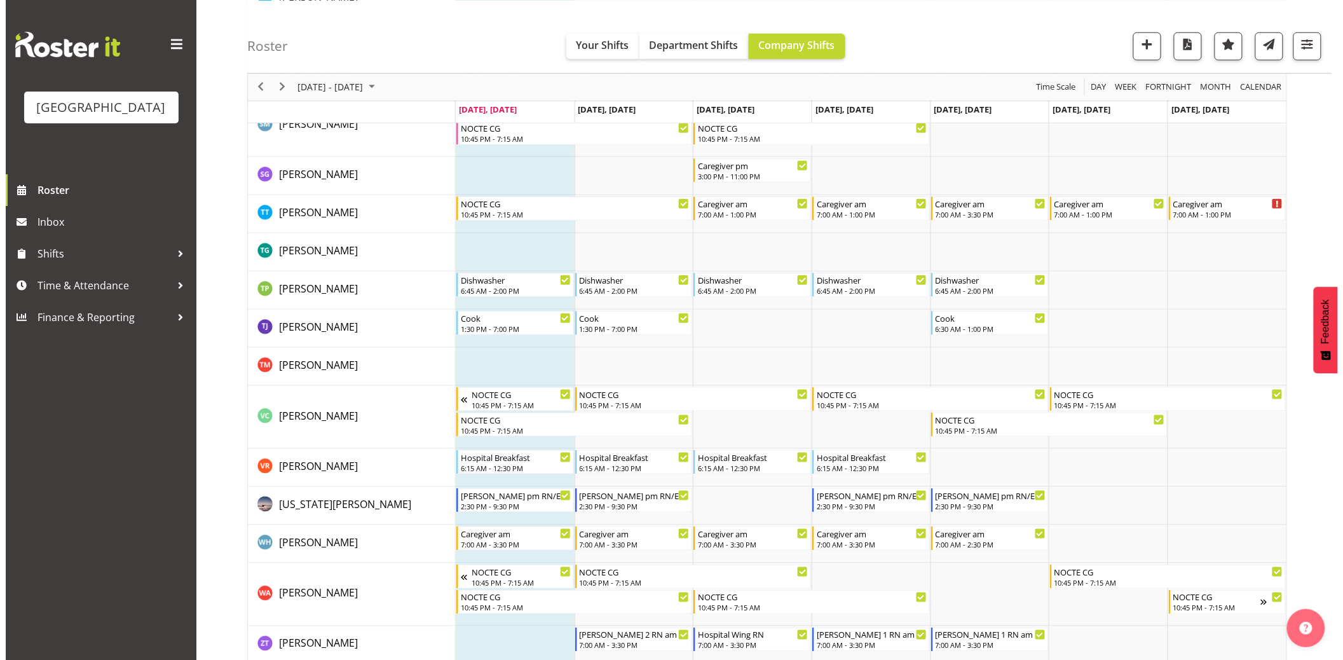
scroll to position [4425, 0]
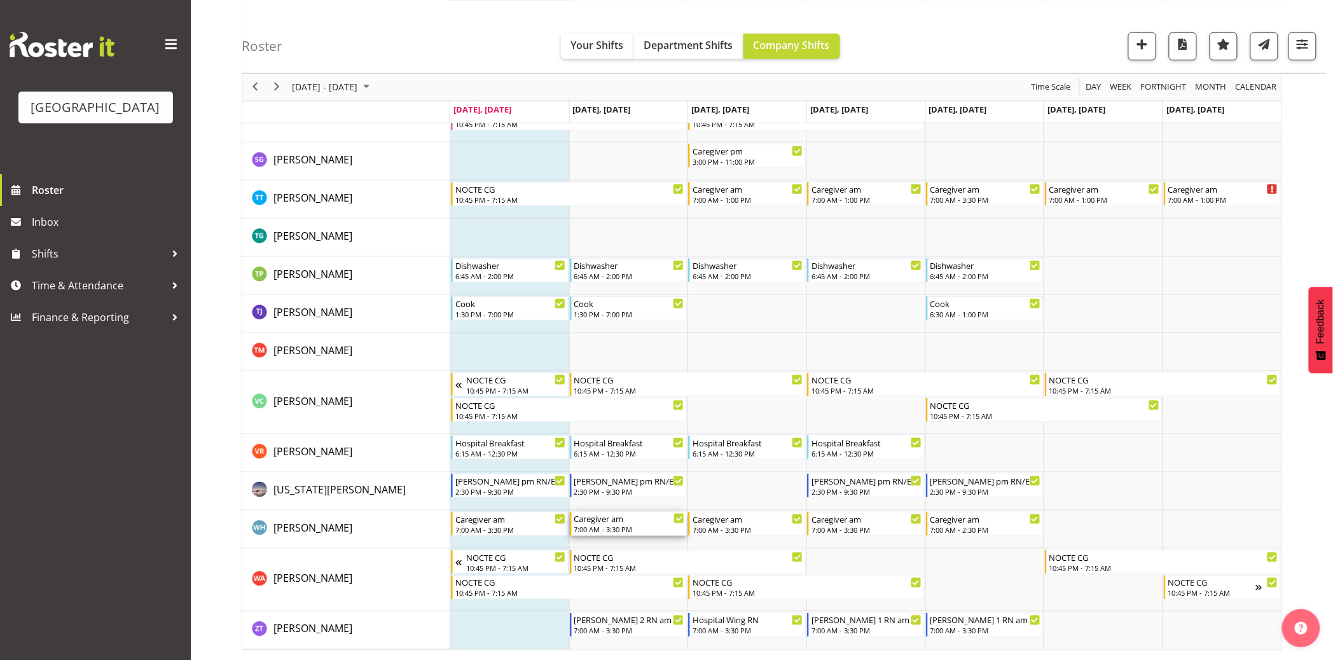
click at [609, 519] on div "Caregiver am" at bounding box center [629, 518] width 111 height 13
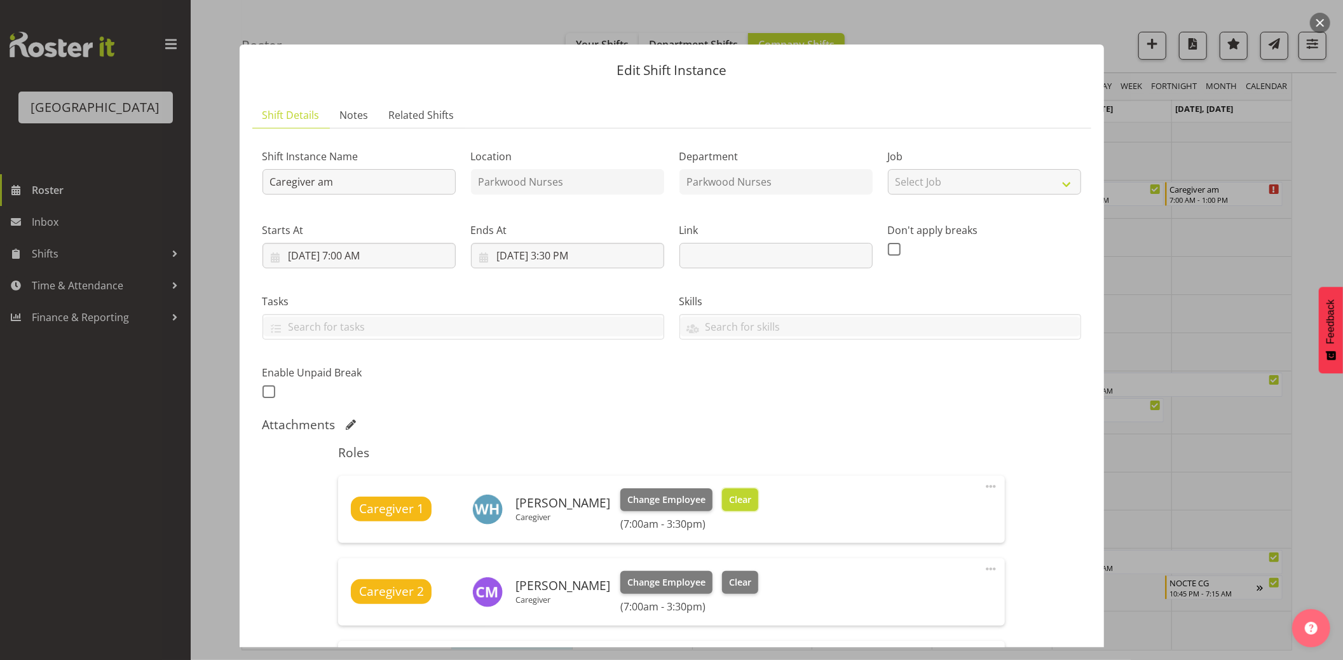
click at [743, 498] on button "Clear" at bounding box center [740, 499] width 36 height 23
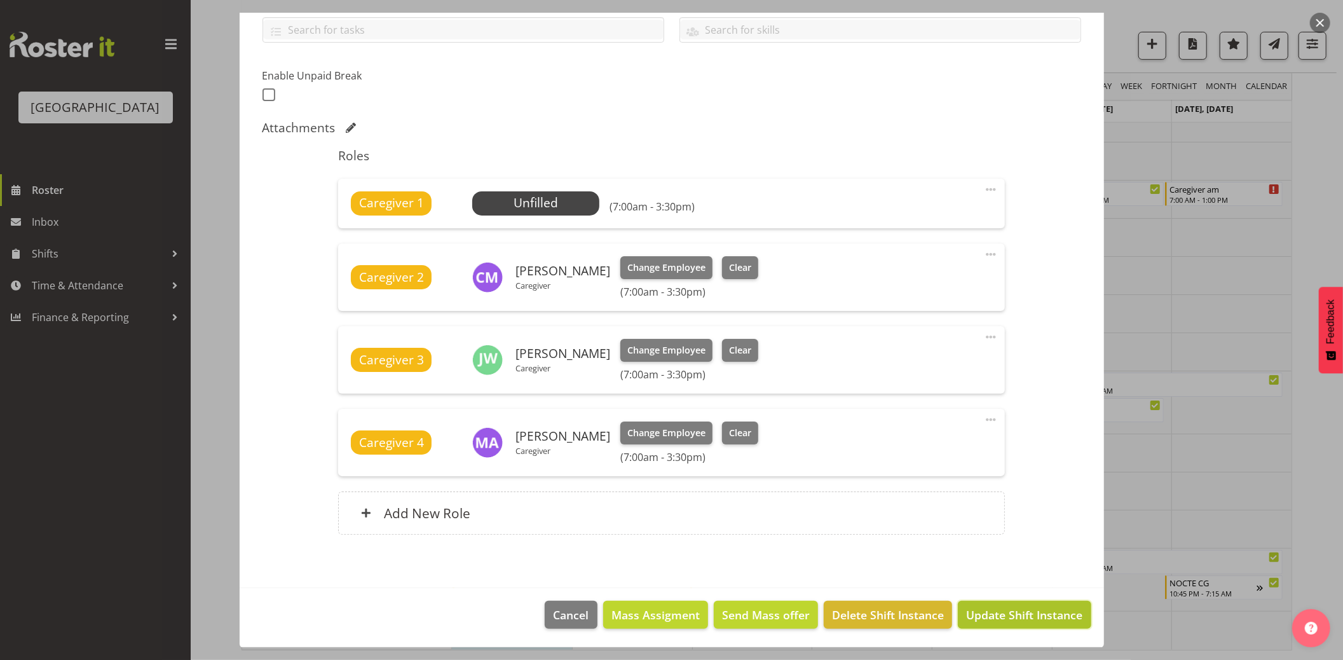
click at [1065, 619] on span "Update Shift Instance" at bounding box center [1024, 615] width 116 height 17
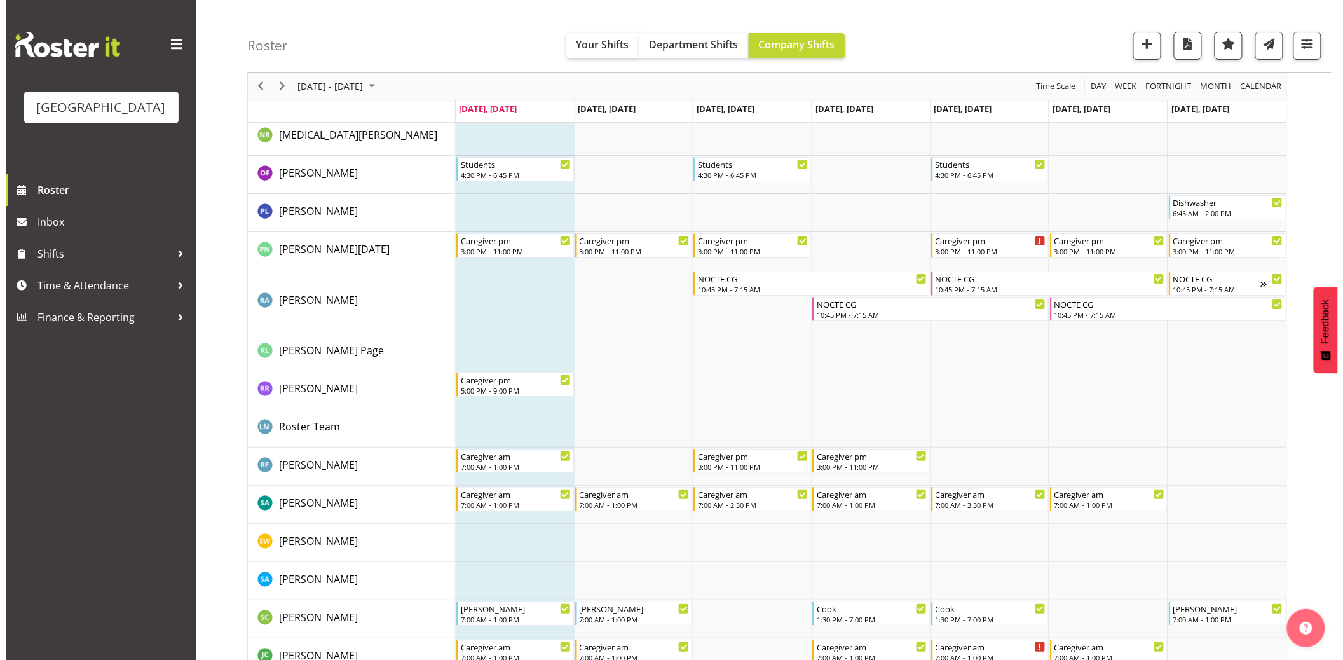
scroll to position [3856, 0]
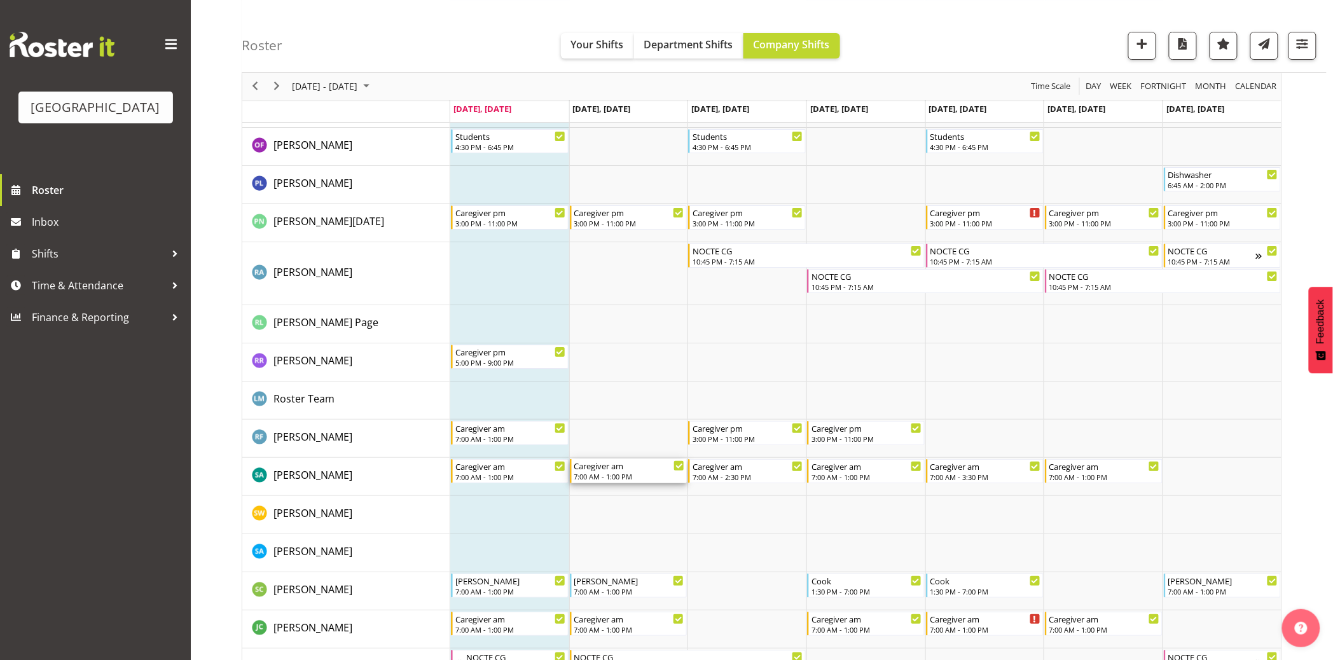
click at [652, 471] on div "Caregiver am 7:00 AM - 1:00 PM" at bounding box center [629, 471] width 111 height 24
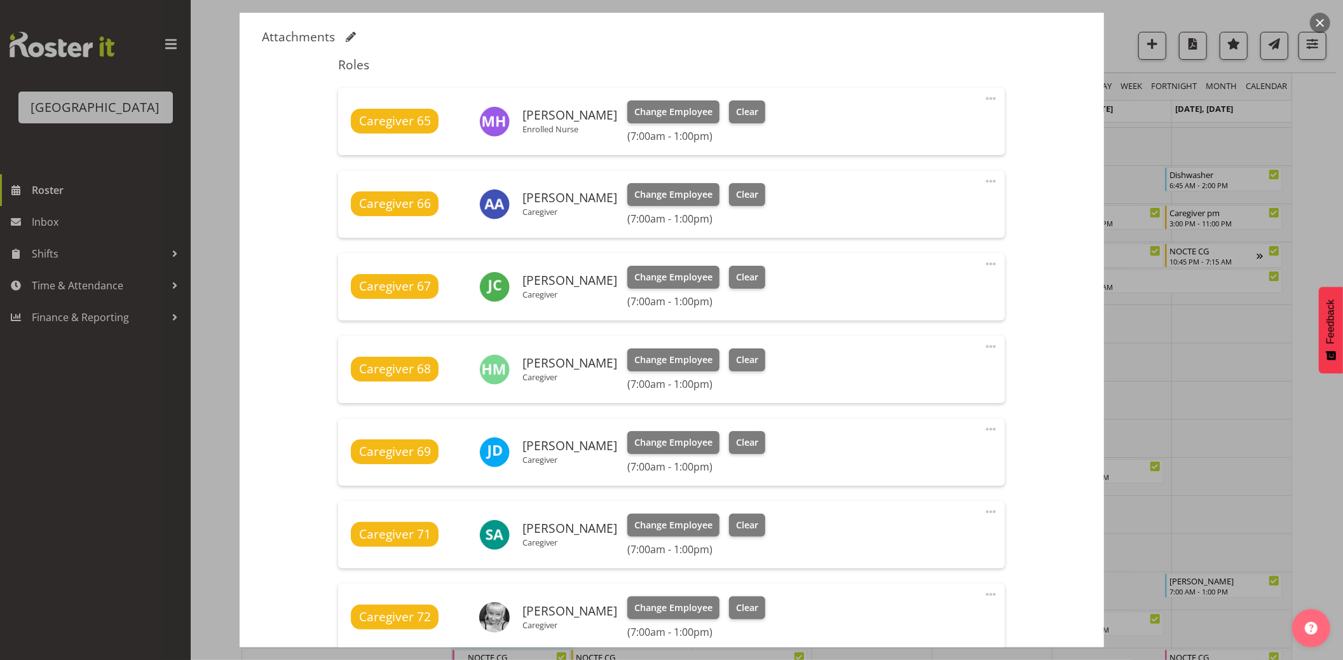
scroll to position [423, 0]
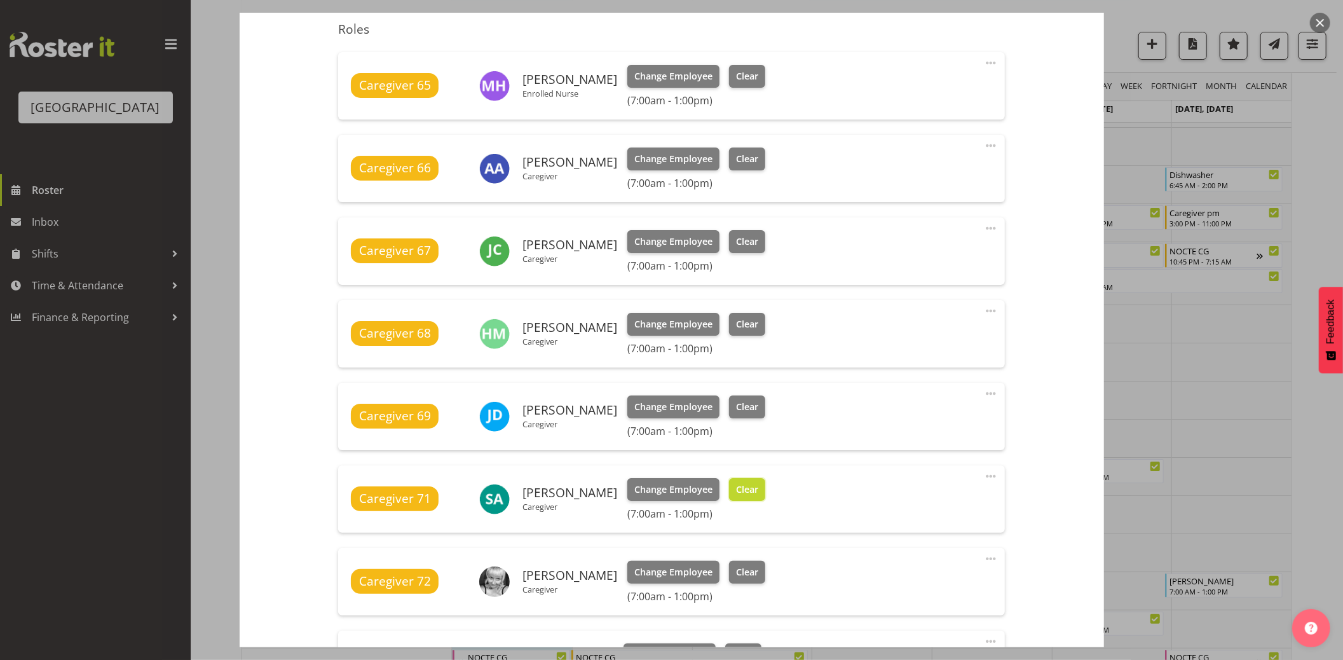
click at [739, 483] on span "Clear" at bounding box center [747, 490] width 22 height 14
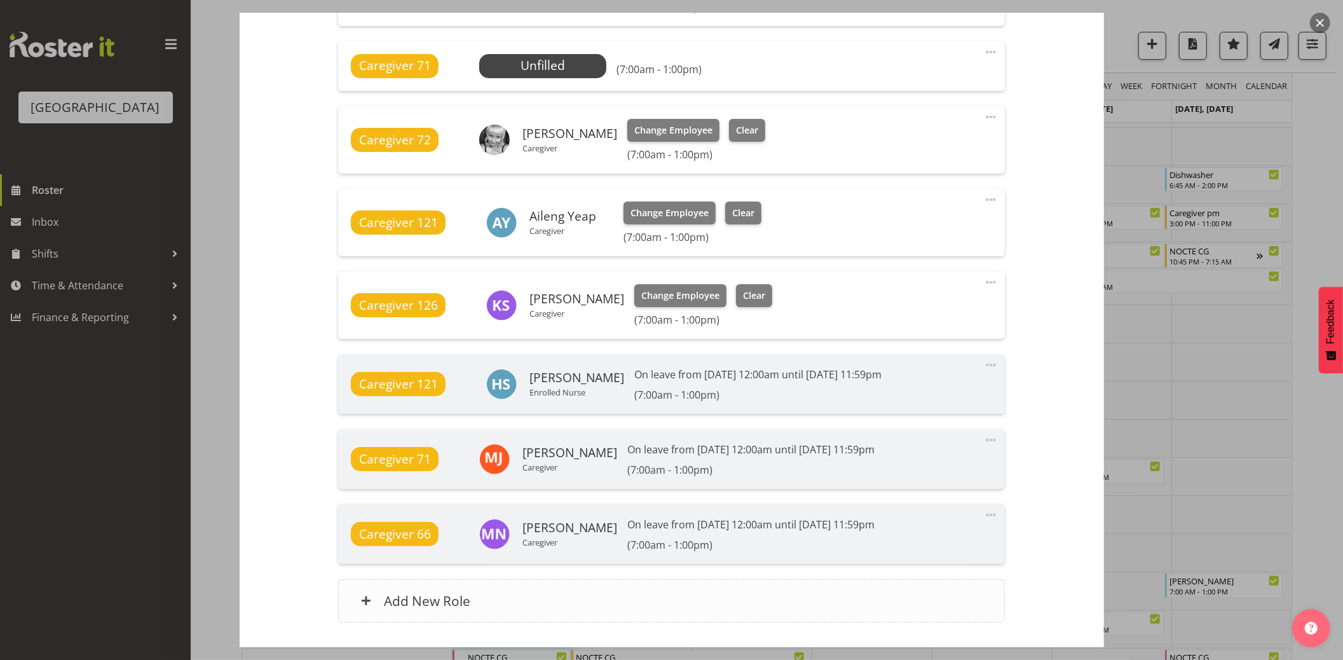
scroll to position [935, 0]
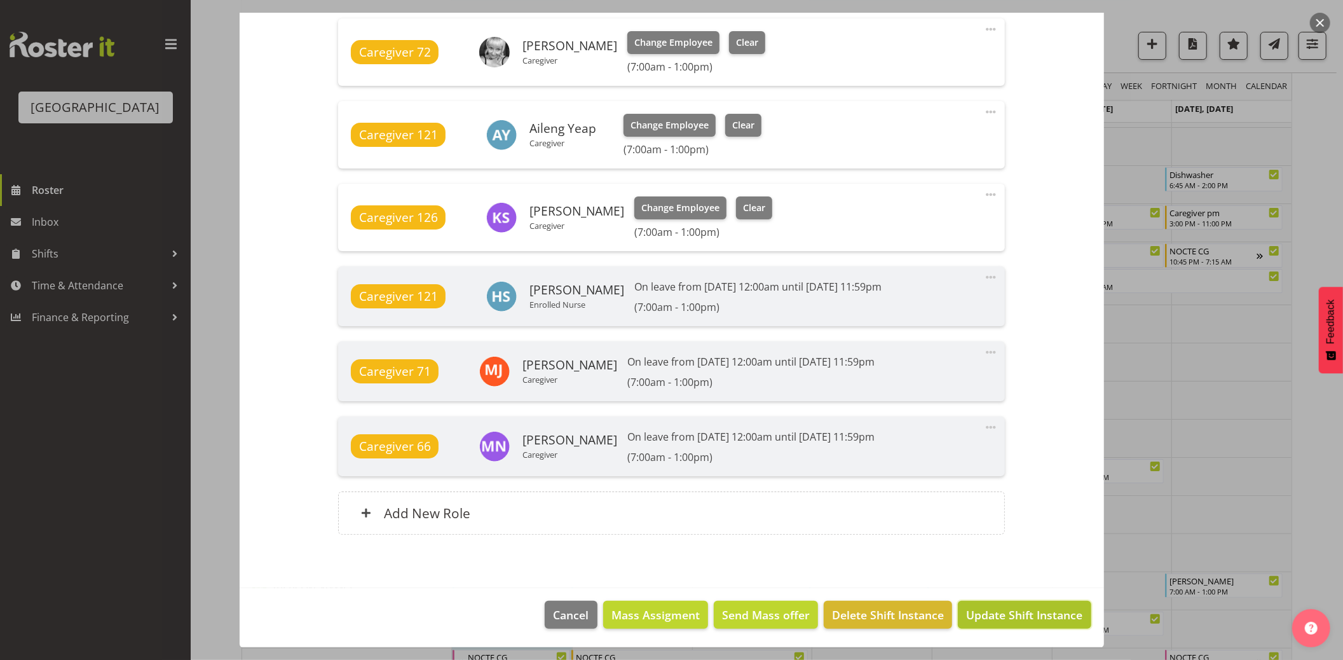
click at [996, 611] on span "Update Shift Instance" at bounding box center [1024, 615] width 116 height 17
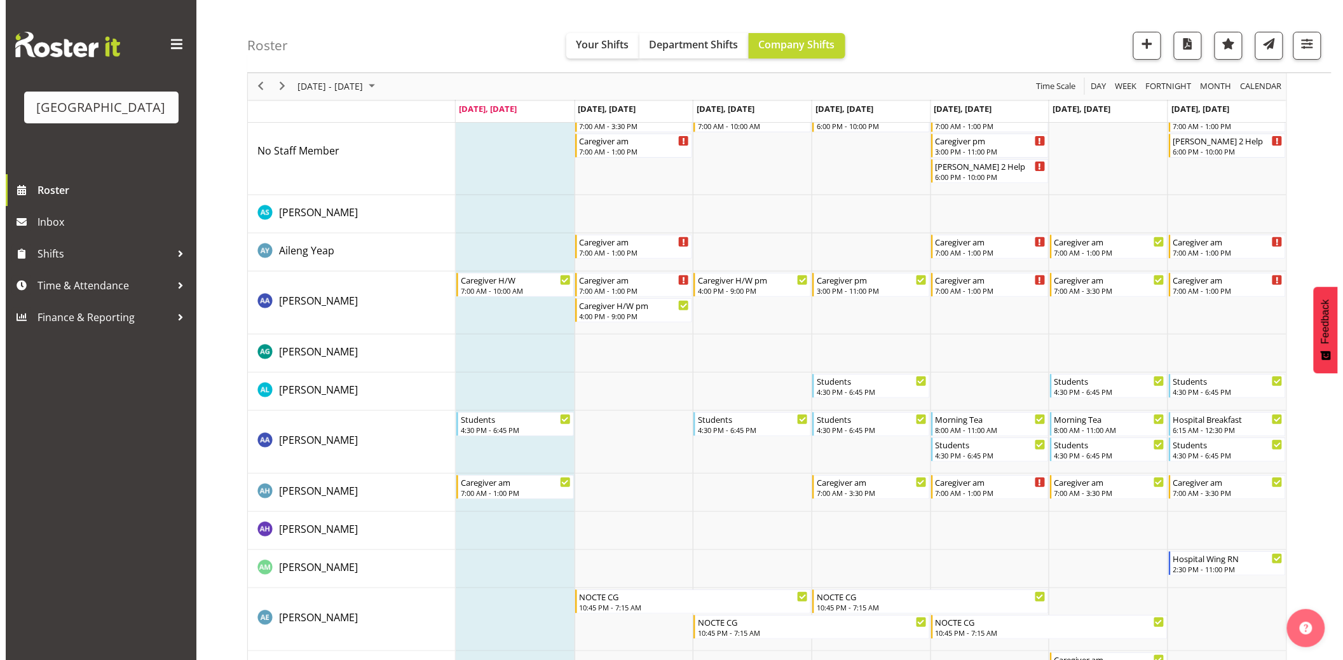
scroll to position [0, 0]
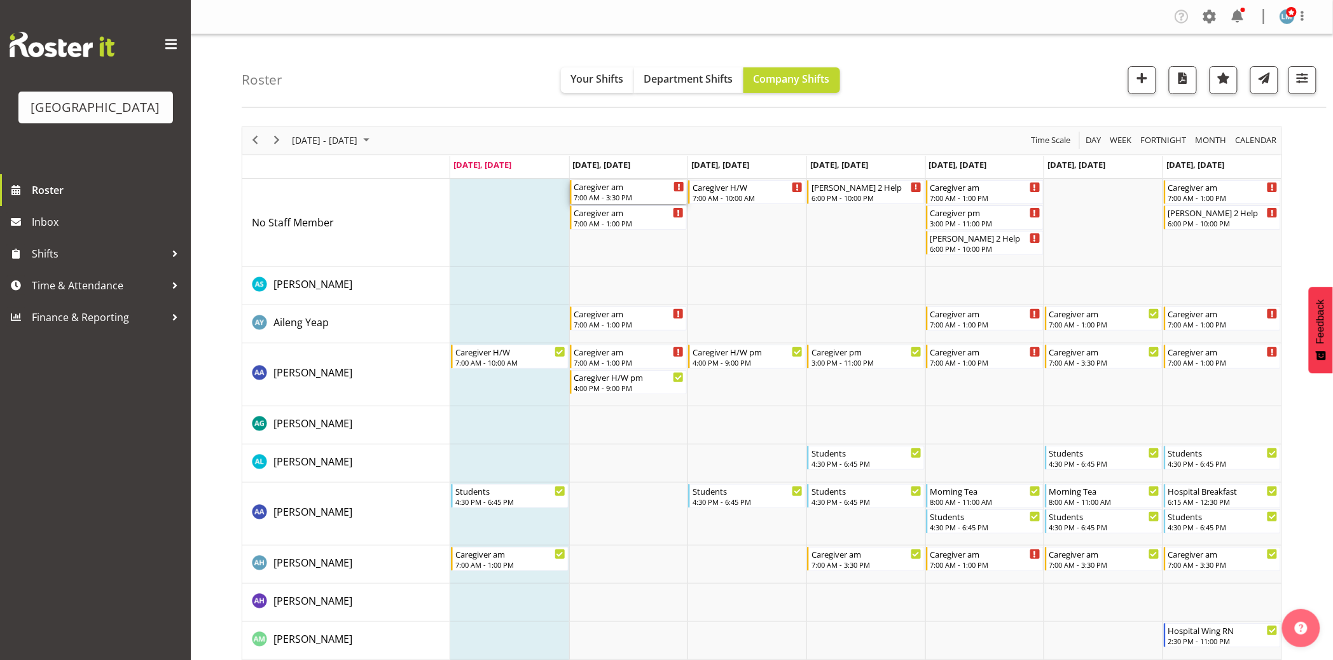
click at [626, 199] on div "7:00 AM - 3:30 PM" at bounding box center [629, 197] width 111 height 10
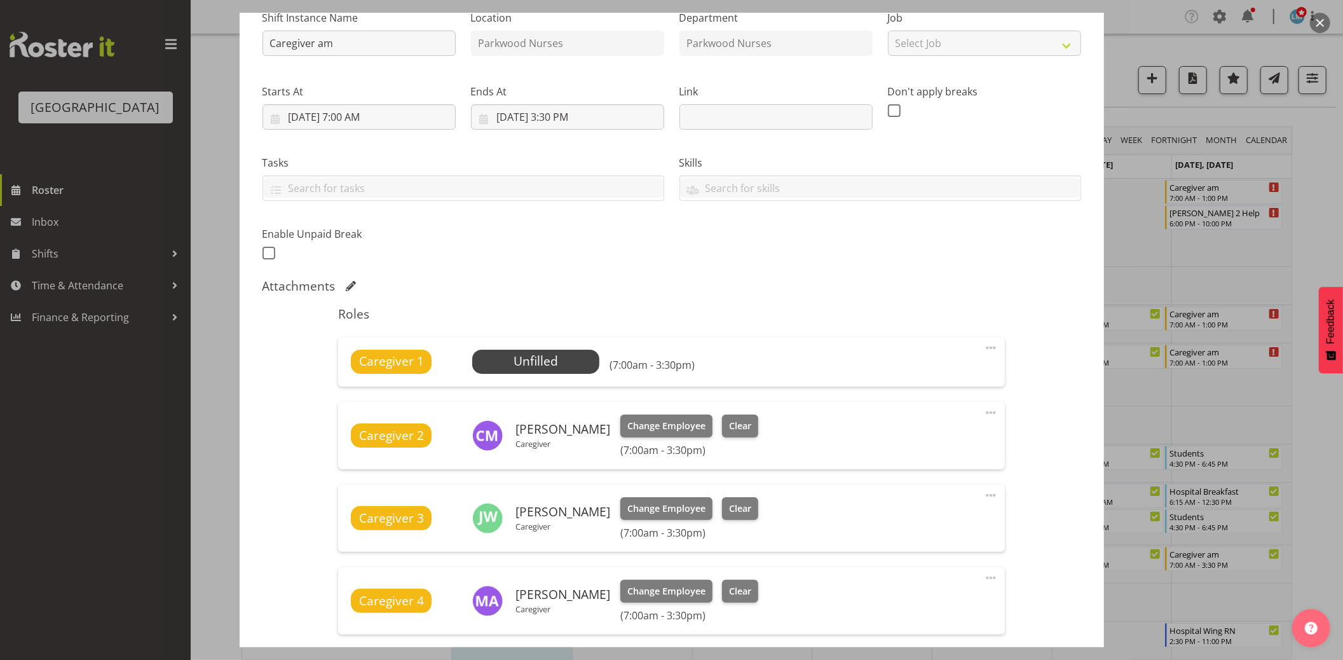
scroll to position [282, 0]
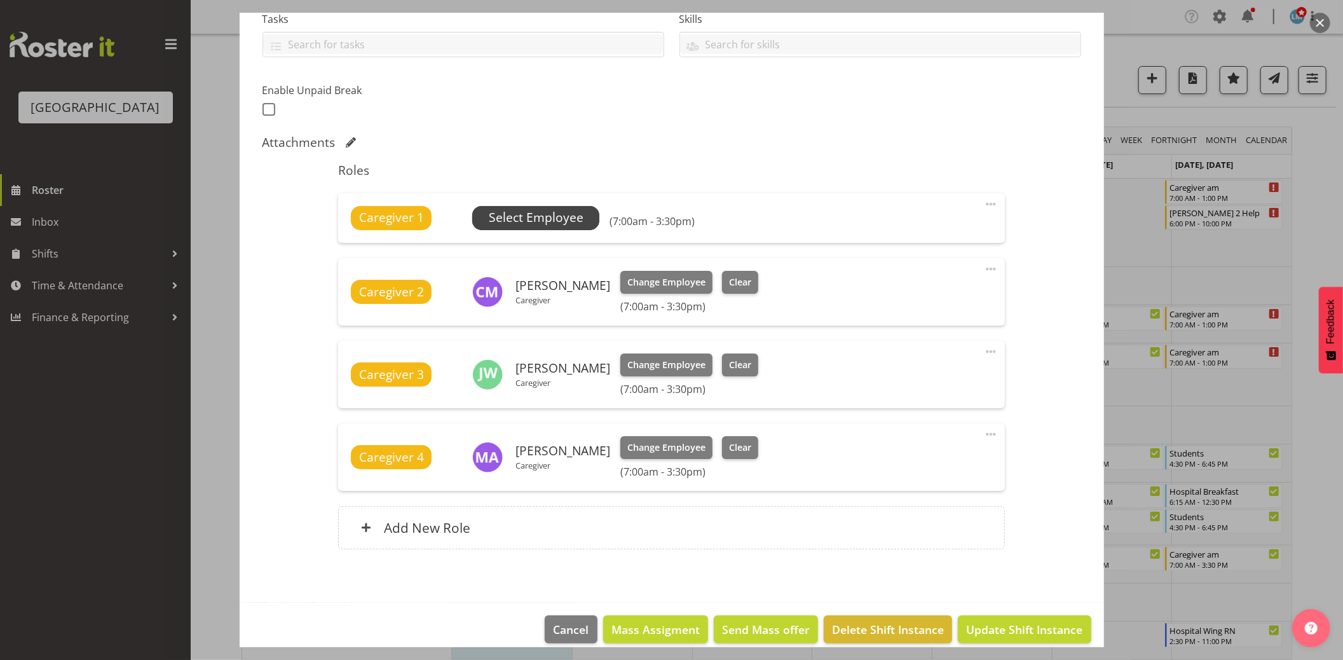
click at [568, 218] on span "Select Employee" at bounding box center [536, 218] width 95 height 18
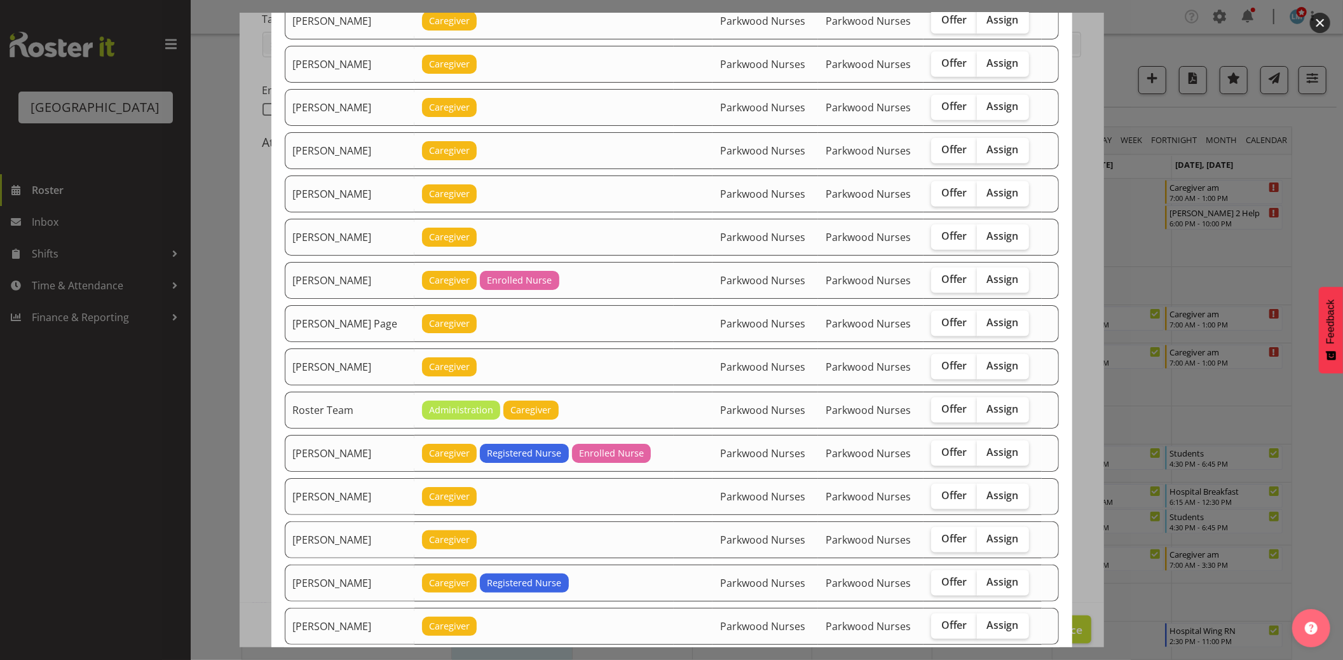
scroll to position [1342, 0]
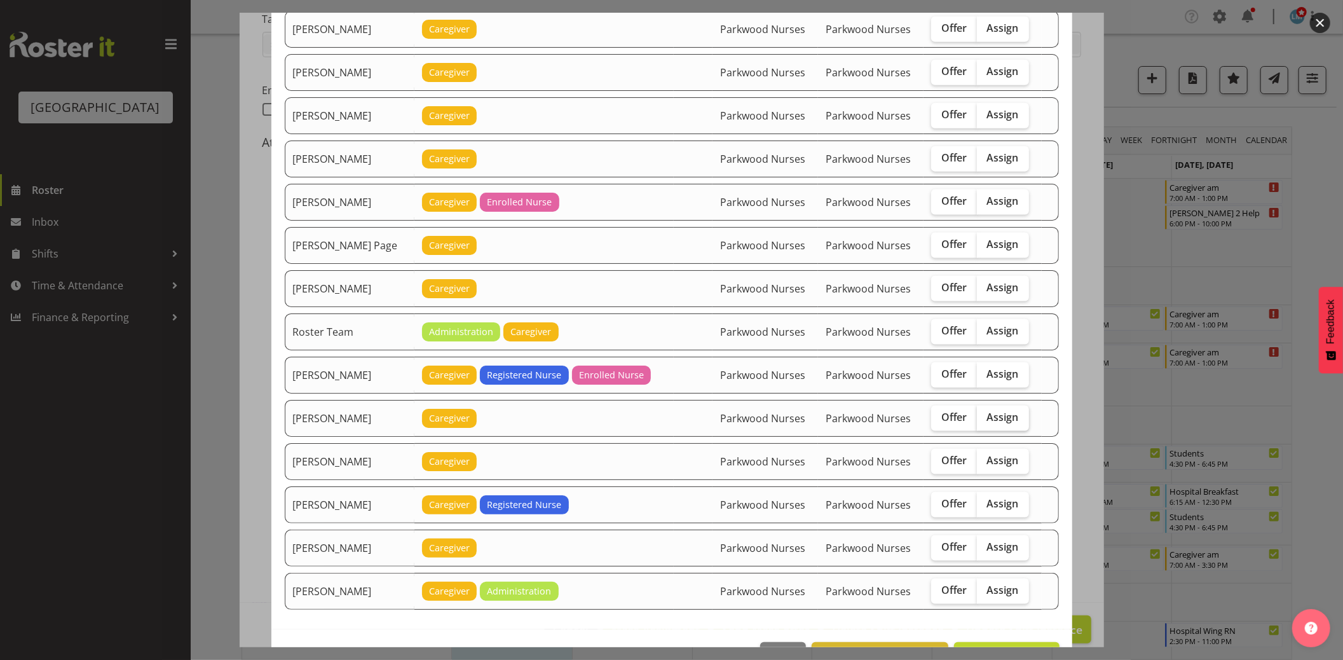
click at [1006, 421] on span "Assign" at bounding box center [1003, 417] width 32 height 13
click at [986, 421] on input "Assign" at bounding box center [981, 417] width 8 height 8
checkbox input "true"
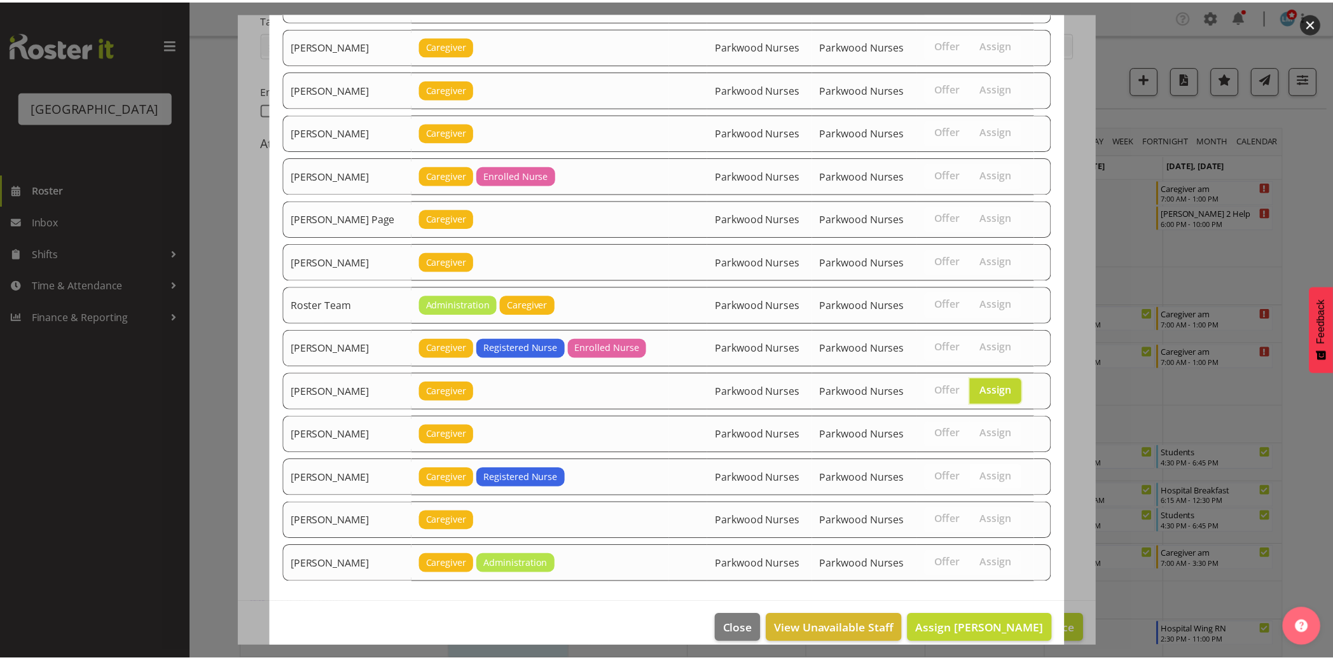
scroll to position [1389, 0]
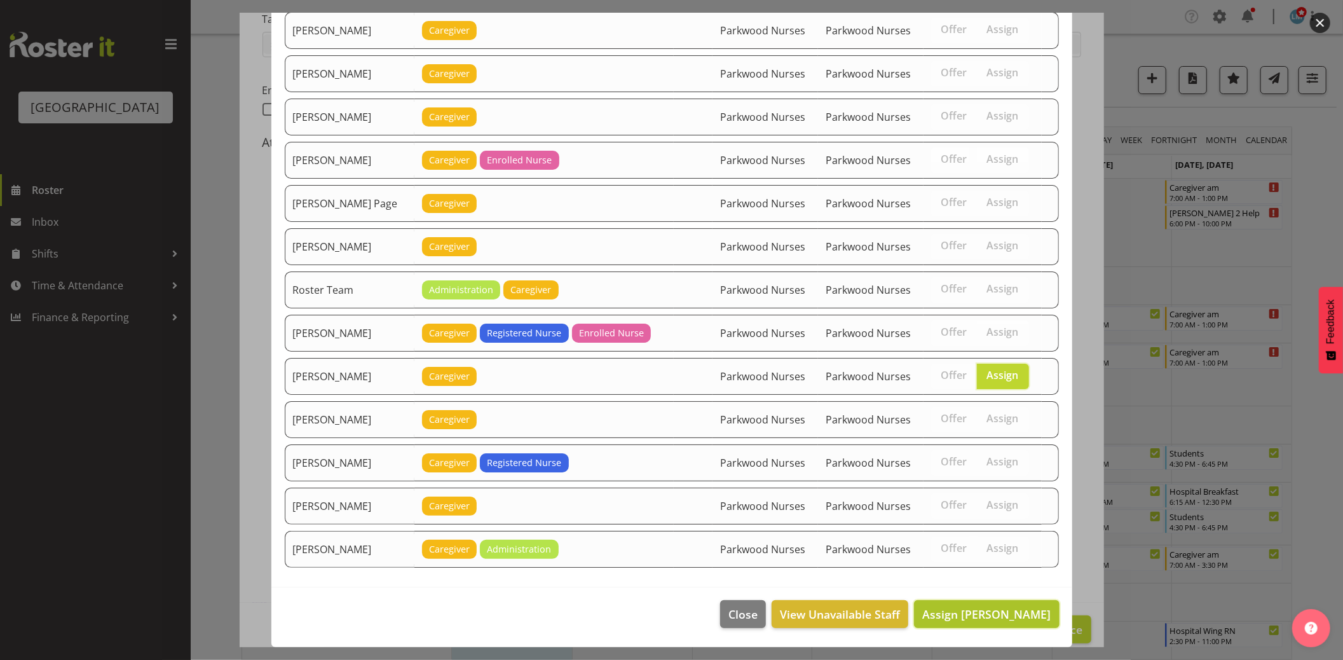
click at [1028, 607] on span "Assign Samah Aboud" at bounding box center [987, 614] width 128 height 15
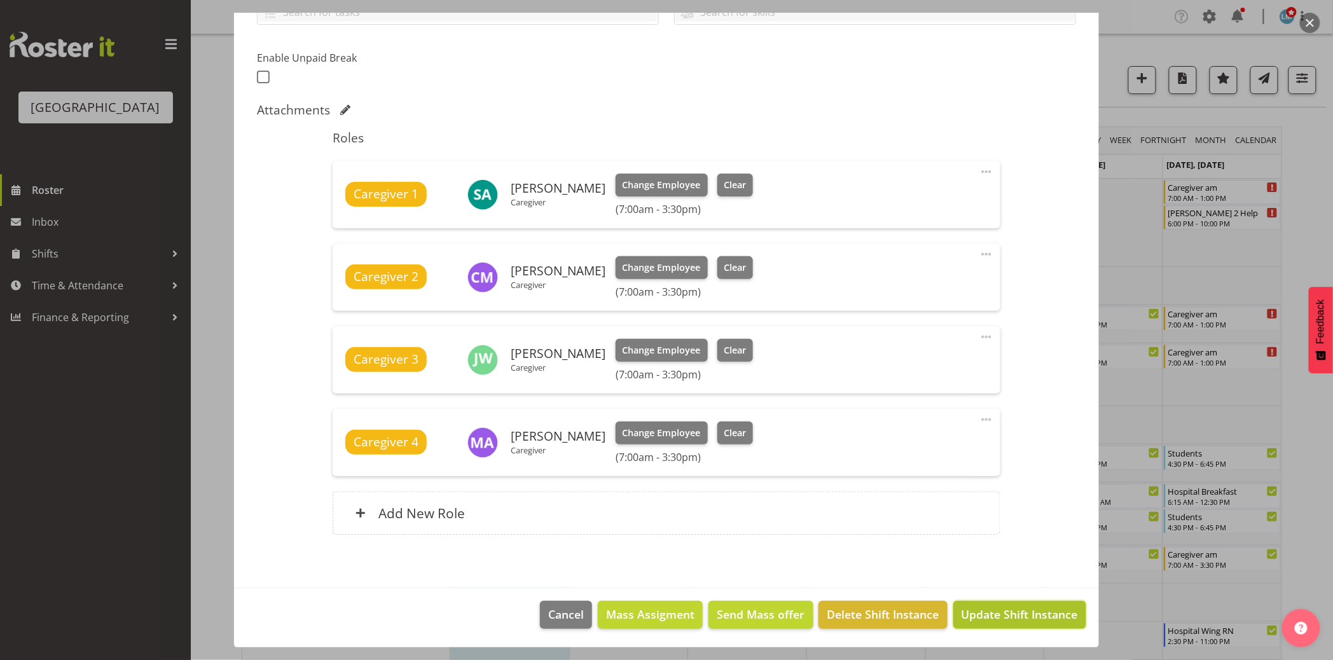
click at [1028, 612] on span "Update Shift Instance" at bounding box center [1019, 614] width 116 height 17
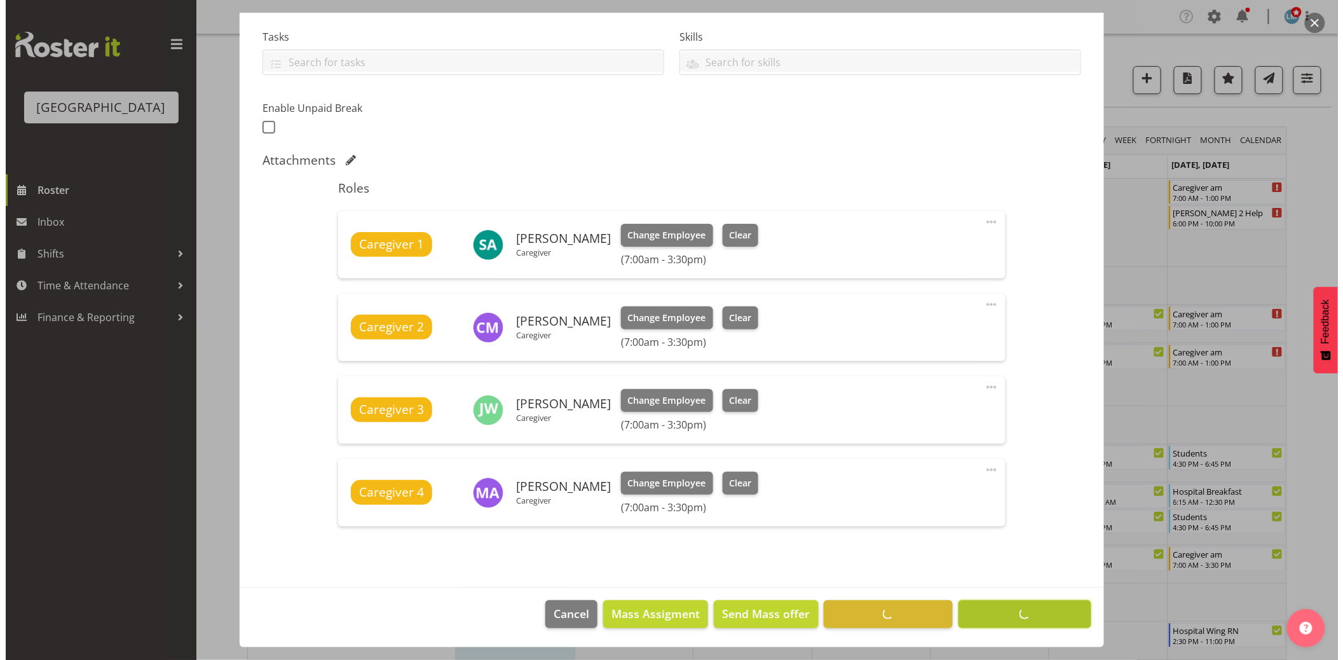
scroll to position [264, 0]
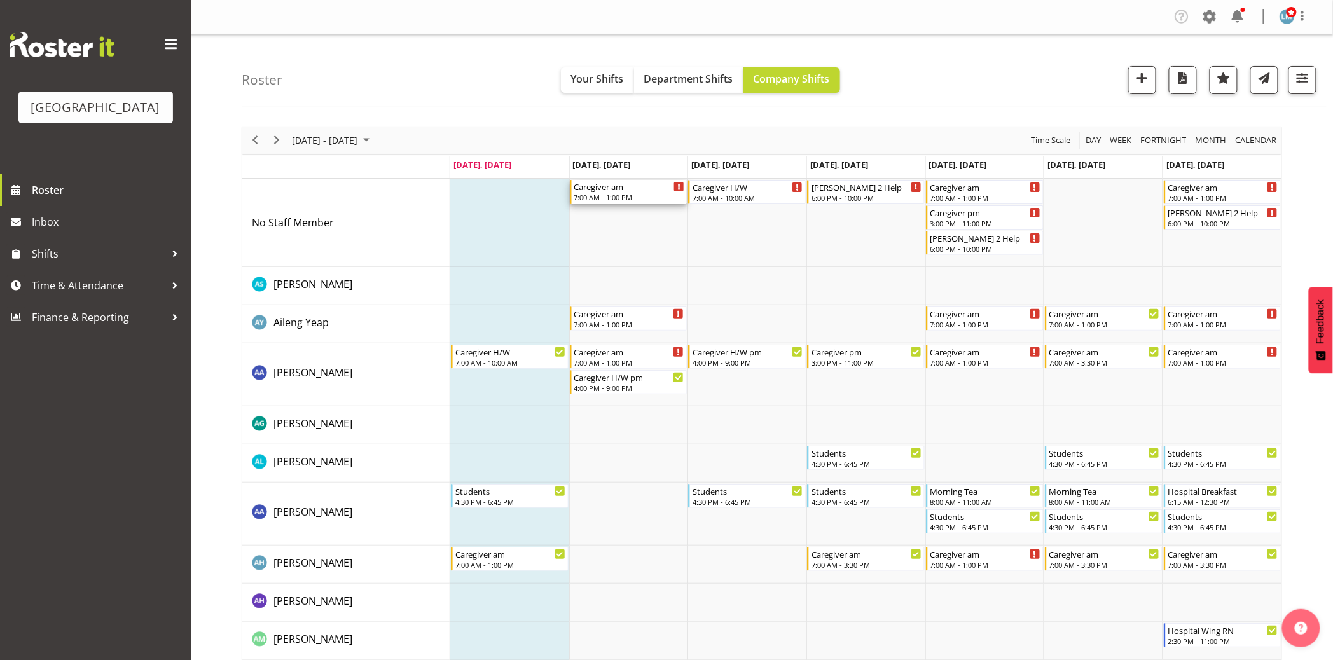
click at [591, 193] on div "7:00 AM - 1:00 PM" at bounding box center [629, 197] width 111 height 10
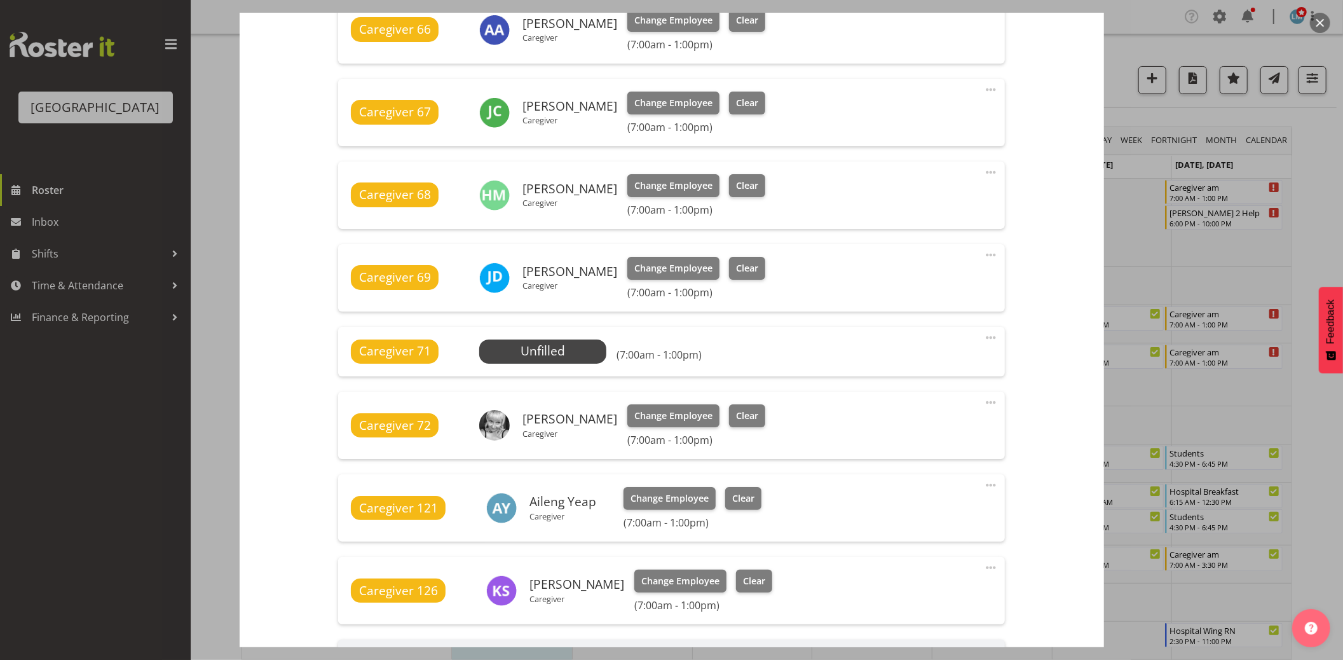
scroll to position [565, 0]
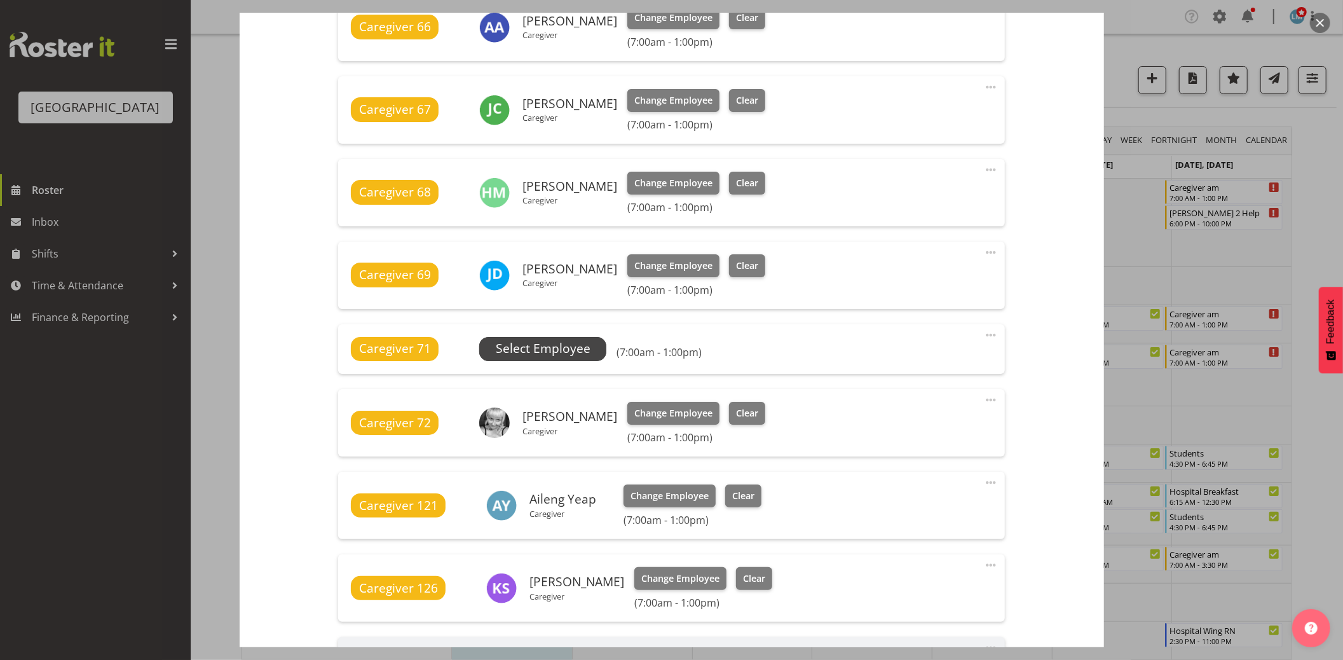
click at [582, 347] on span "Select Employee" at bounding box center [543, 349] width 95 height 18
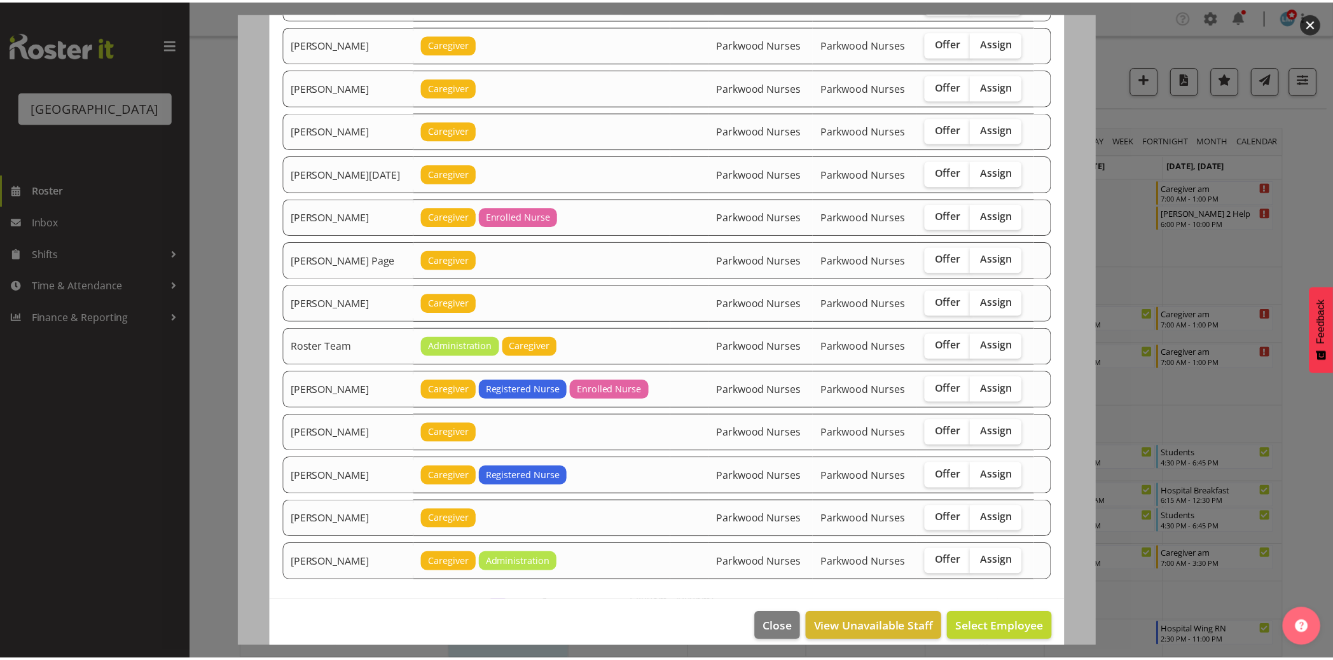
scroll to position [1605, 0]
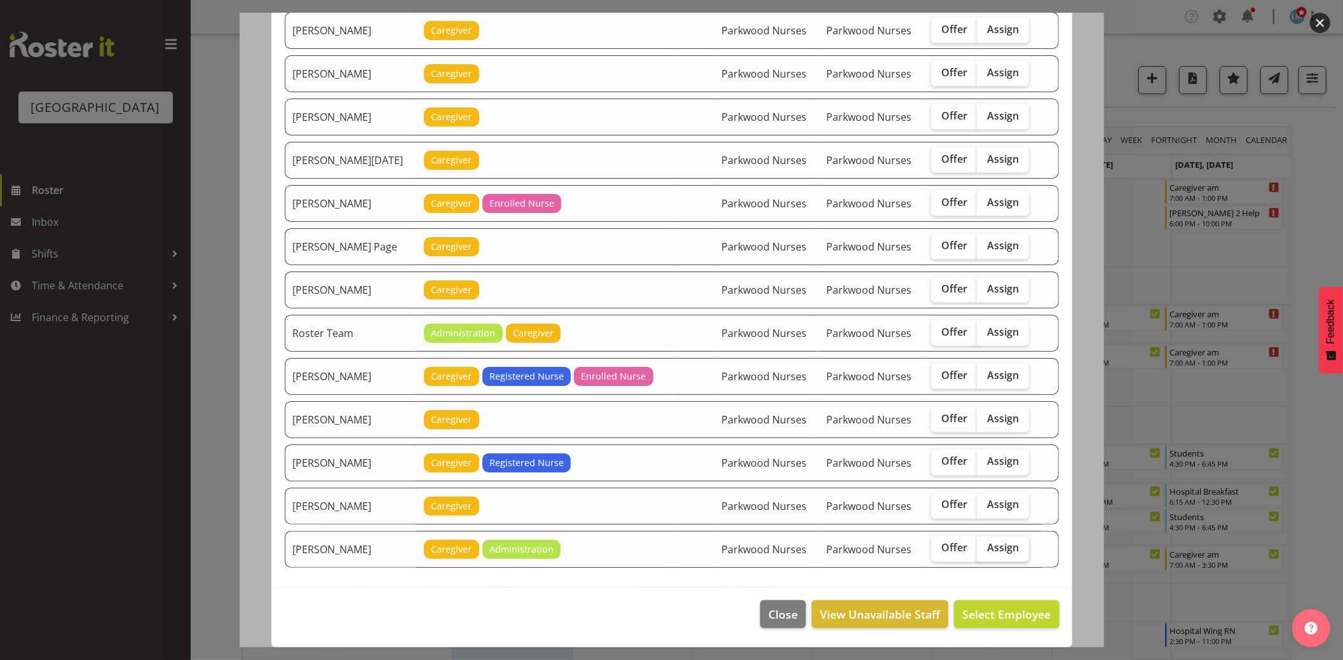
click at [997, 556] on label "Assign" at bounding box center [1003, 549] width 52 height 25
click at [986, 553] on input "Assign" at bounding box center [981, 548] width 8 height 8
checkbox input "true"
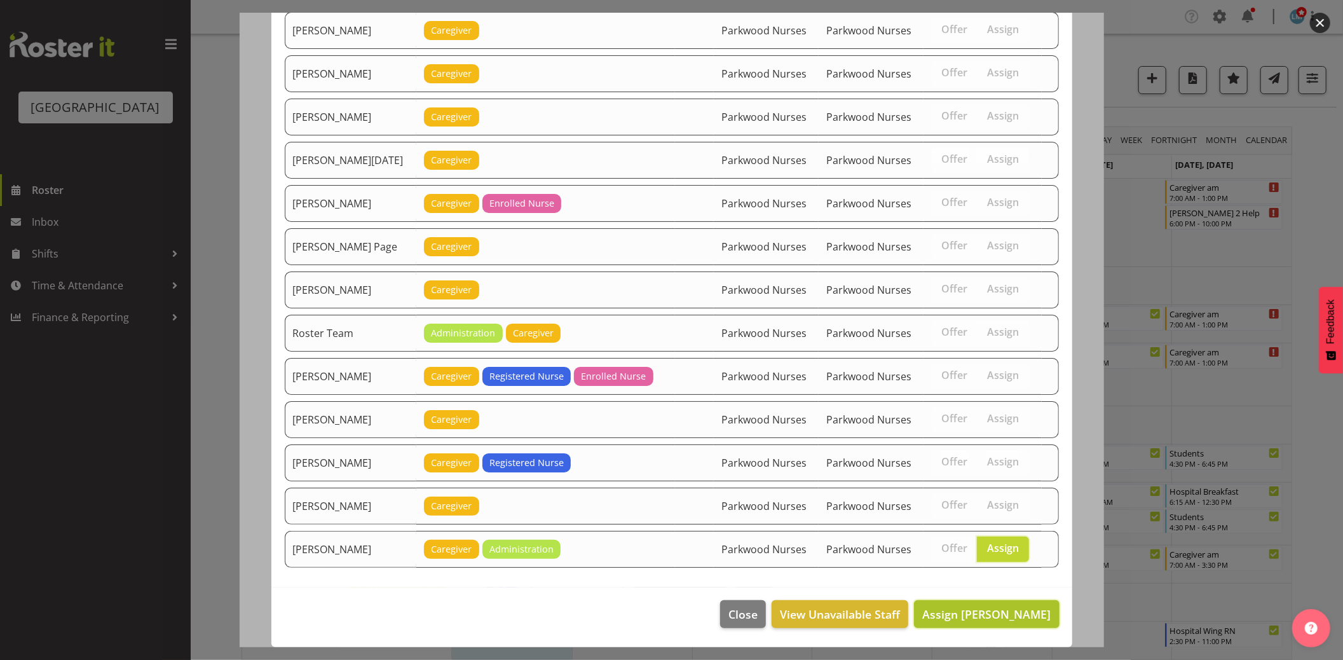
click at [1022, 618] on span "Assign [PERSON_NAME]" at bounding box center [987, 614] width 128 height 15
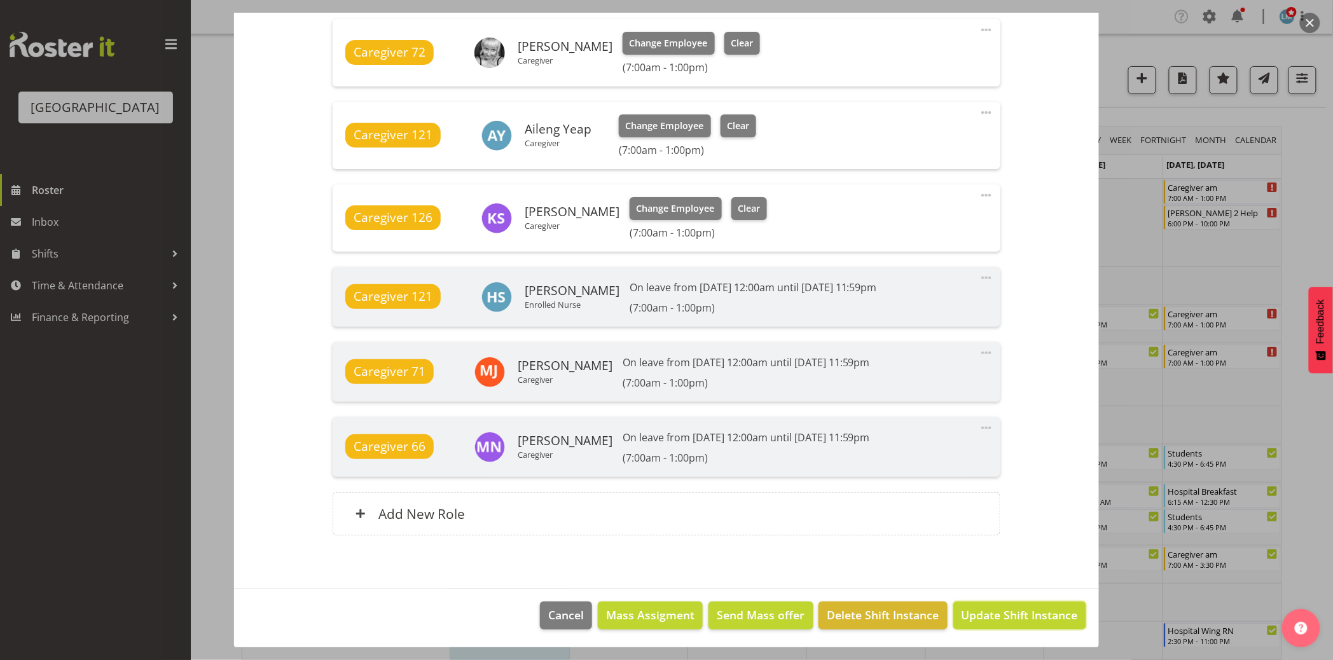
click at [1022, 618] on span "Update Shift Instance" at bounding box center [1019, 615] width 116 height 17
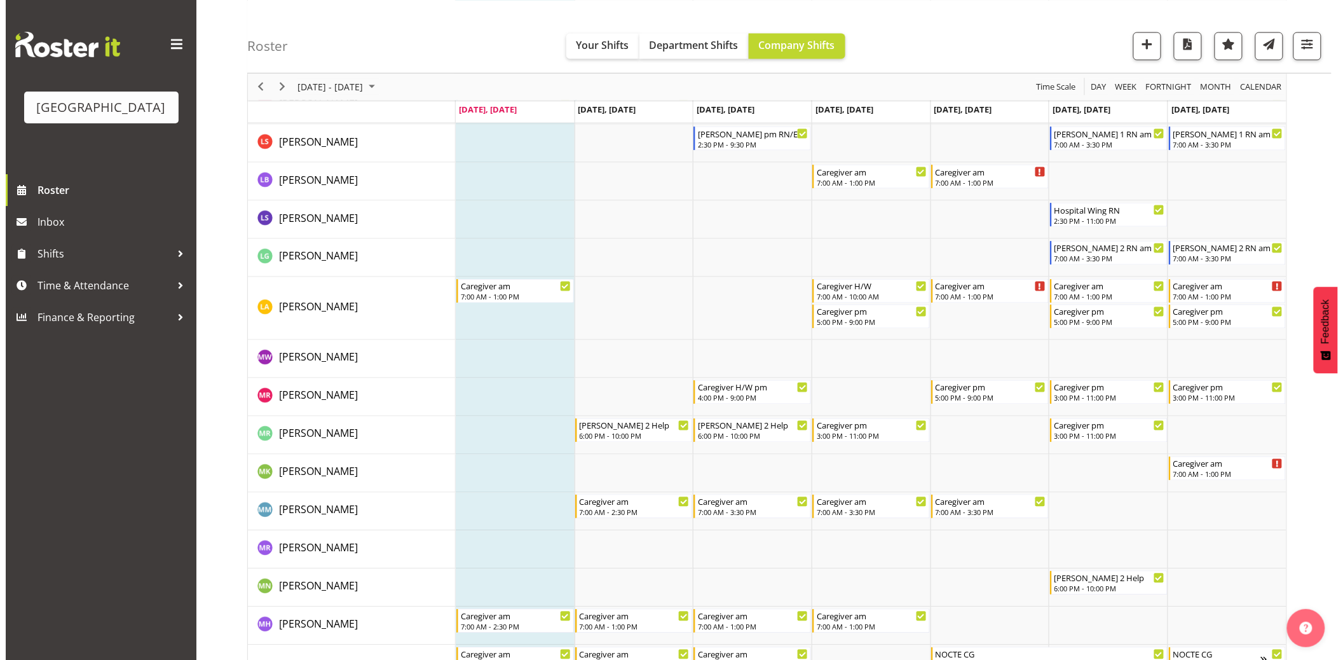
scroll to position [2826, 0]
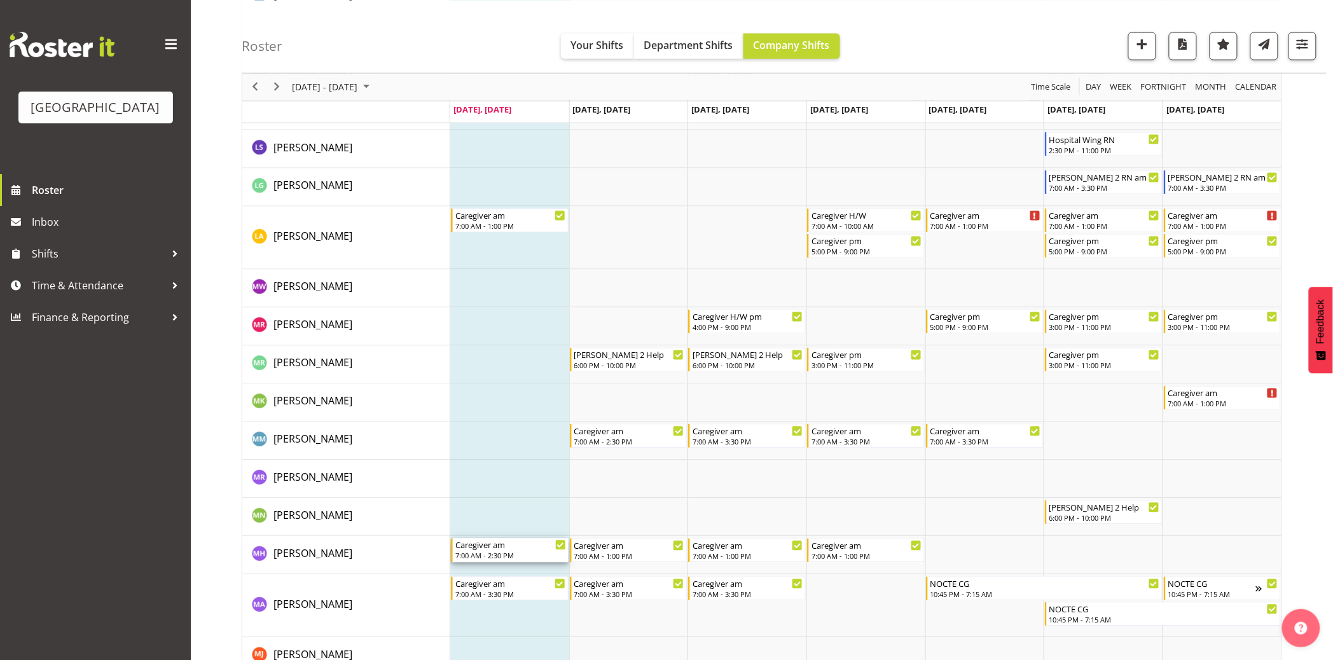
click at [486, 555] on div "7:00 AM - 2:30 PM" at bounding box center [510, 556] width 111 height 10
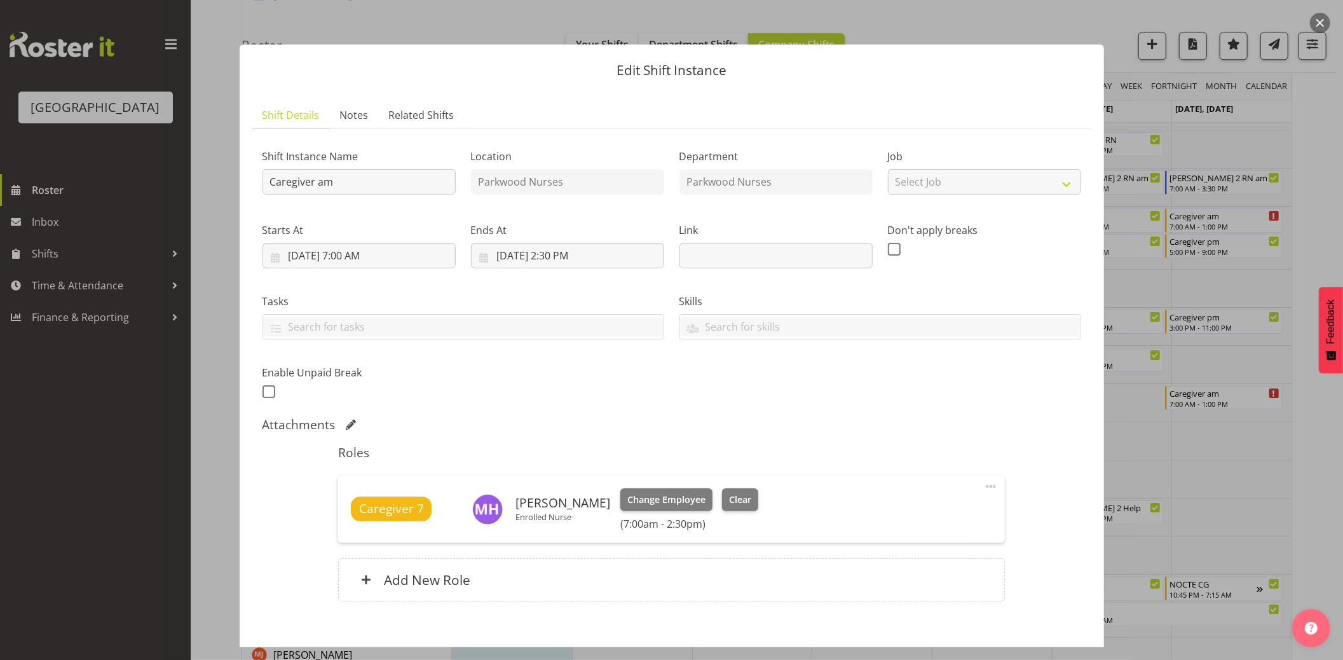
scroll to position [67, 0]
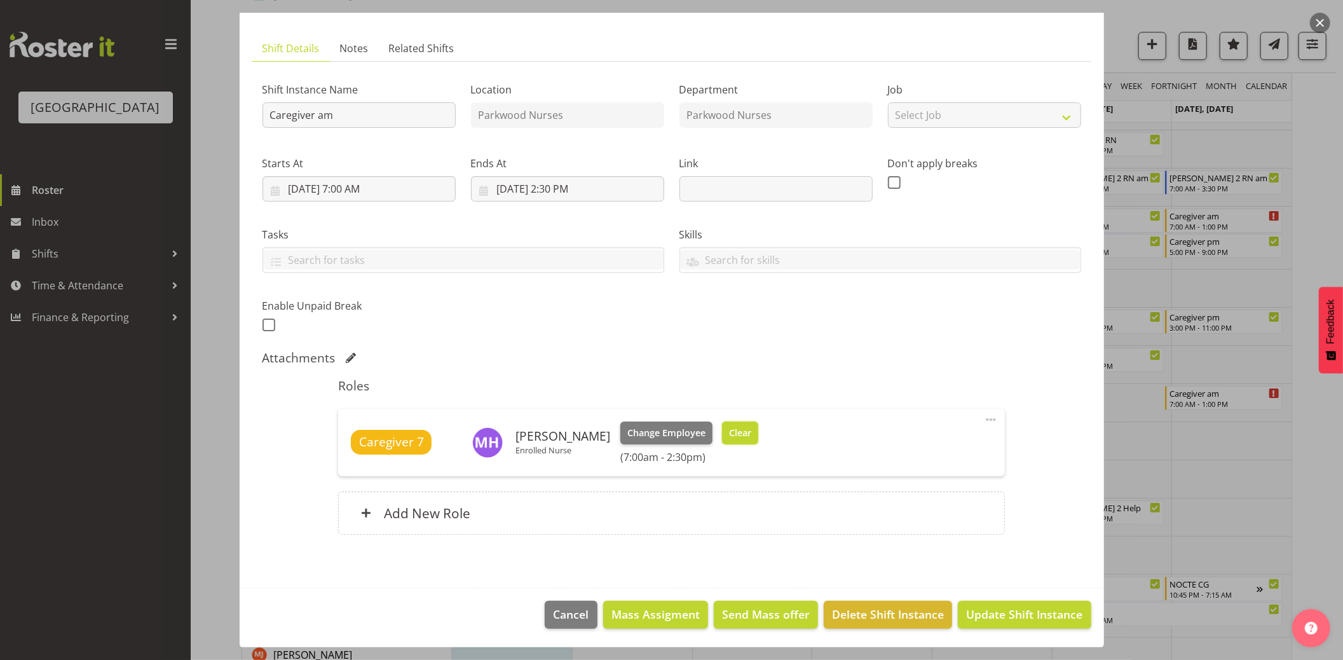
click at [745, 424] on button "Clear" at bounding box center [740, 433] width 36 height 23
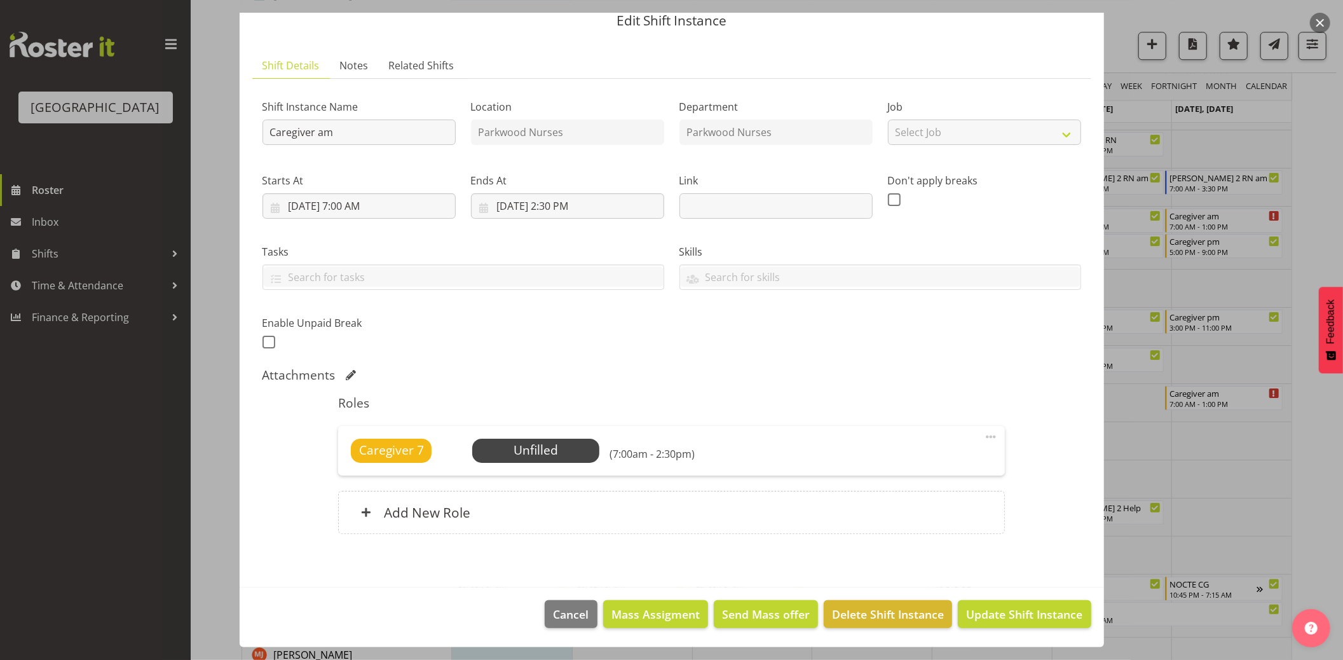
scroll to position [49, 0]
click at [1008, 608] on span "Update Shift Instance" at bounding box center [1024, 615] width 116 height 17
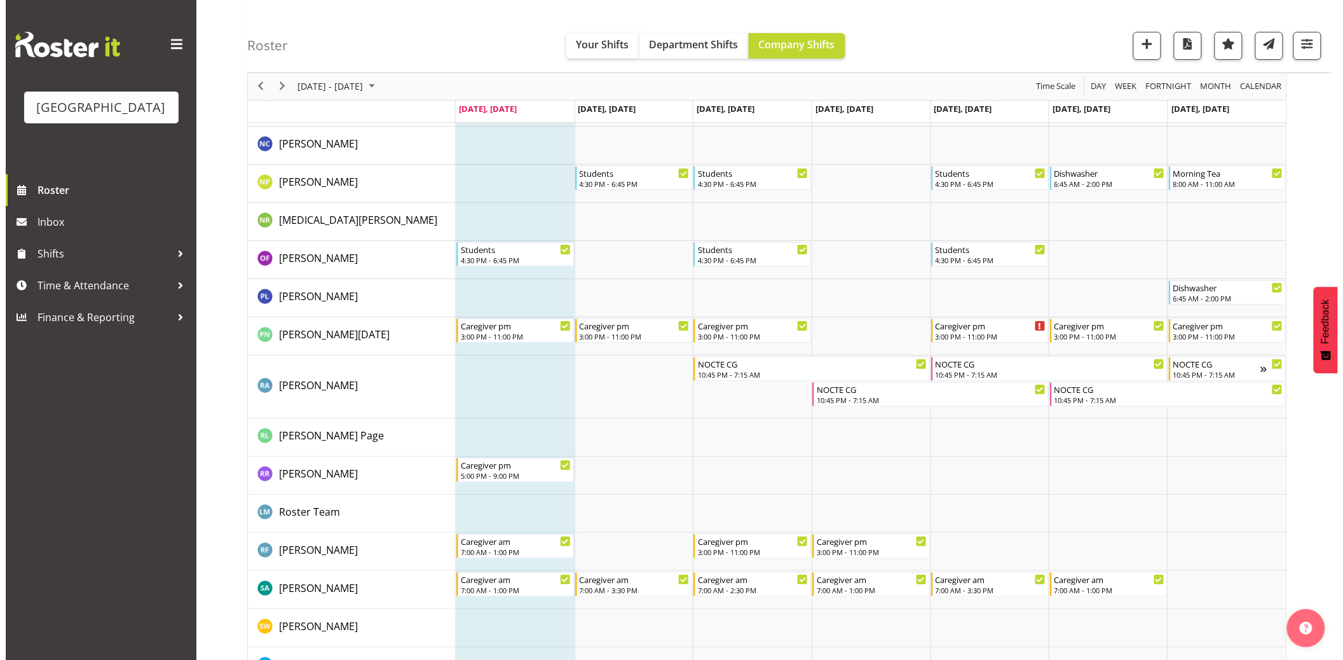
scroll to position [3744, 0]
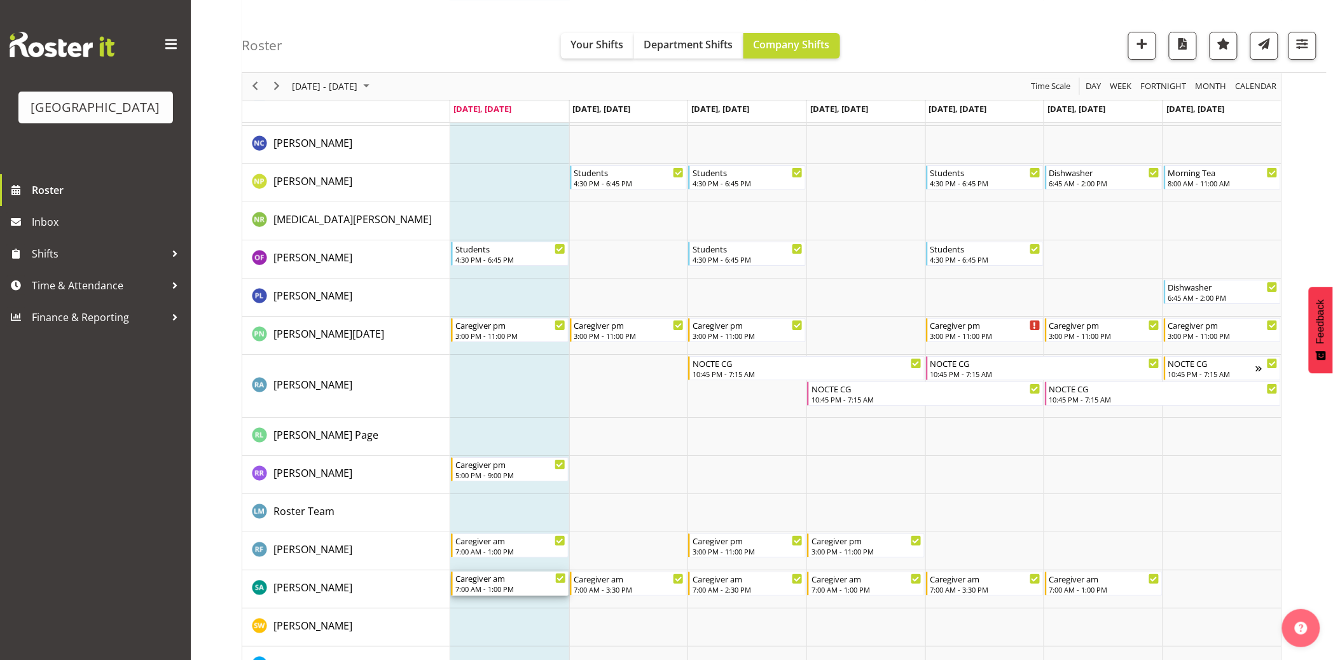
click at [504, 593] on div "7:00 AM - 1:00 PM" at bounding box center [510, 589] width 111 height 10
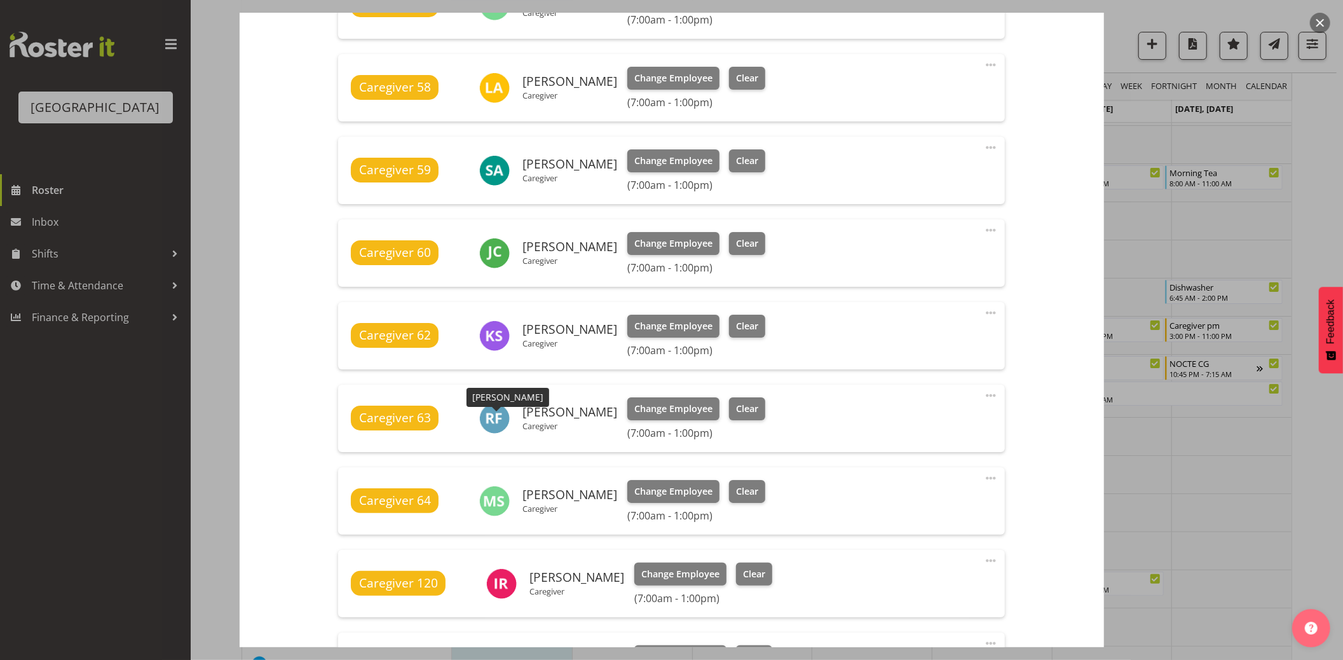
scroll to position [494, 0]
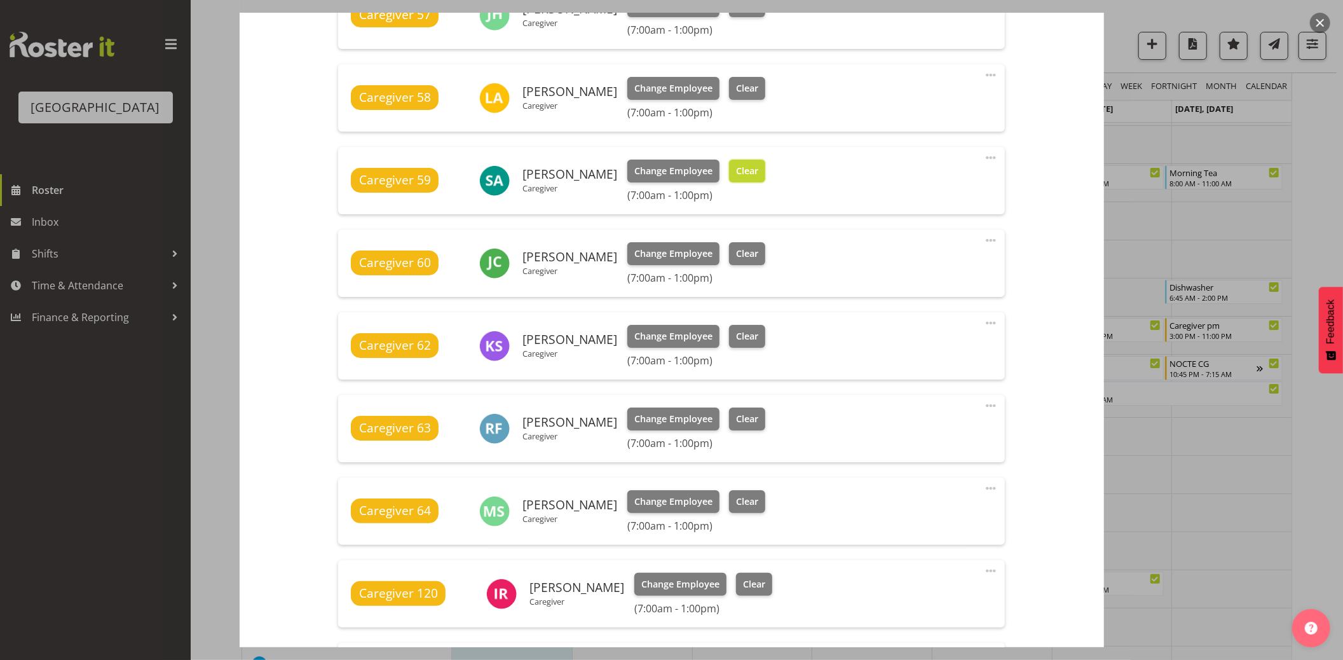
click at [736, 176] on span "Clear" at bounding box center [747, 171] width 22 height 14
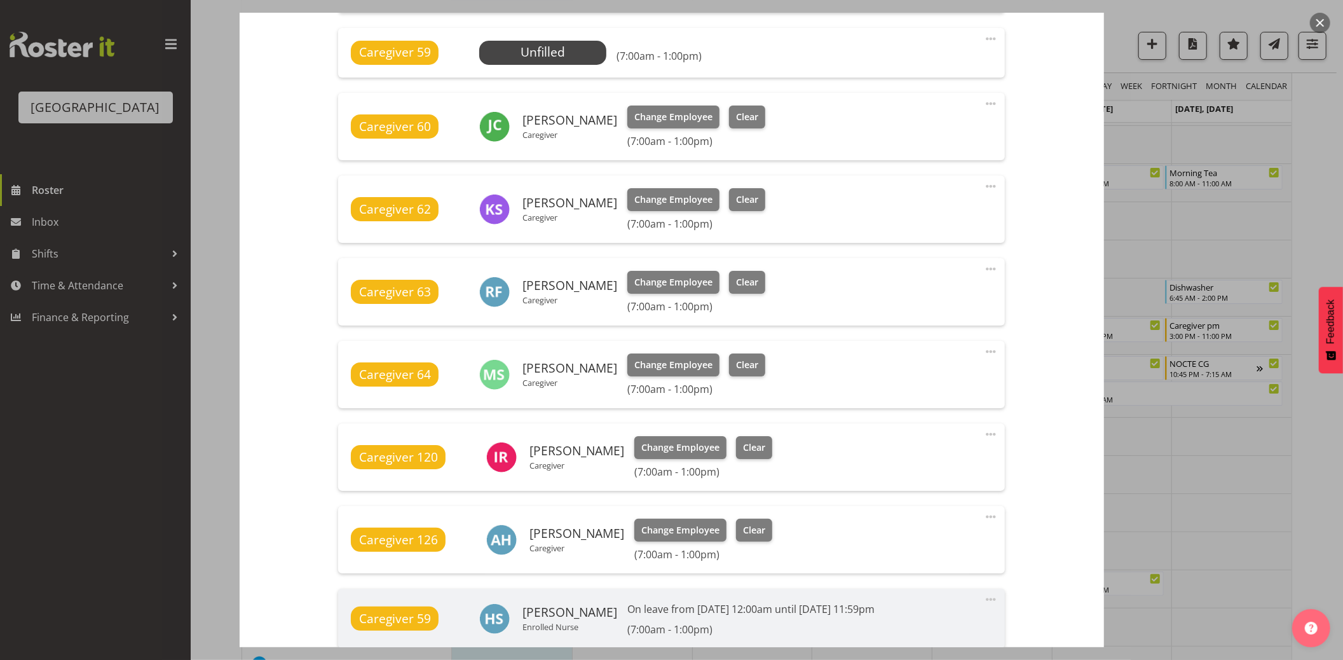
scroll to position [785, 0]
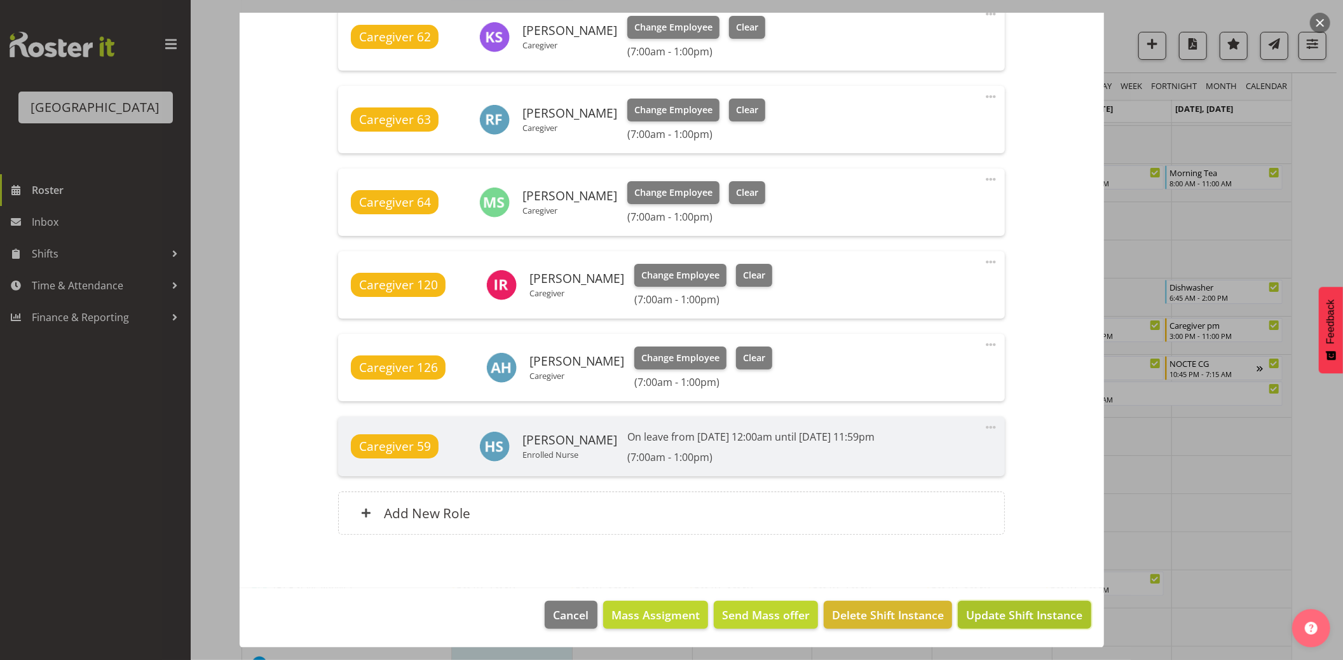
click at [1029, 612] on span "Update Shift Instance" at bounding box center [1024, 615] width 116 height 17
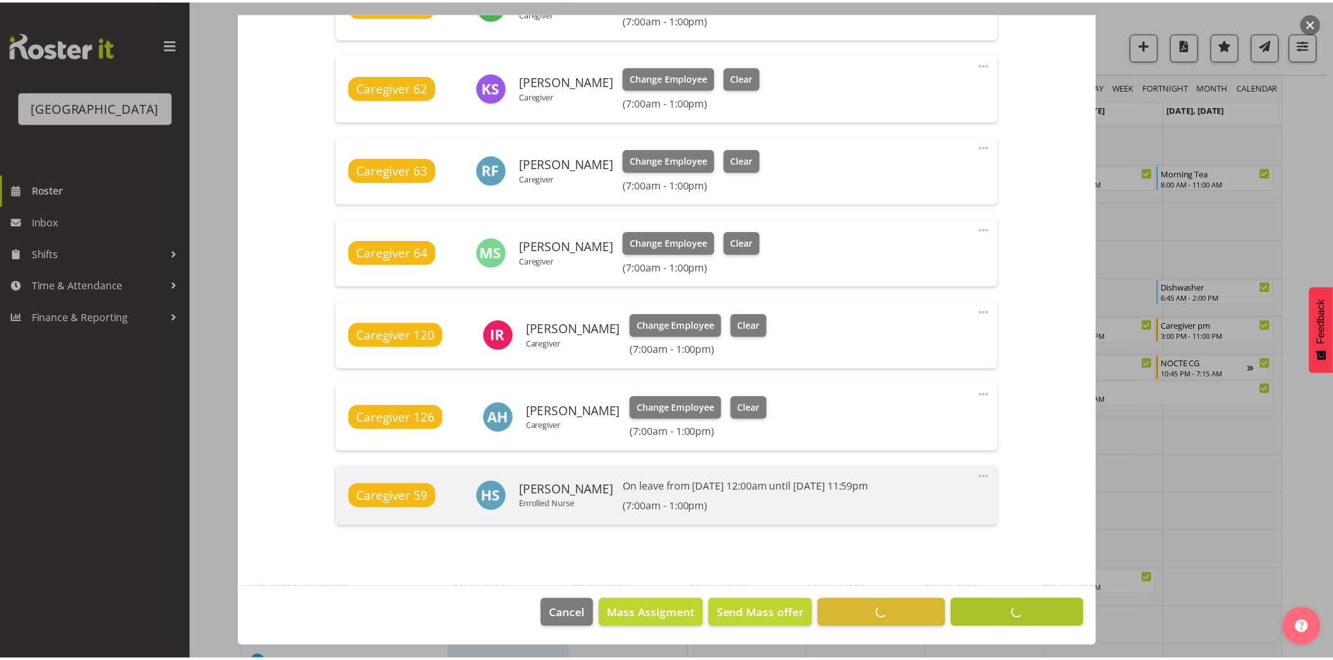
scroll to position [734, 0]
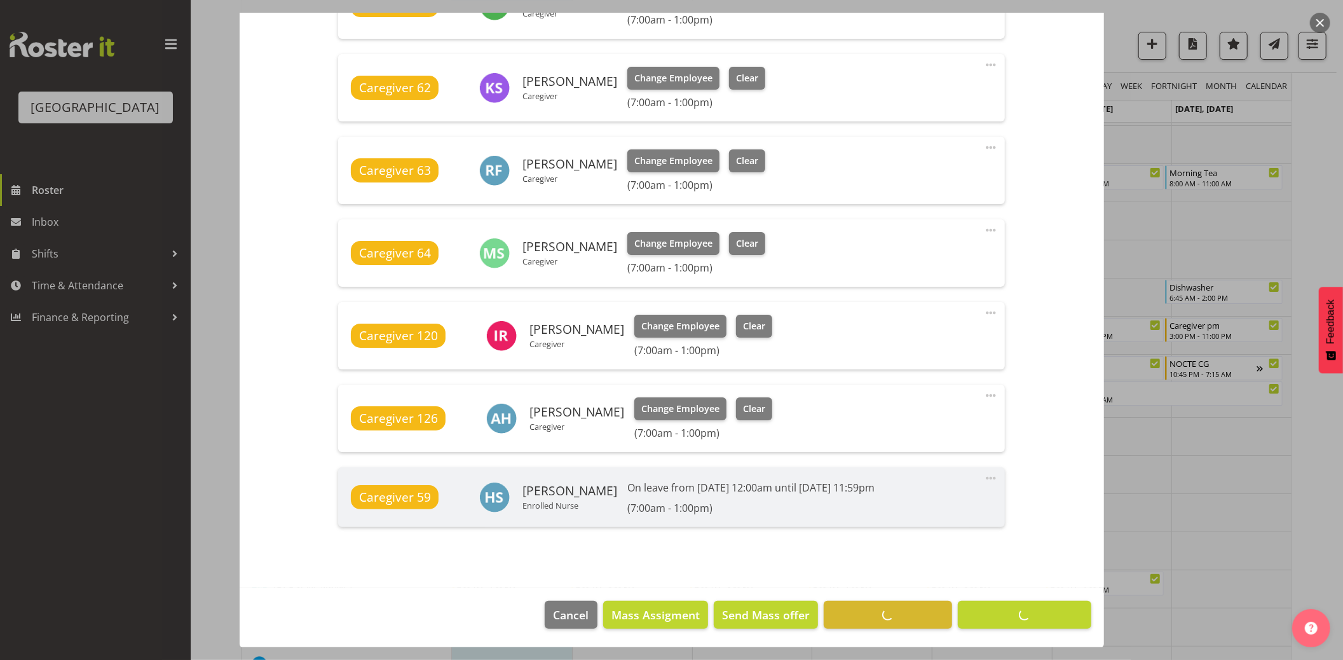
click at [102, 516] on div at bounding box center [671, 330] width 1343 height 660
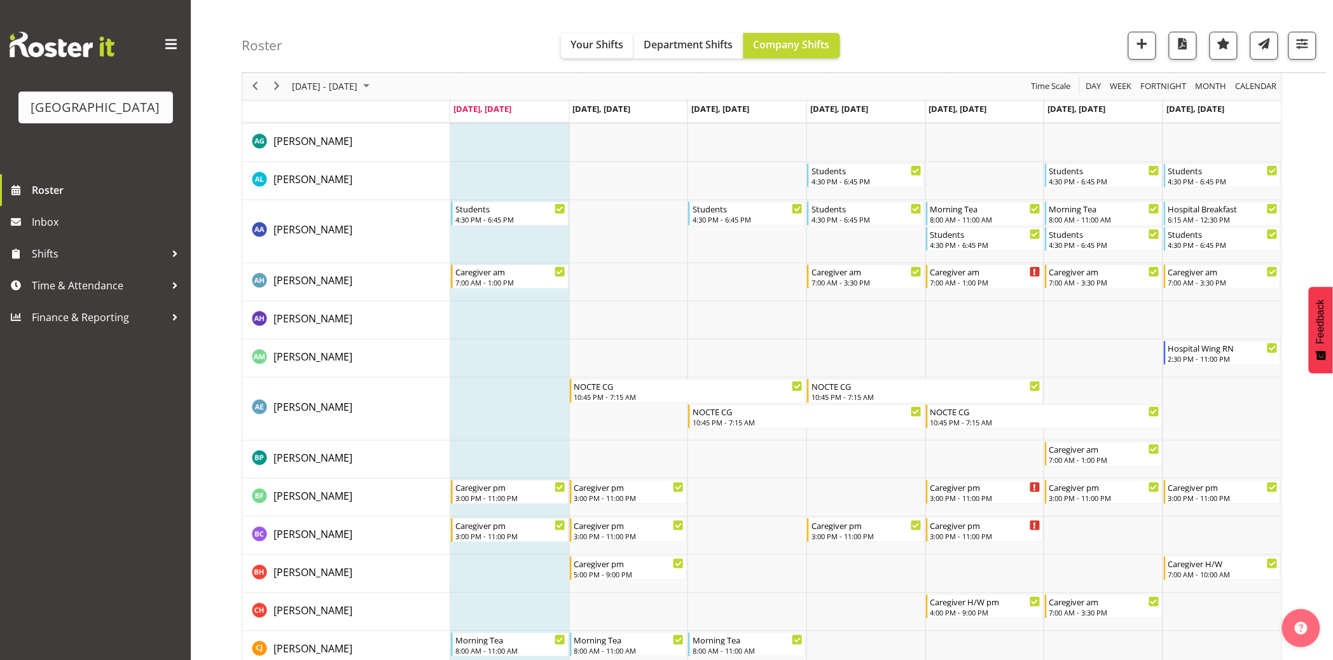
scroll to position [0, 0]
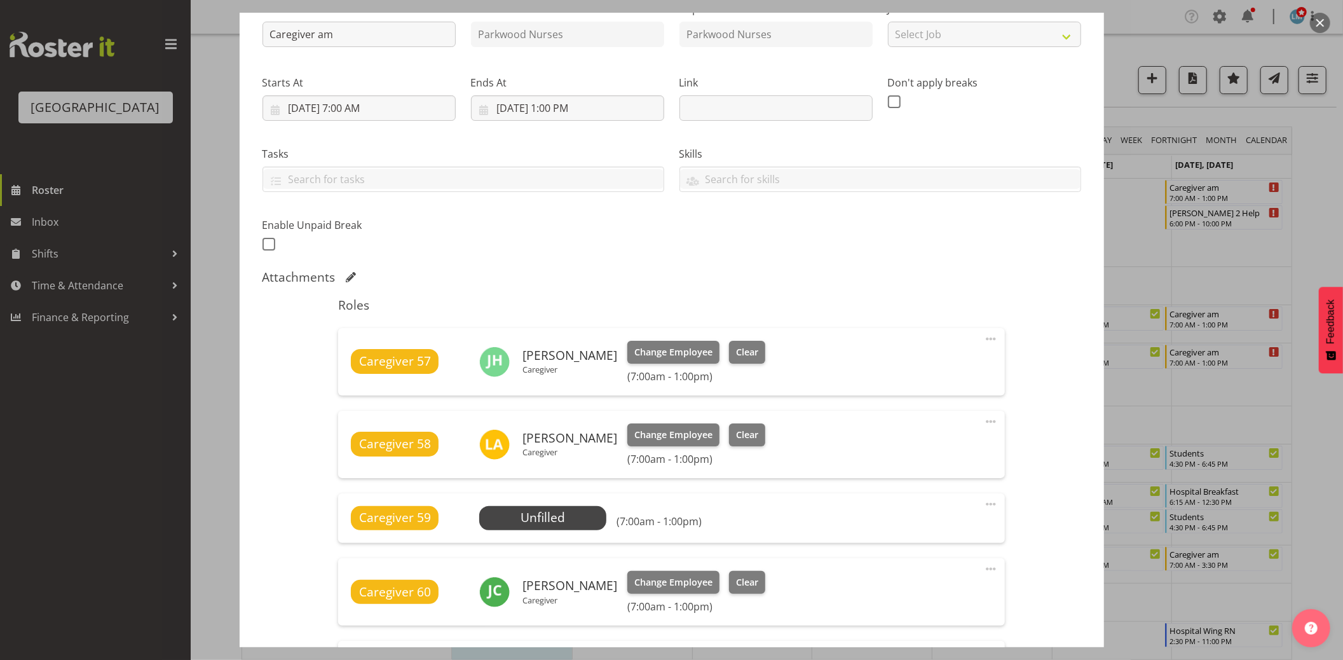
scroll to position [353, 0]
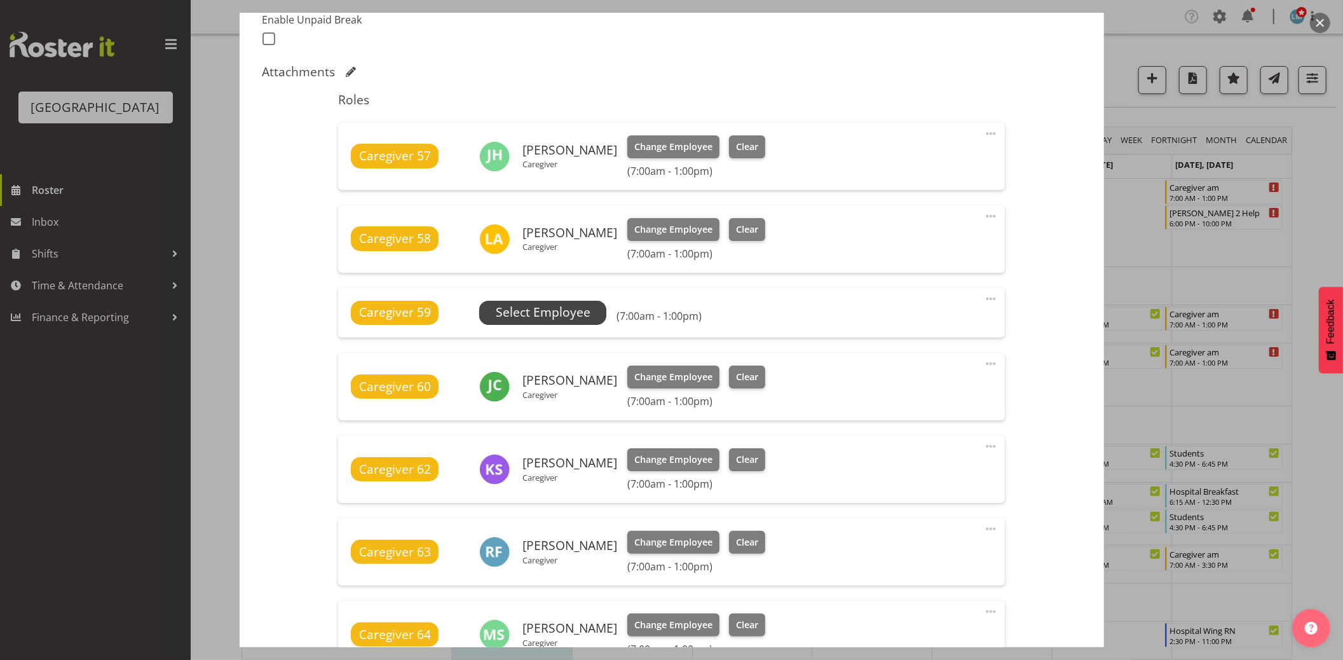
click at [539, 313] on span "Select Employee" at bounding box center [543, 312] width 95 height 18
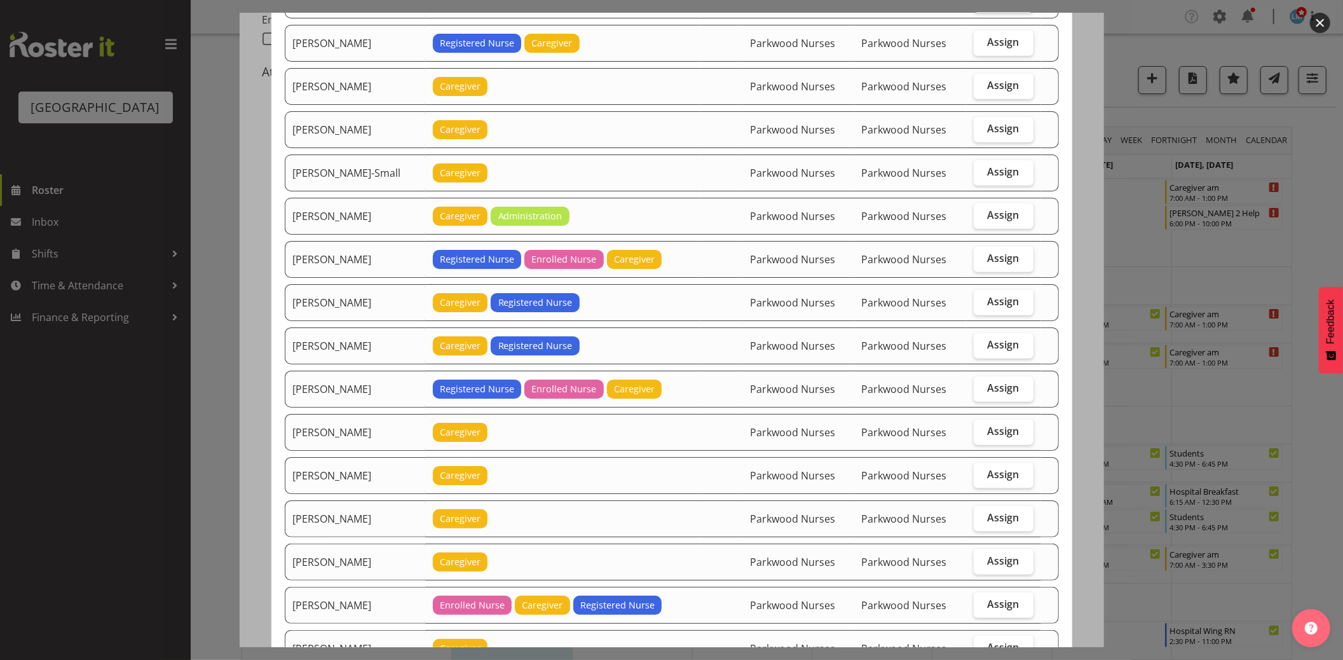
scroll to position [1130, 0]
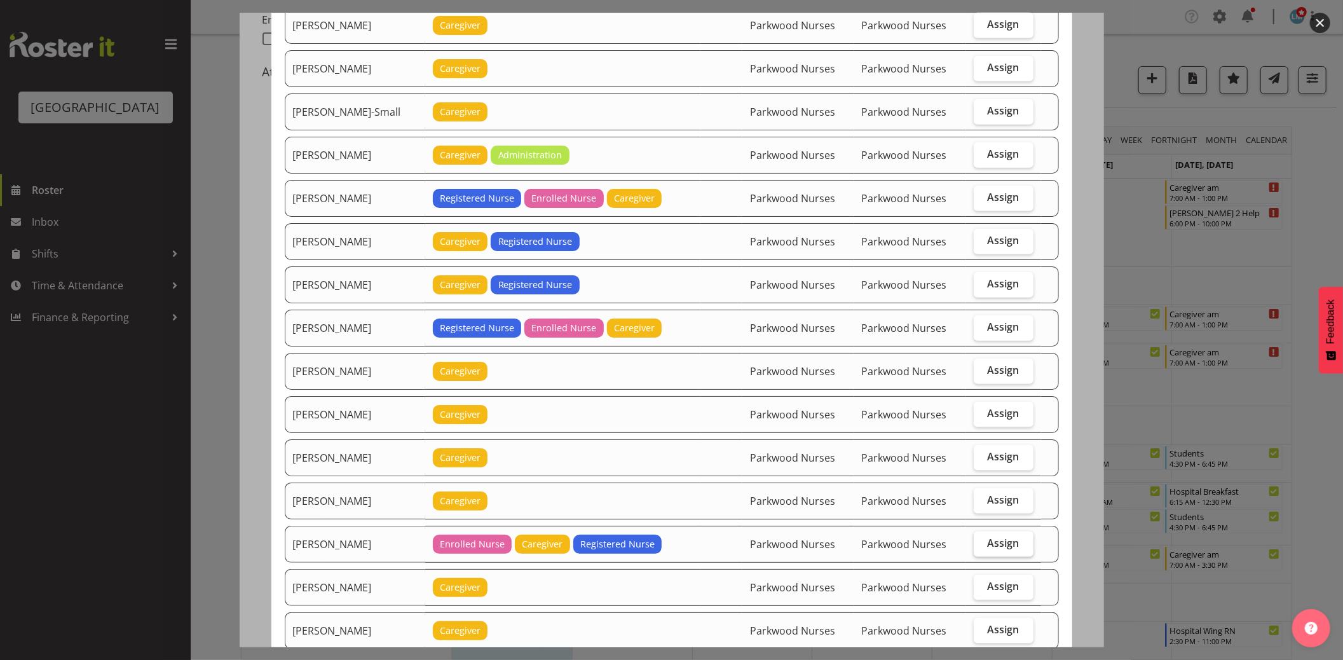
click at [1007, 540] on span "Assign" at bounding box center [1004, 543] width 32 height 13
click at [982, 540] on input "Assign" at bounding box center [978, 543] width 8 height 8
checkbox input "true"
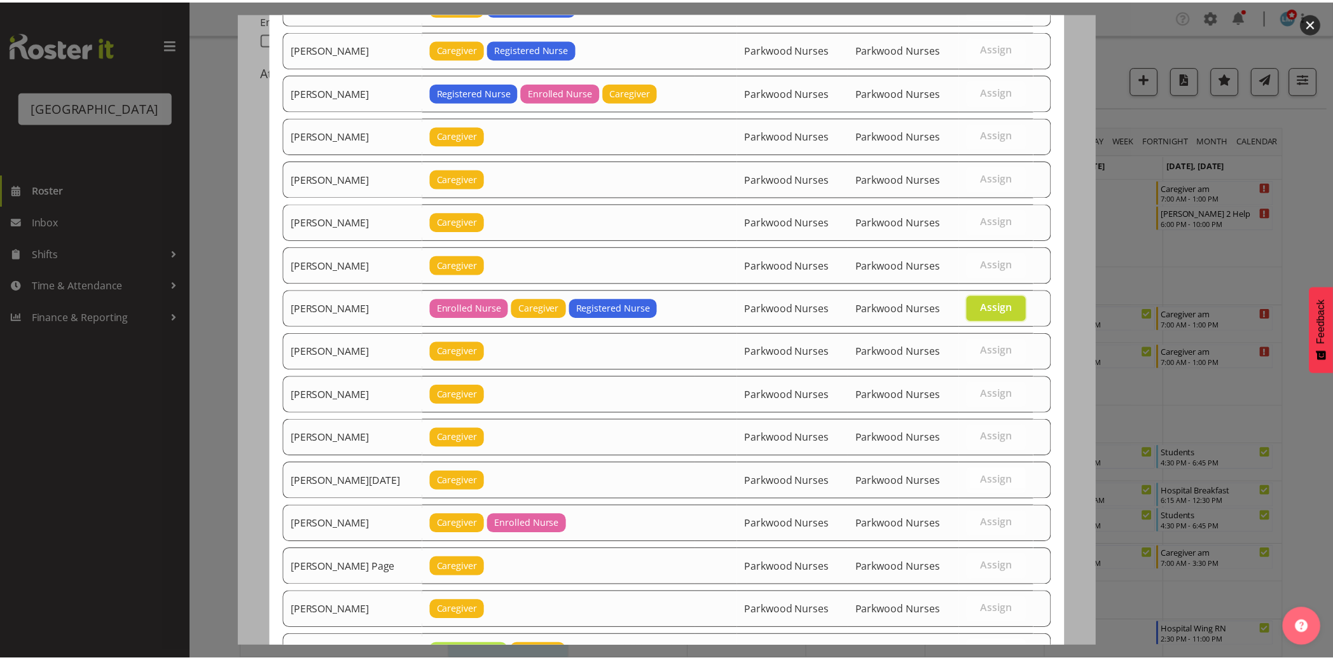
scroll to position [1692, 0]
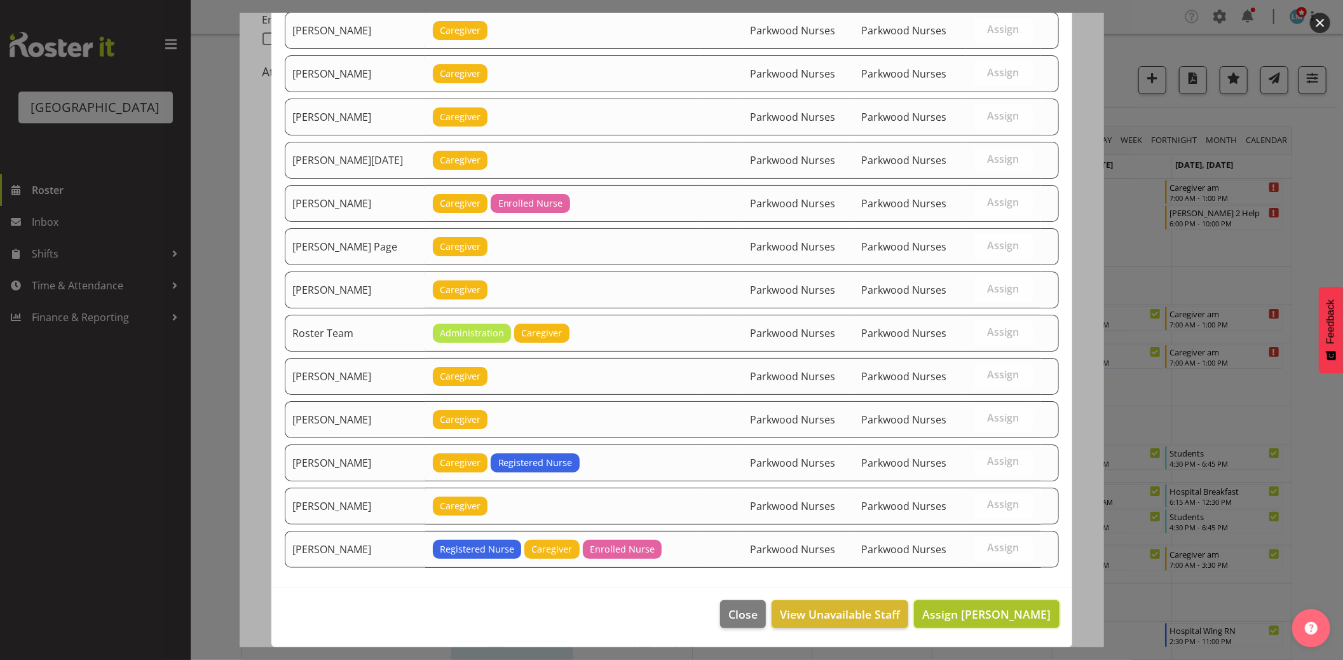
click at [1034, 619] on span "Assign Marisa Hales" at bounding box center [987, 614] width 128 height 15
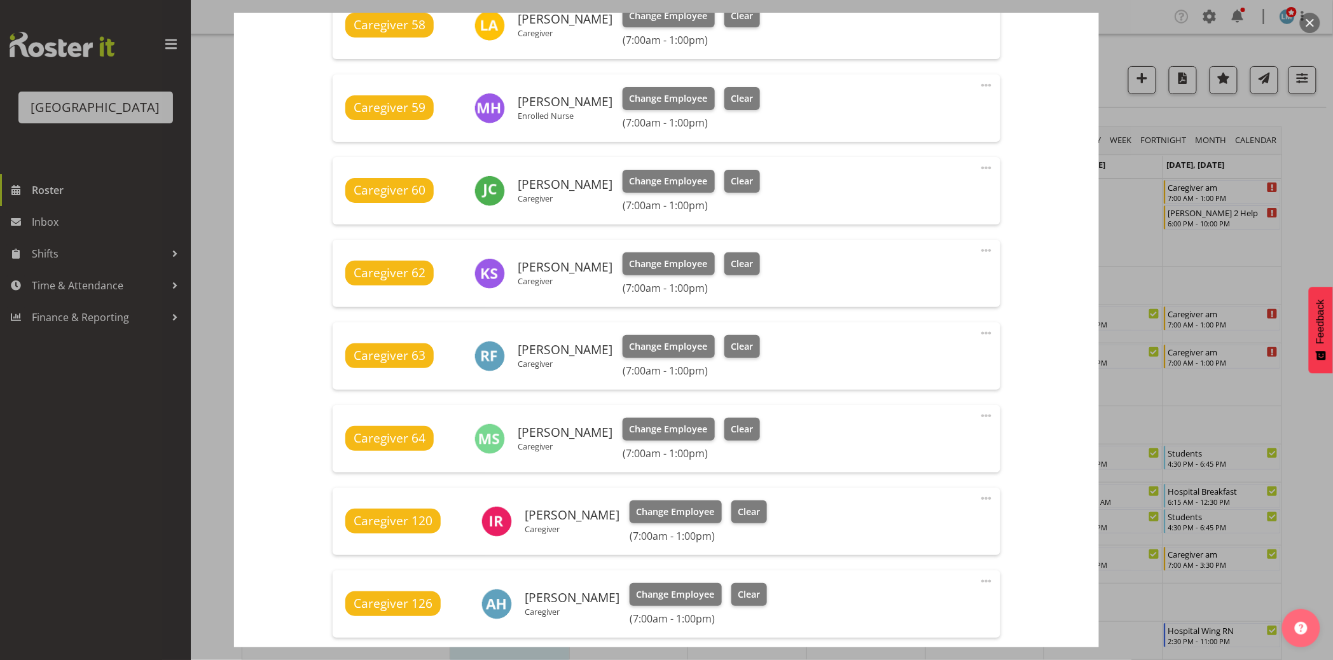
scroll to position [706, 0]
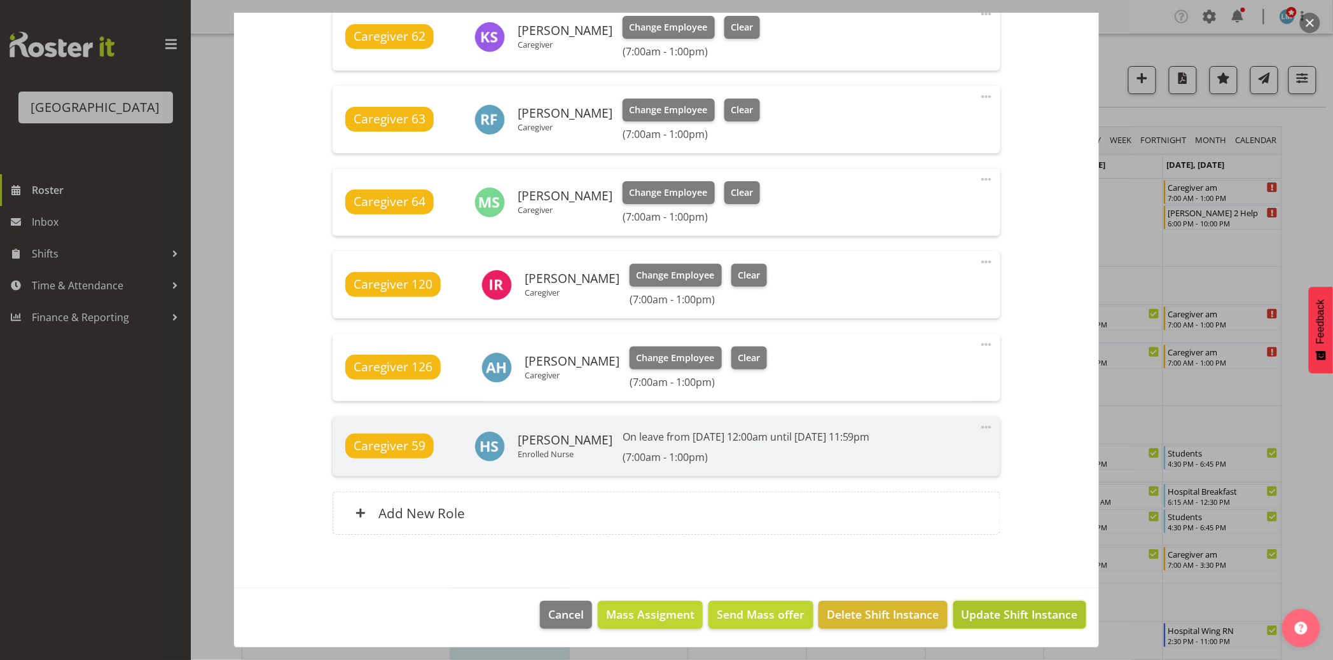
click at [1019, 619] on span "Update Shift Instance" at bounding box center [1019, 614] width 116 height 17
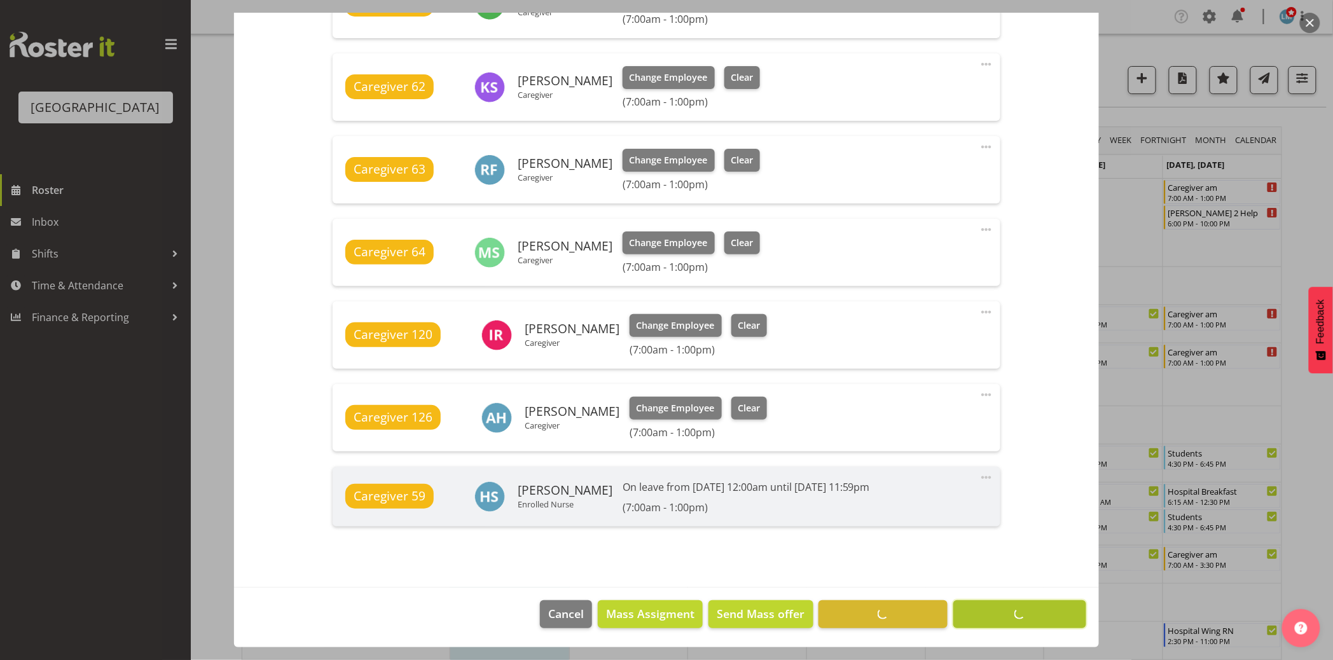
scroll to position [752, 0]
click at [66, 395] on div at bounding box center [666, 330] width 1333 height 660
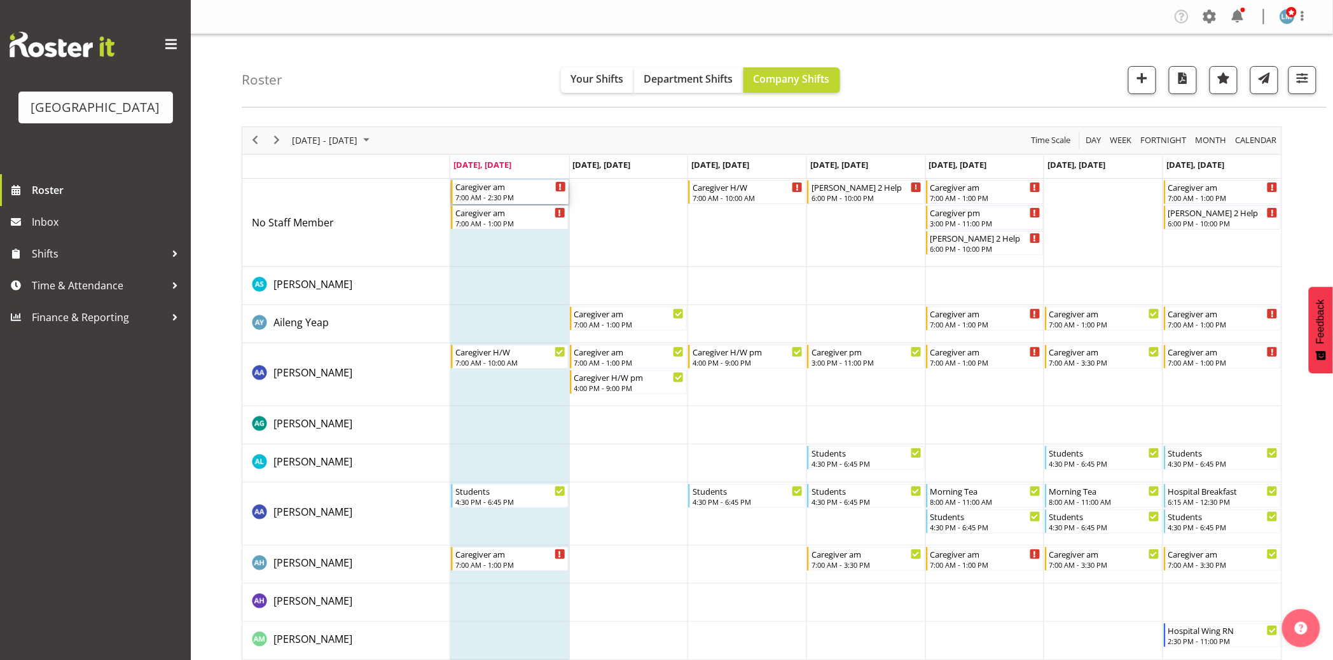
click at [509, 193] on div "7:00 AM - 2:30 PM" at bounding box center [510, 197] width 111 height 10
click at [514, 191] on div "Caregiver am" at bounding box center [510, 186] width 111 height 13
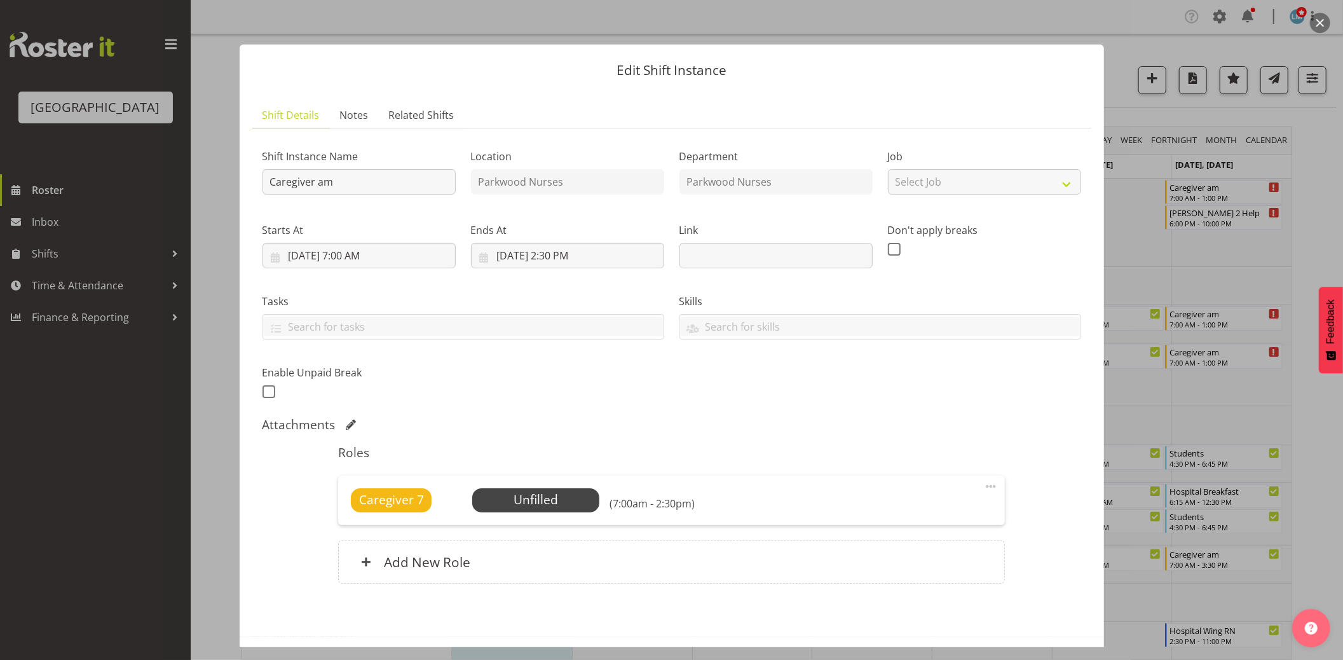
scroll to position [49, 0]
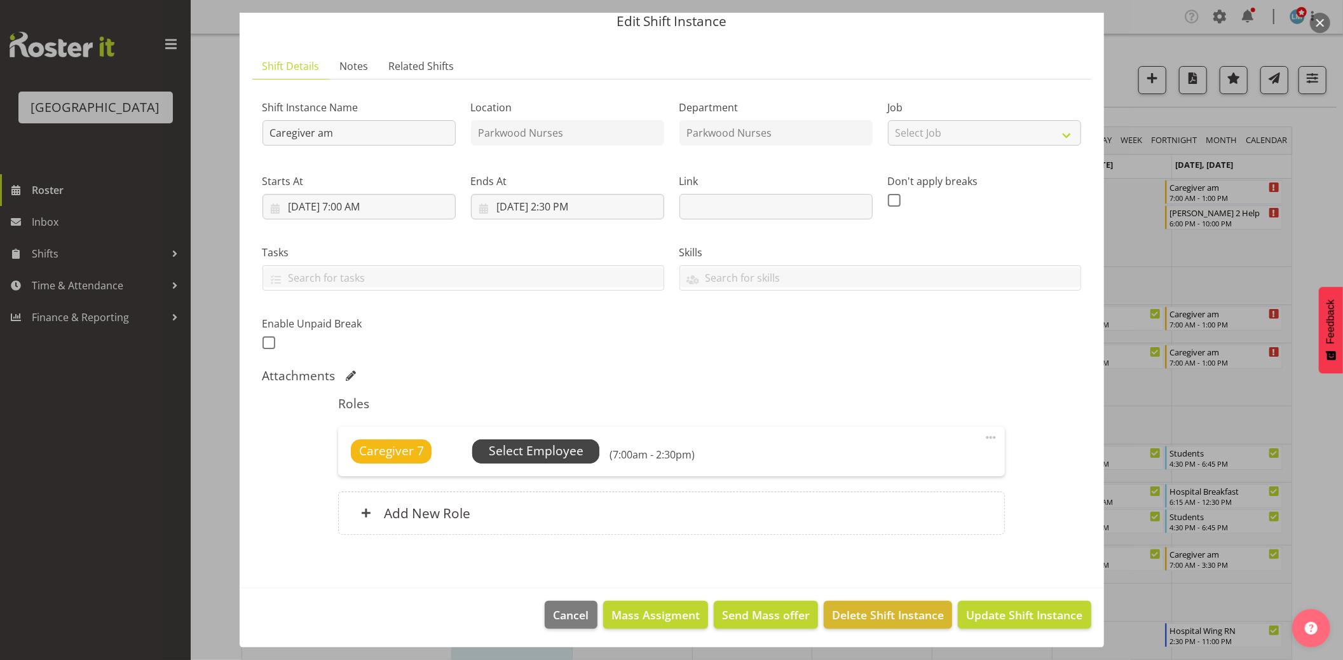
click at [574, 453] on span "Select Employee" at bounding box center [536, 451] width 95 height 18
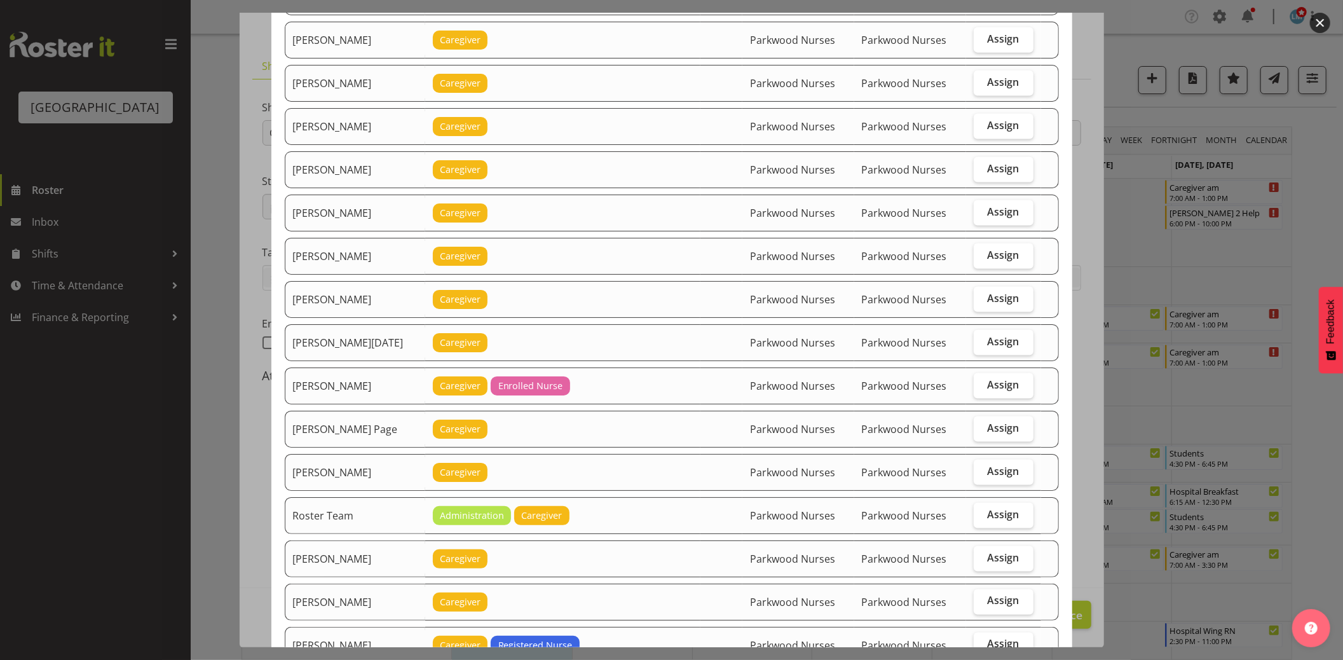
scroll to position [1483, 0]
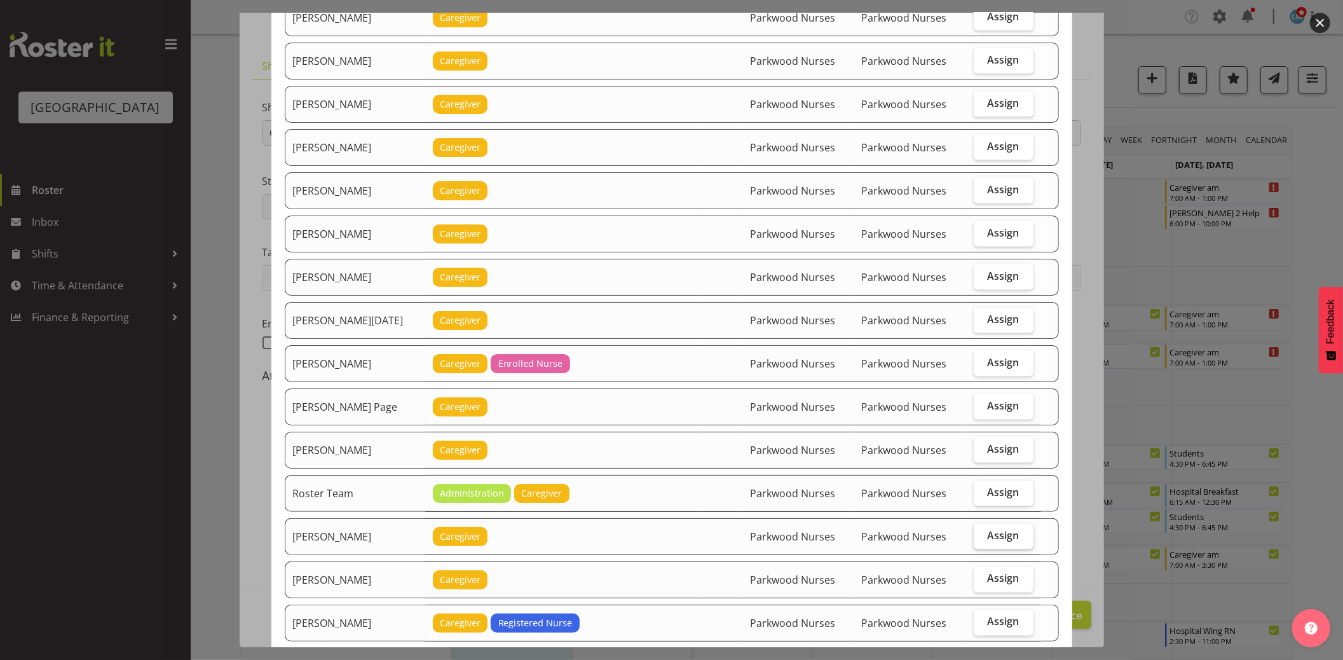
click at [1001, 533] on span "Assign" at bounding box center [1004, 535] width 32 height 13
click at [982, 533] on input "Assign" at bounding box center [978, 536] width 8 height 8
checkbox input "true"
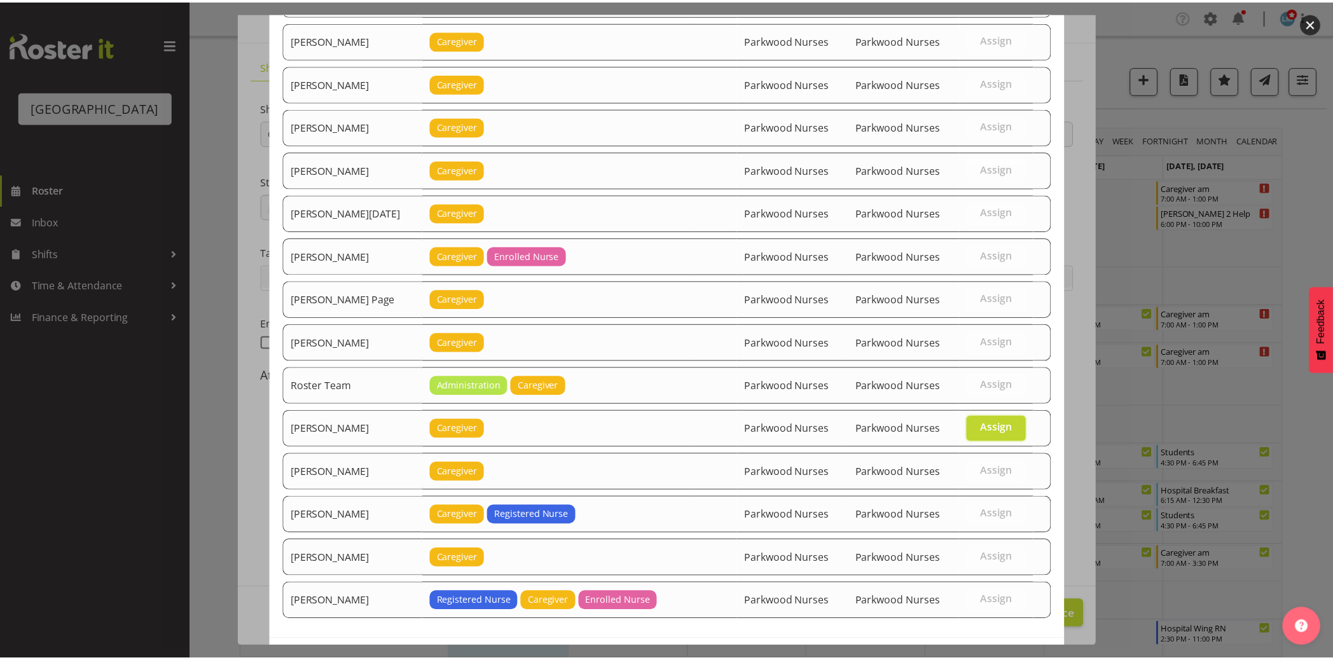
scroll to position [1649, 0]
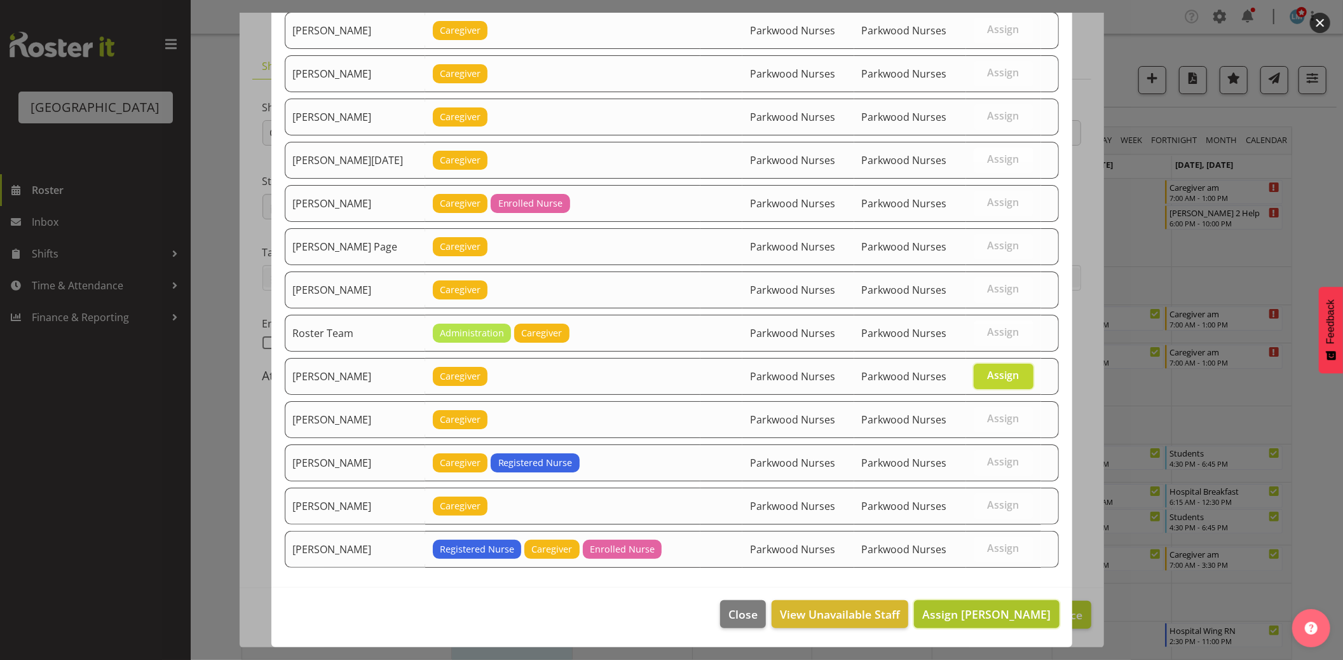
click at [1014, 618] on span "Assign Samah Aboud" at bounding box center [987, 614] width 128 height 15
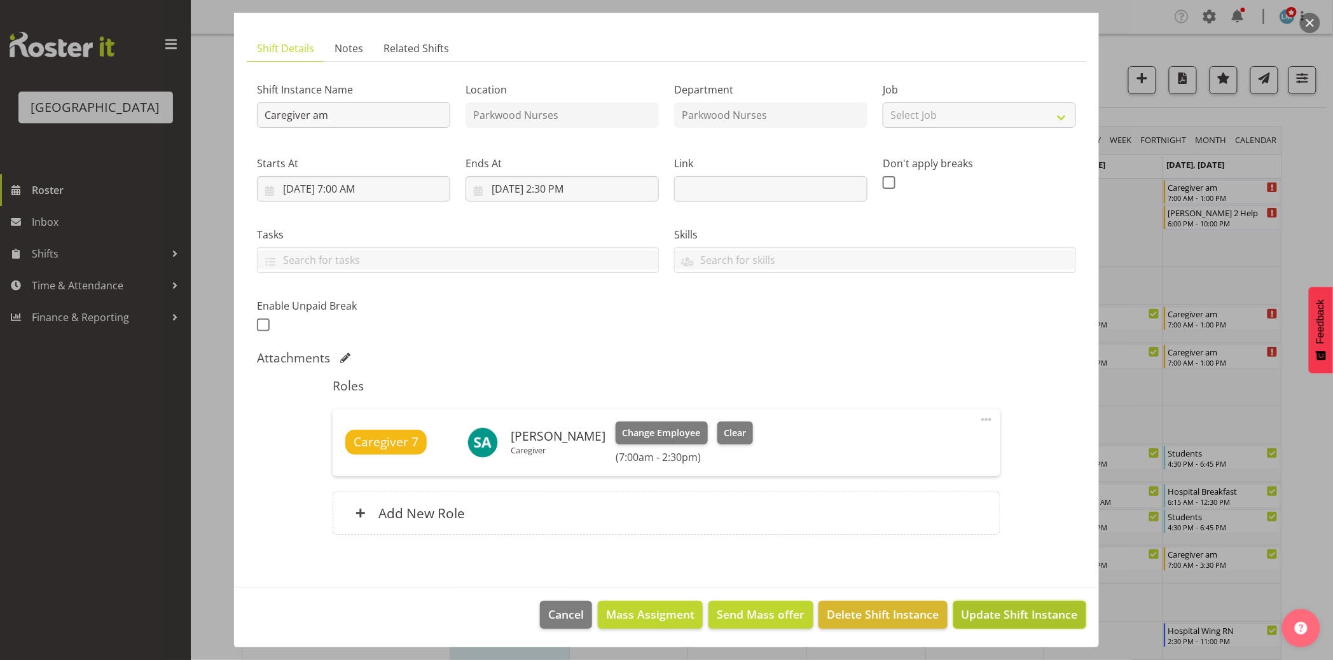
click at [1013, 619] on span "Update Shift Instance" at bounding box center [1019, 614] width 116 height 17
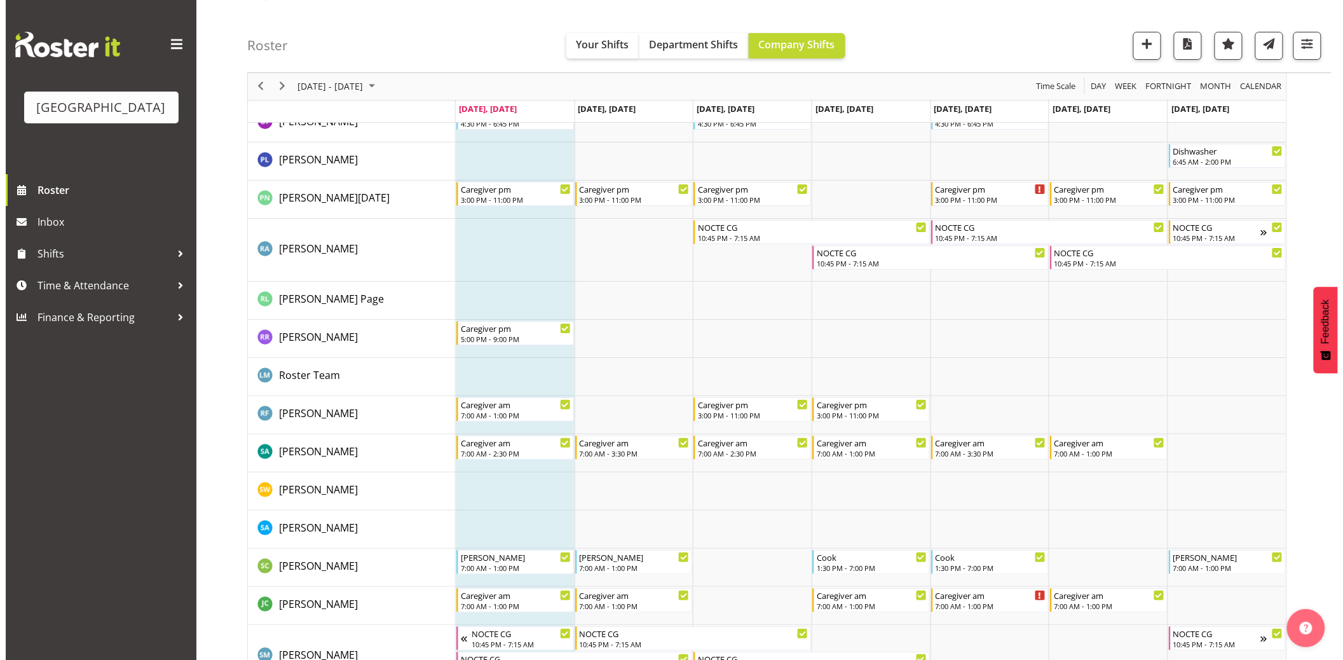
scroll to position [3886, 0]
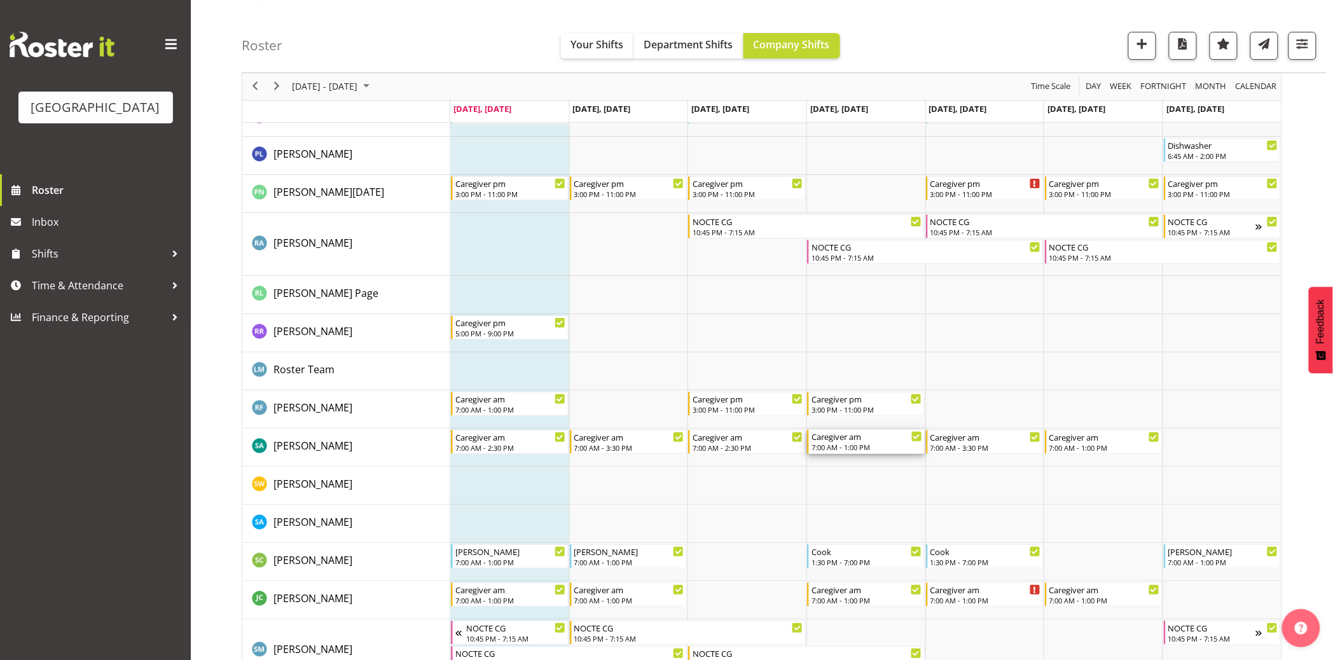
click at [855, 437] on div "Caregiver am" at bounding box center [866, 436] width 111 height 13
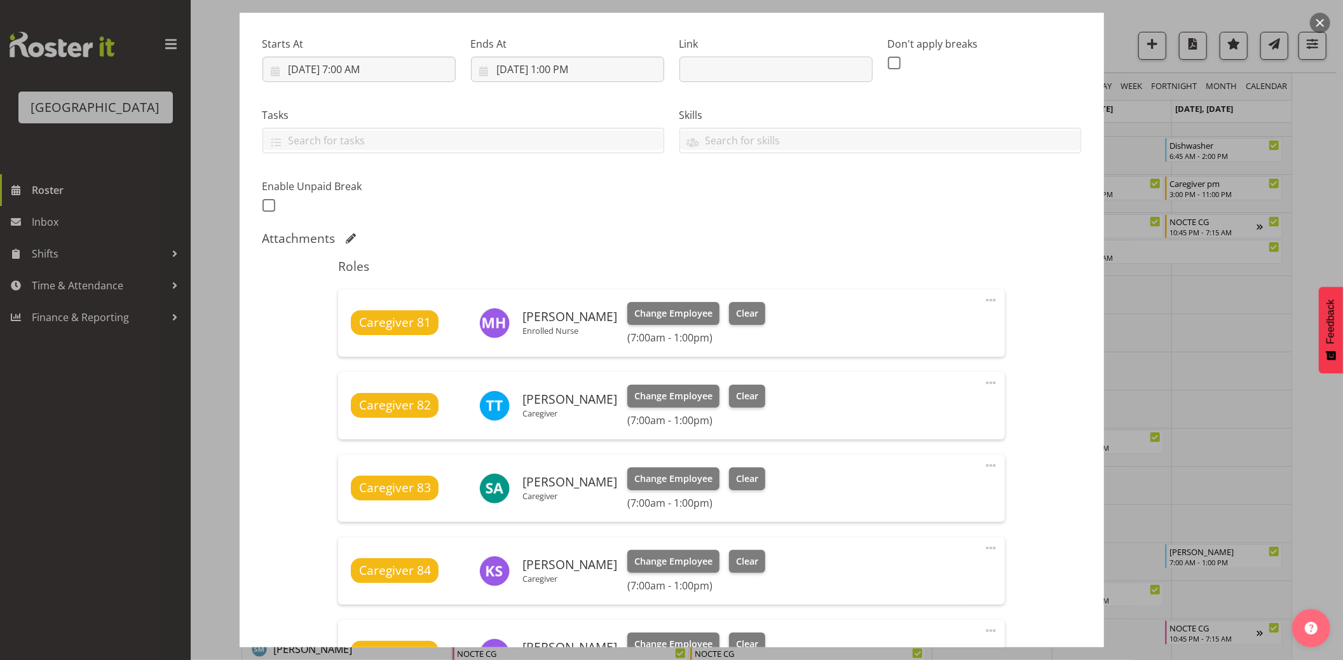
scroll to position [212, 0]
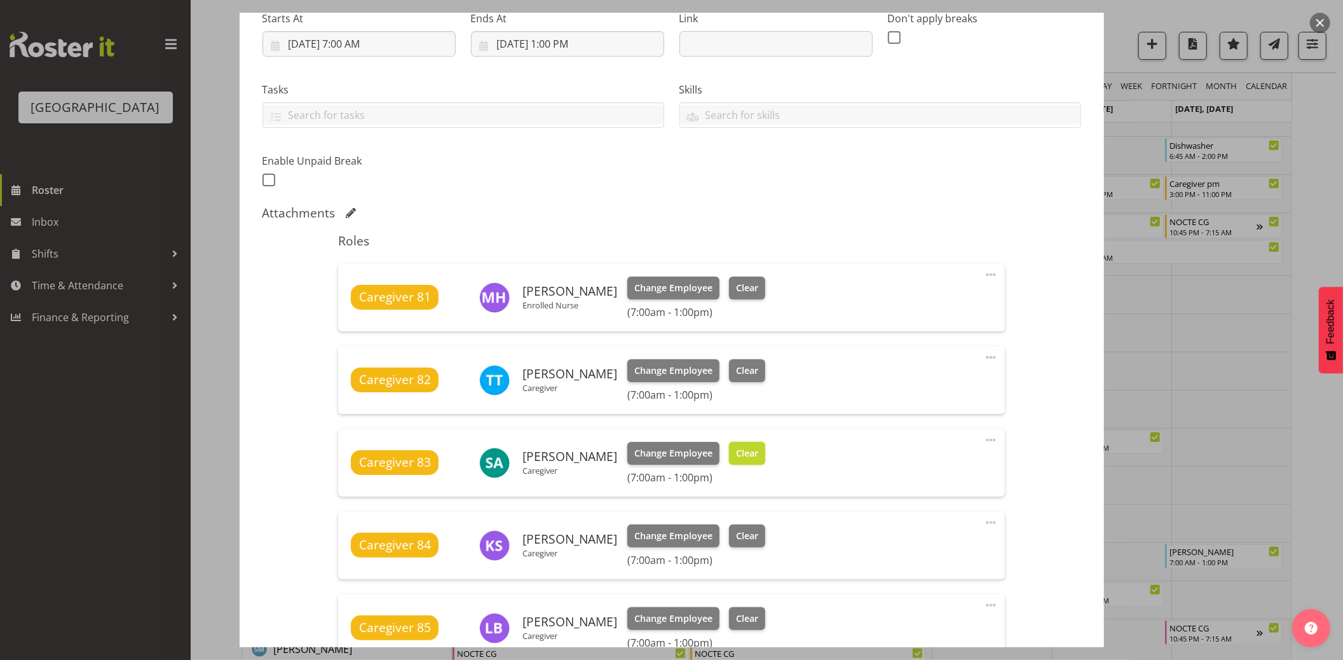
click at [747, 456] on button "Clear" at bounding box center [747, 453] width 36 height 23
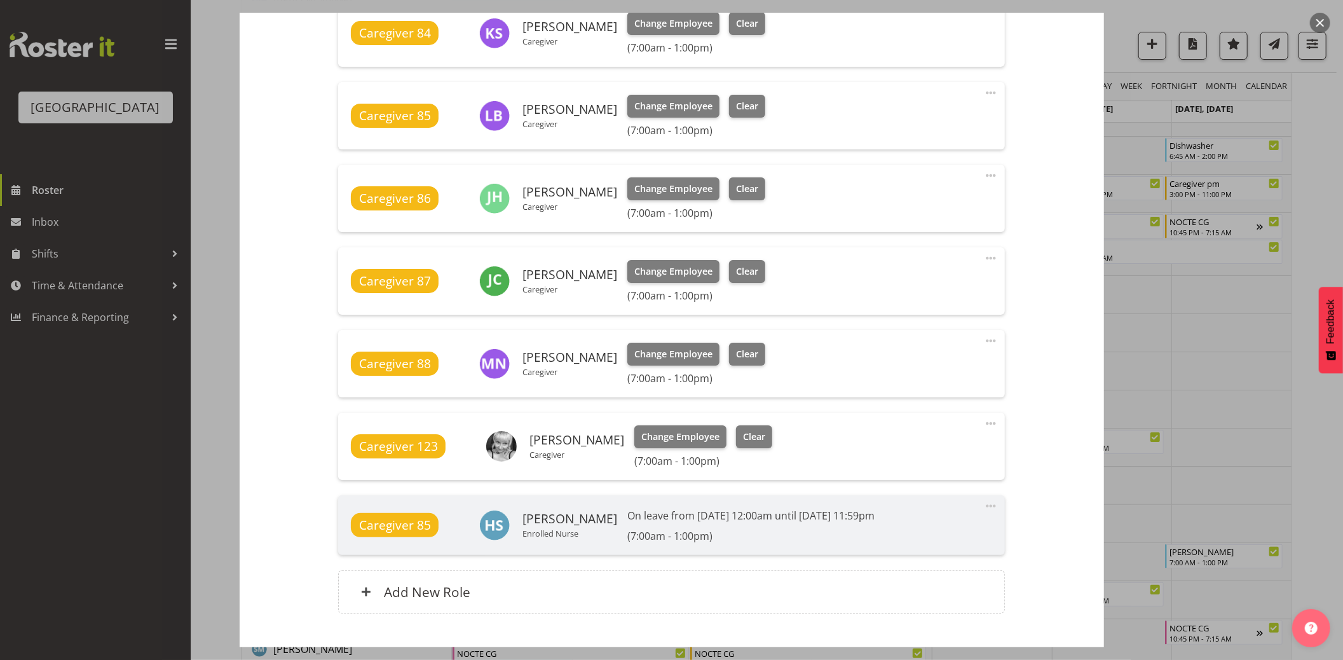
scroll to position [785, 0]
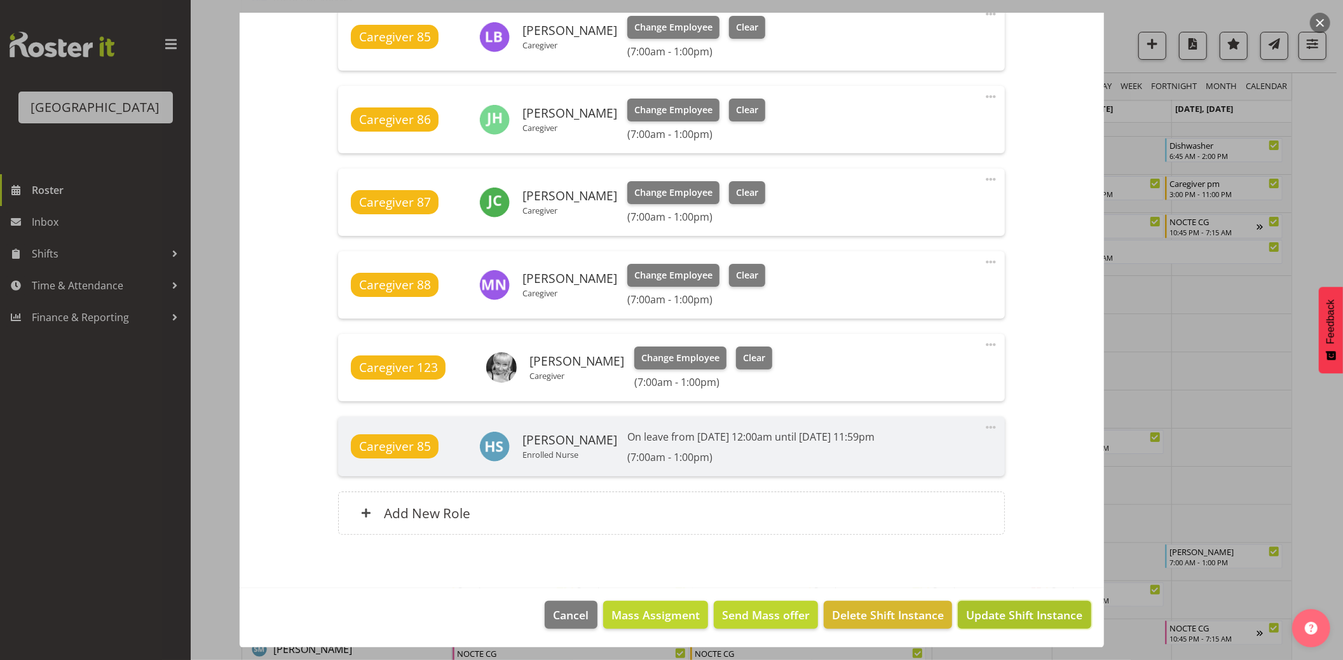
click at [1017, 615] on span "Update Shift Instance" at bounding box center [1024, 615] width 116 height 17
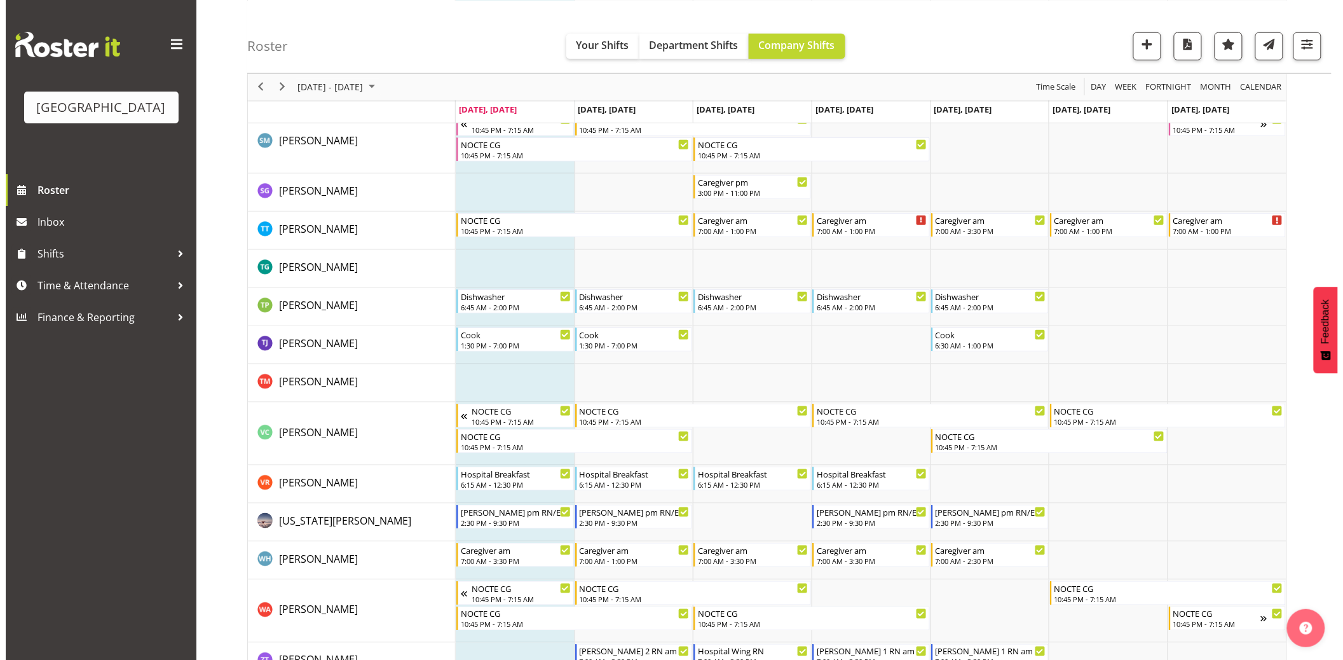
scroll to position [4425, 0]
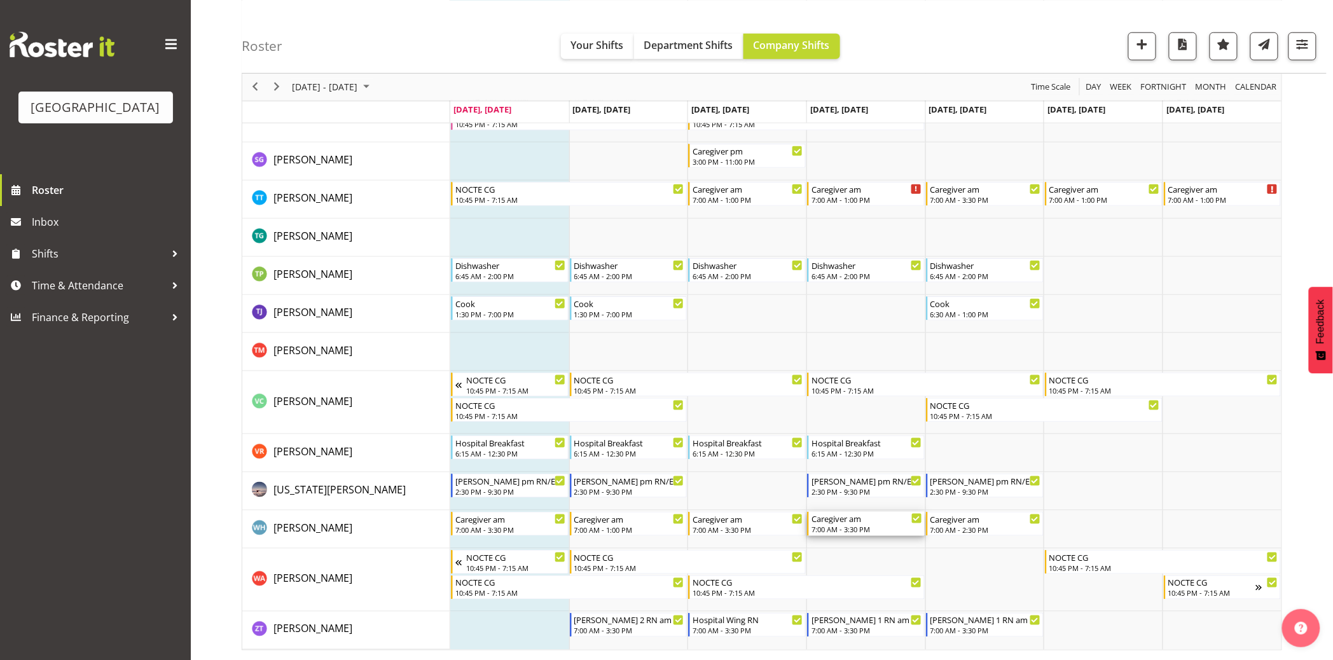
click at [869, 523] on div "Caregiver am" at bounding box center [866, 518] width 111 height 13
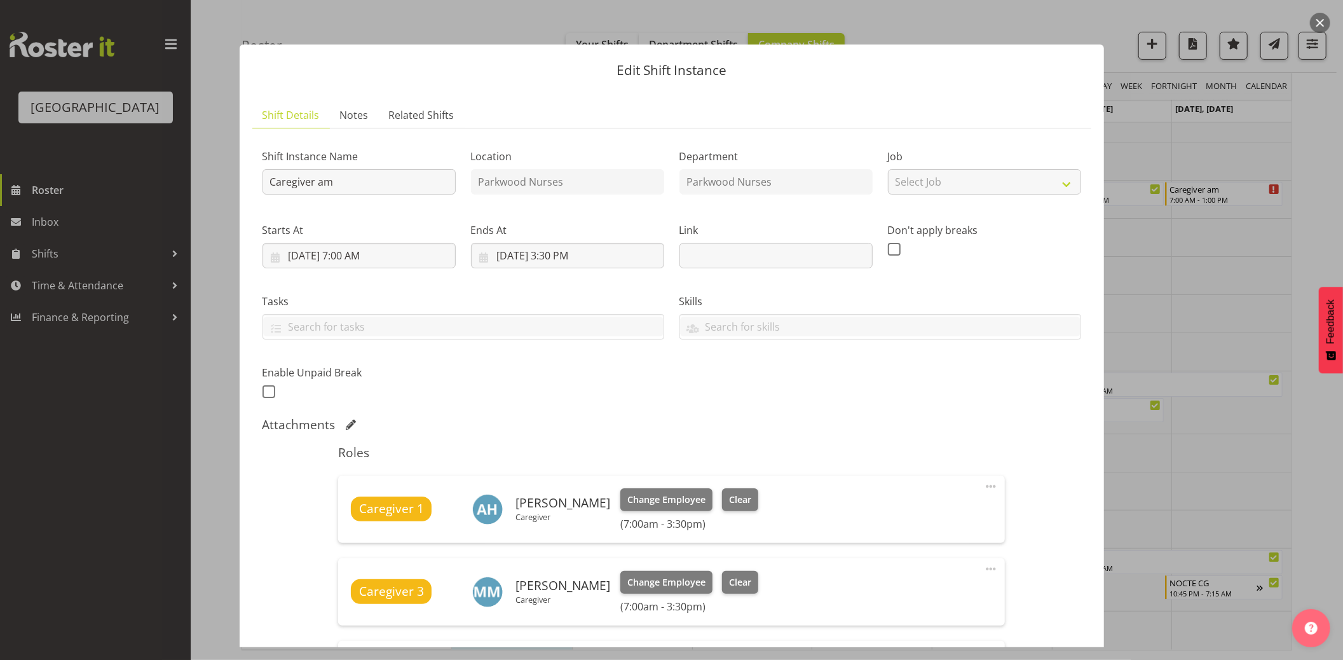
scroll to position [282, 0]
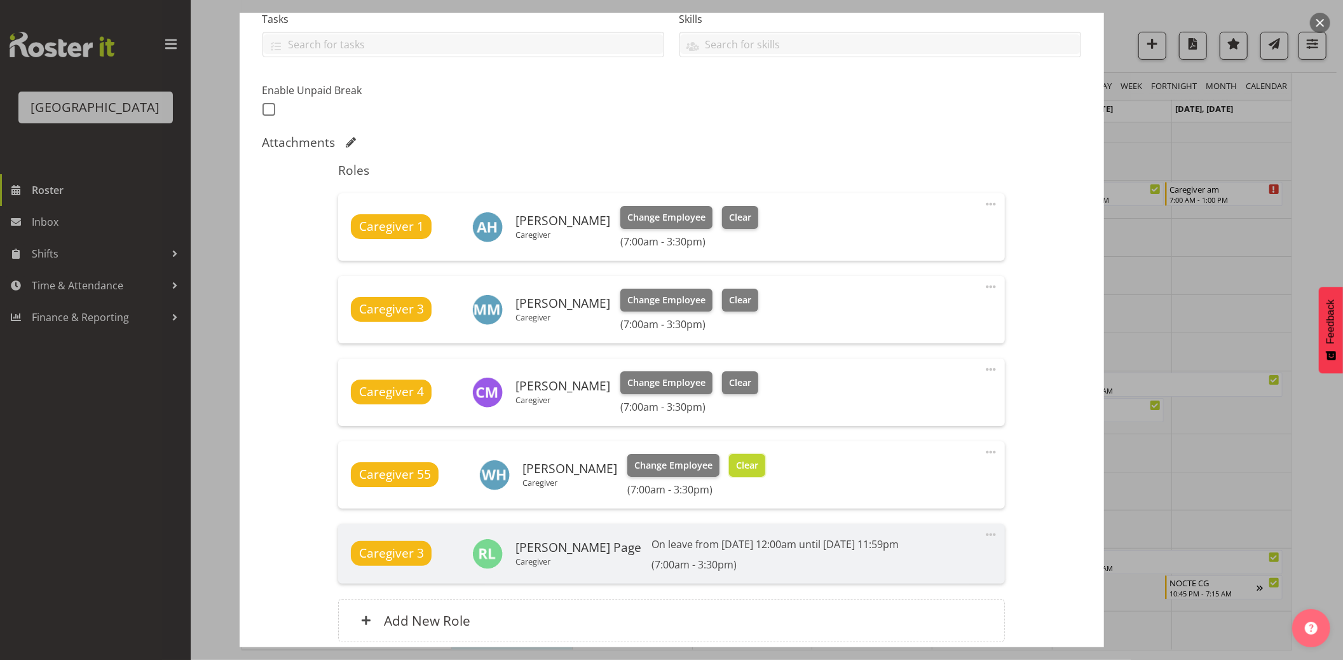
click at [738, 466] on span "Clear" at bounding box center [747, 465] width 22 height 14
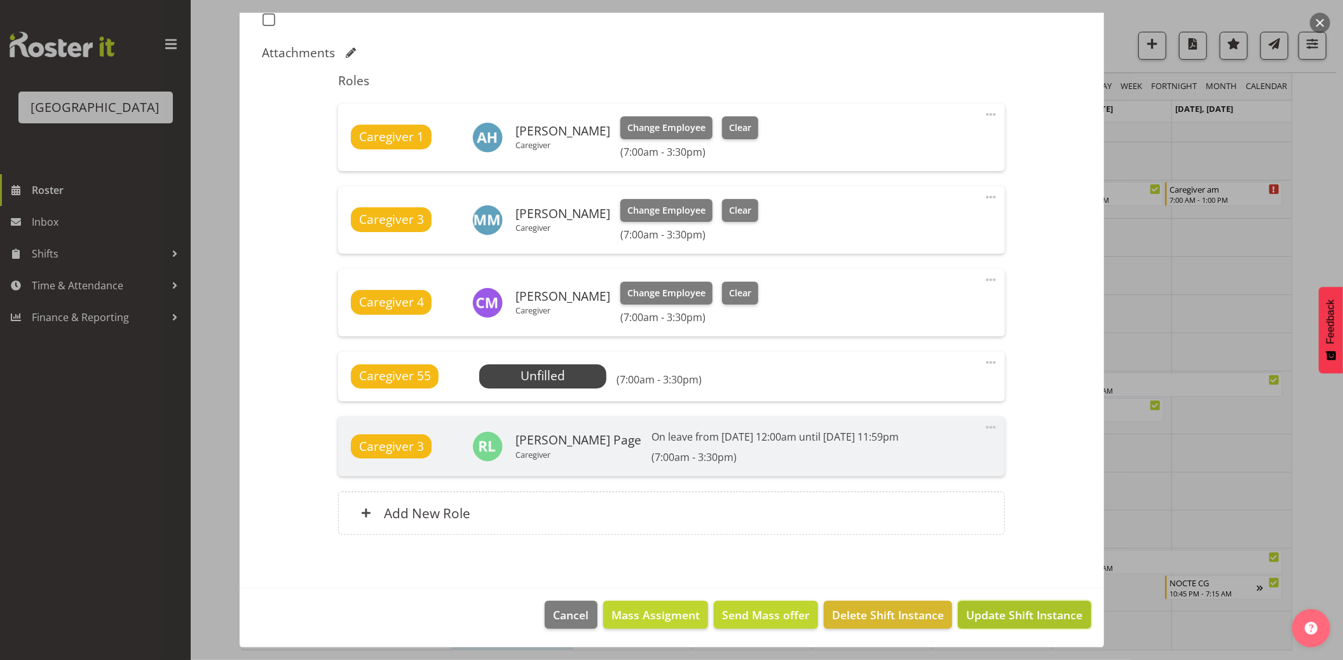
click at [1012, 617] on span "Update Shift Instance" at bounding box center [1024, 615] width 116 height 17
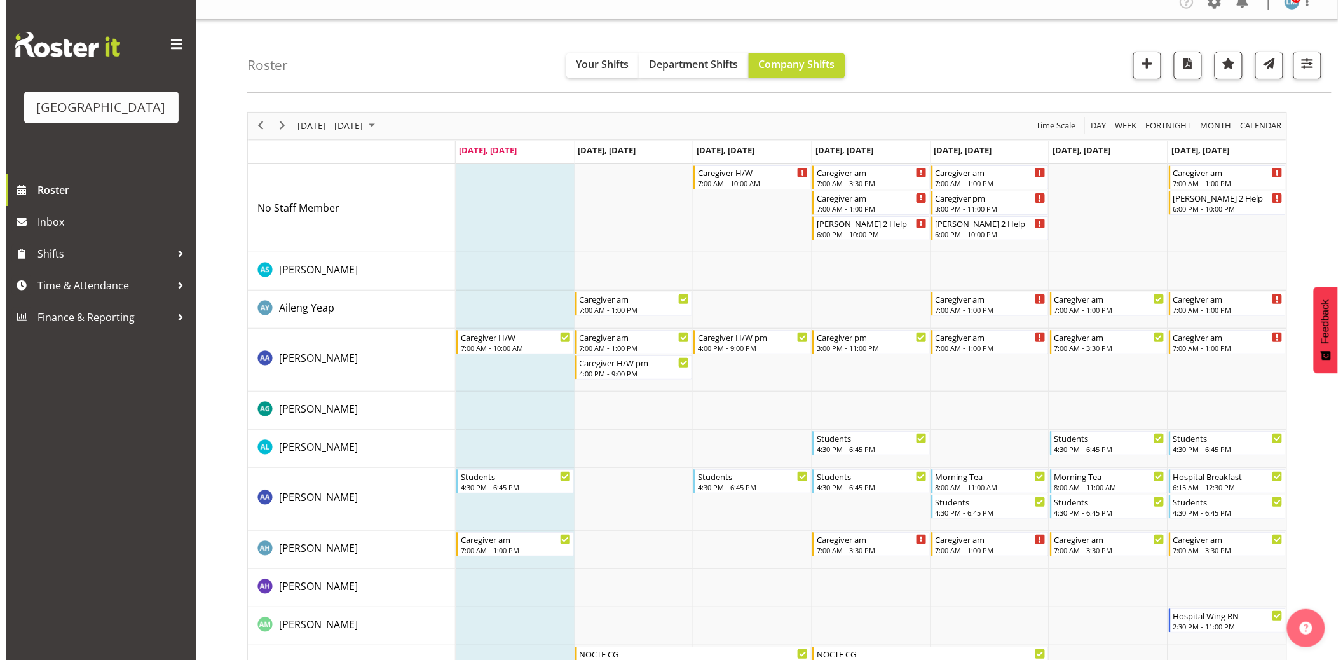
scroll to position [0, 0]
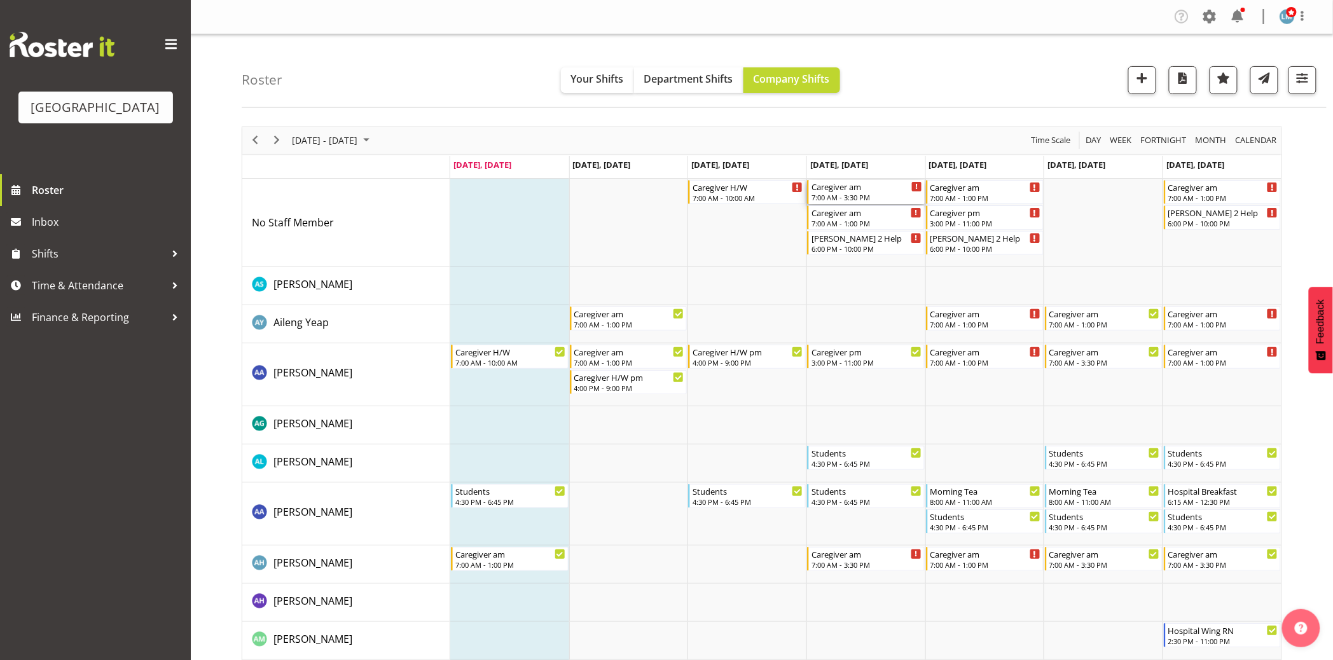
click at [858, 189] on div "Caregiver am" at bounding box center [866, 186] width 111 height 13
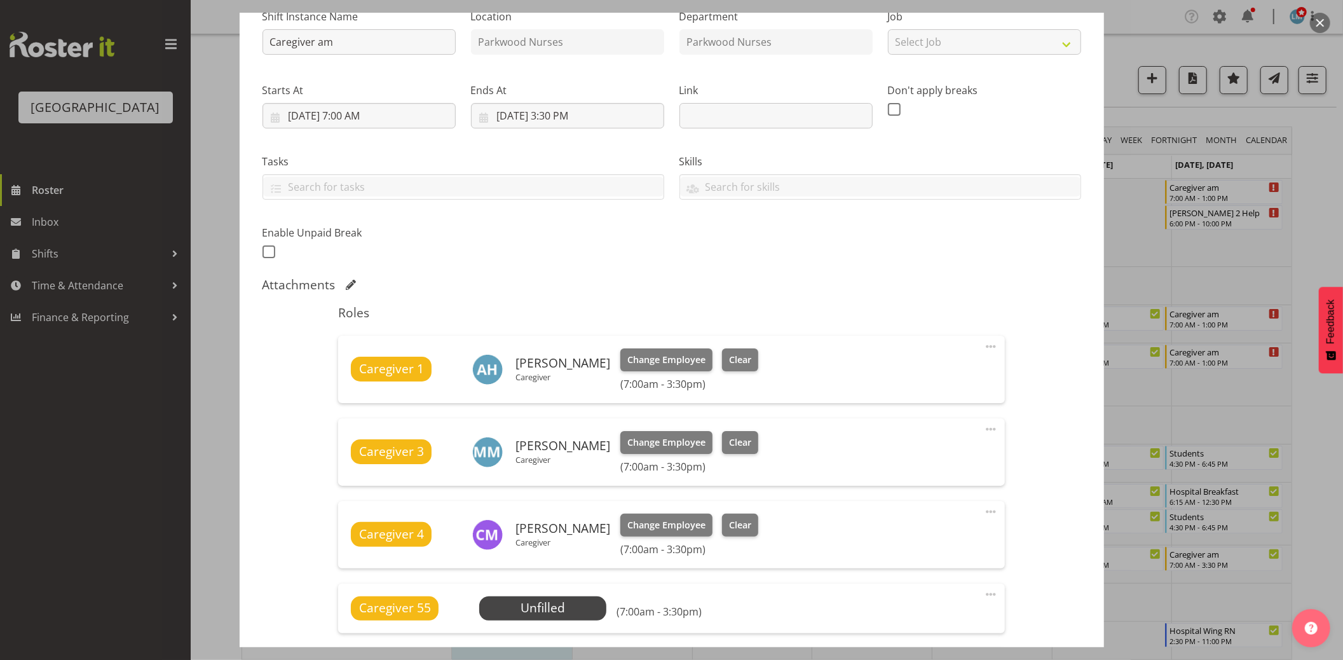
scroll to position [282, 0]
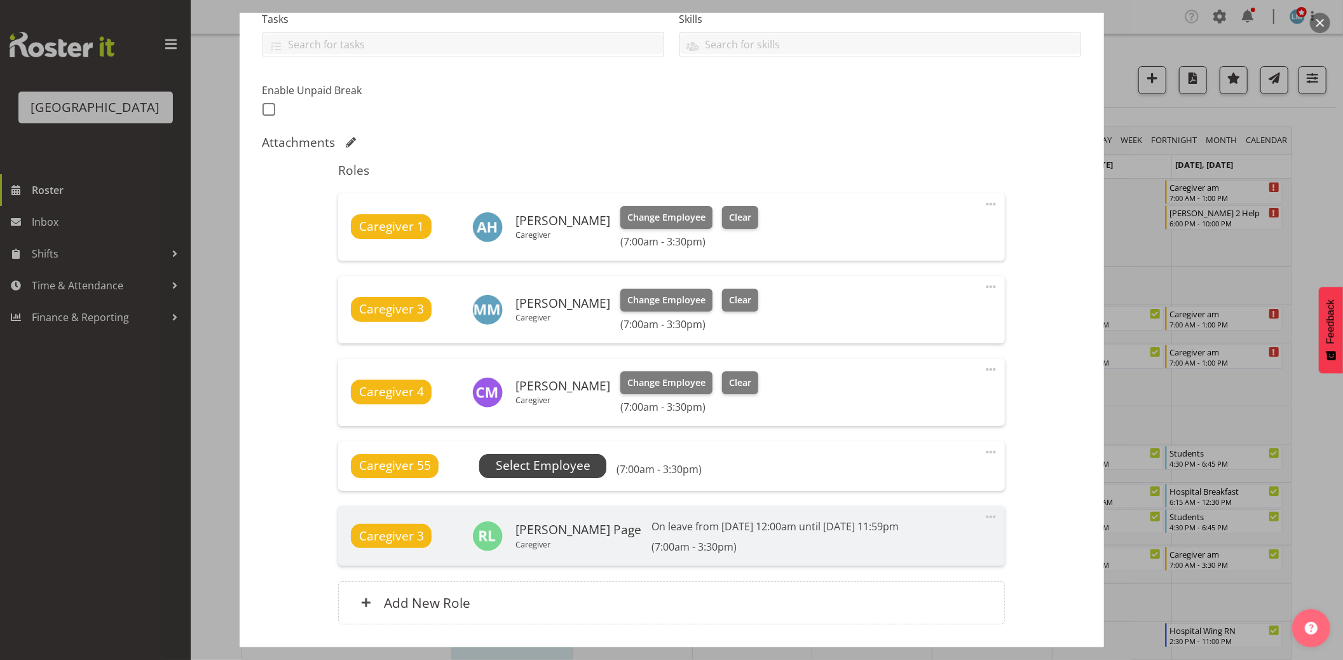
click at [558, 467] on span "Select Employee" at bounding box center [543, 466] width 95 height 18
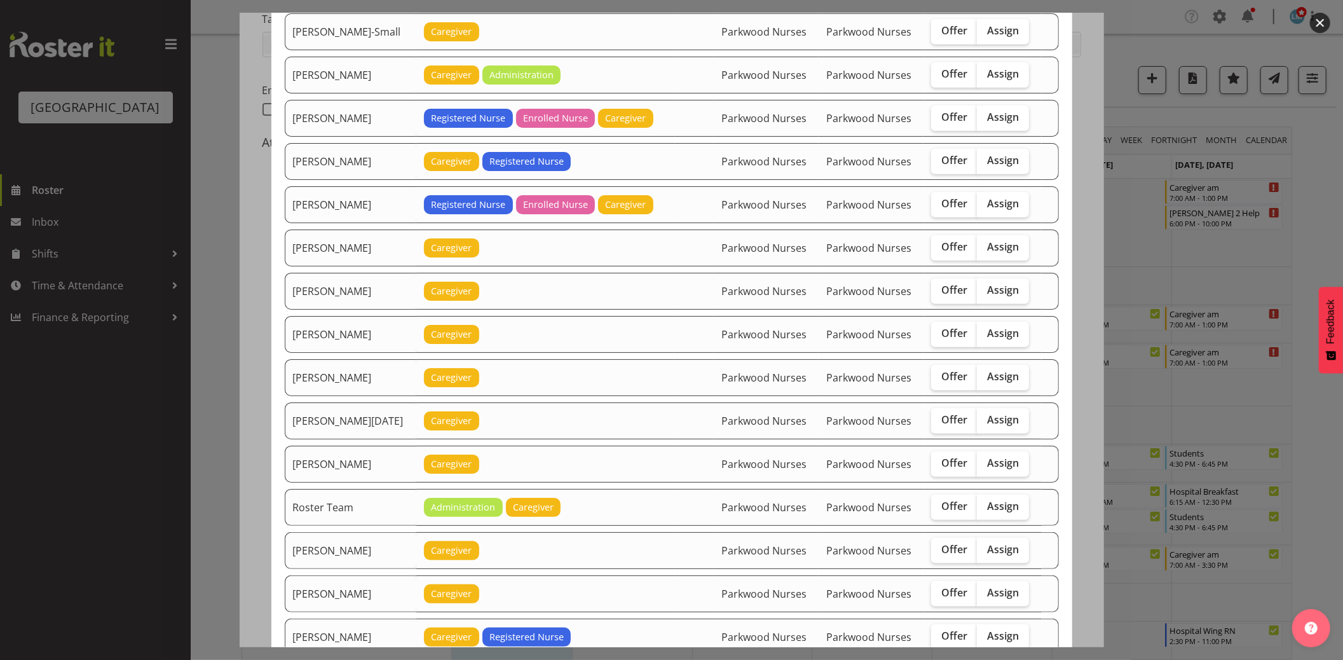
scroll to position [1059, 0]
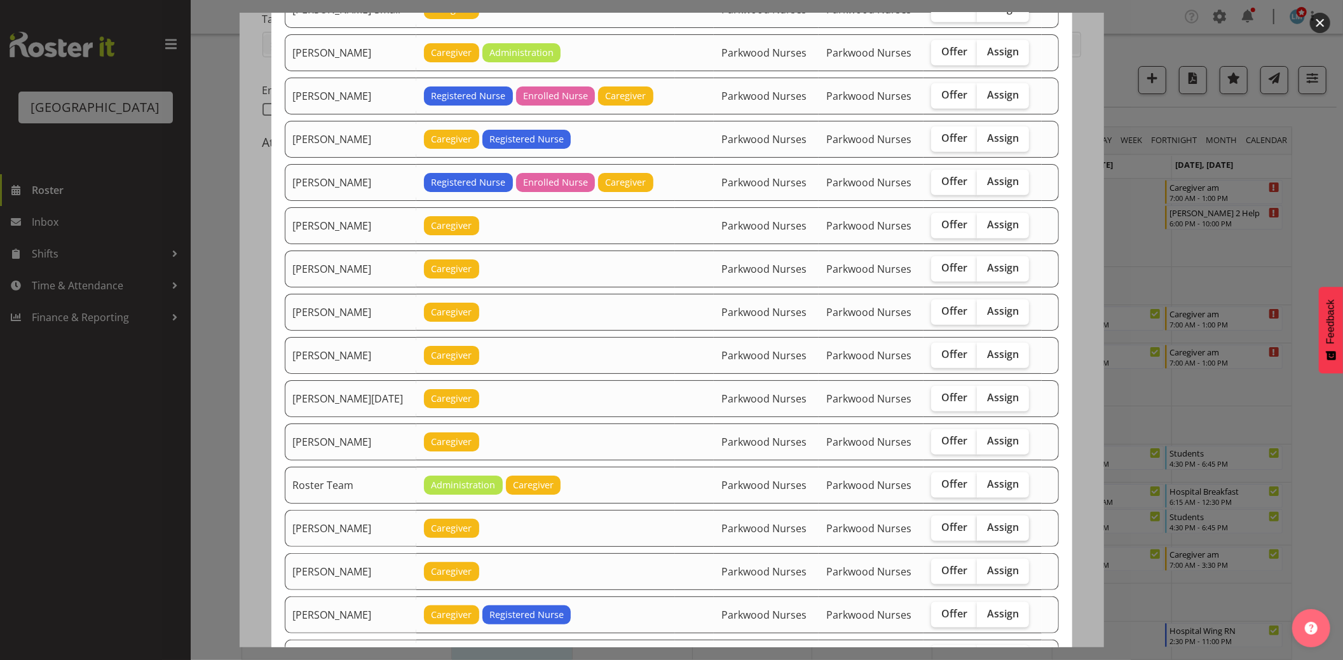
click at [1010, 533] on span "Assign" at bounding box center [1003, 527] width 32 height 13
click at [986, 532] on input "Assign" at bounding box center [981, 527] width 8 height 8
checkbox input "true"
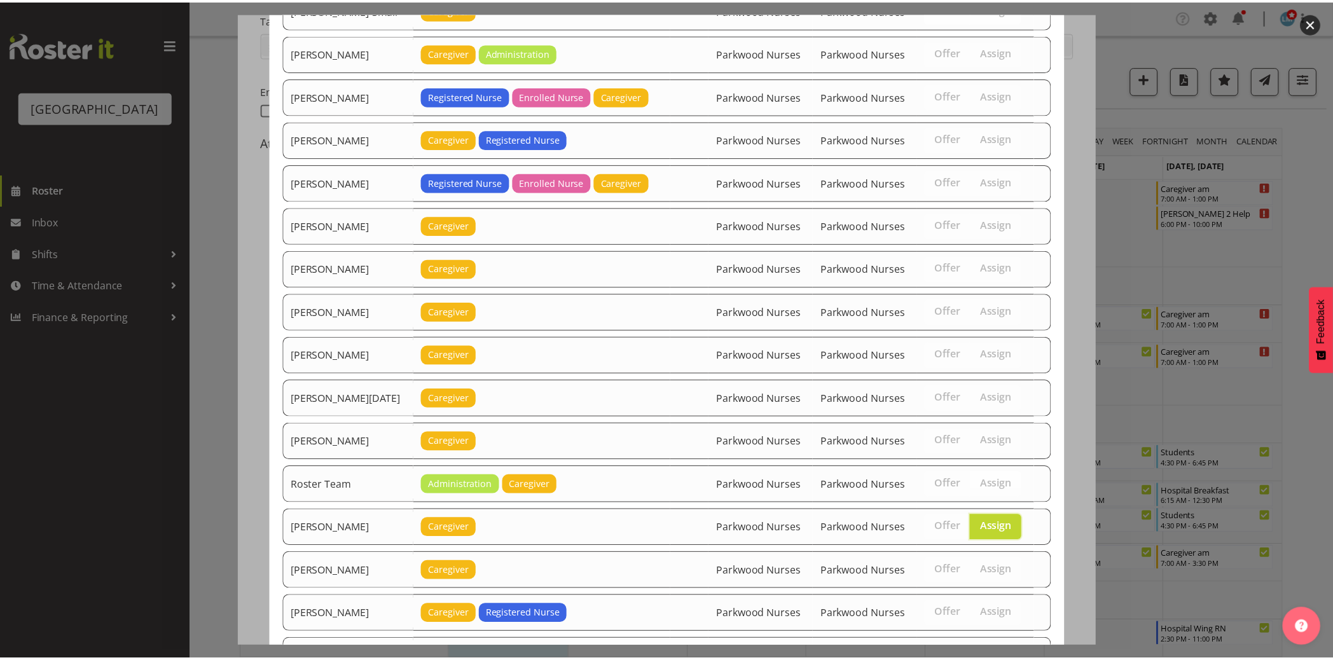
scroll to position [1215, 0]
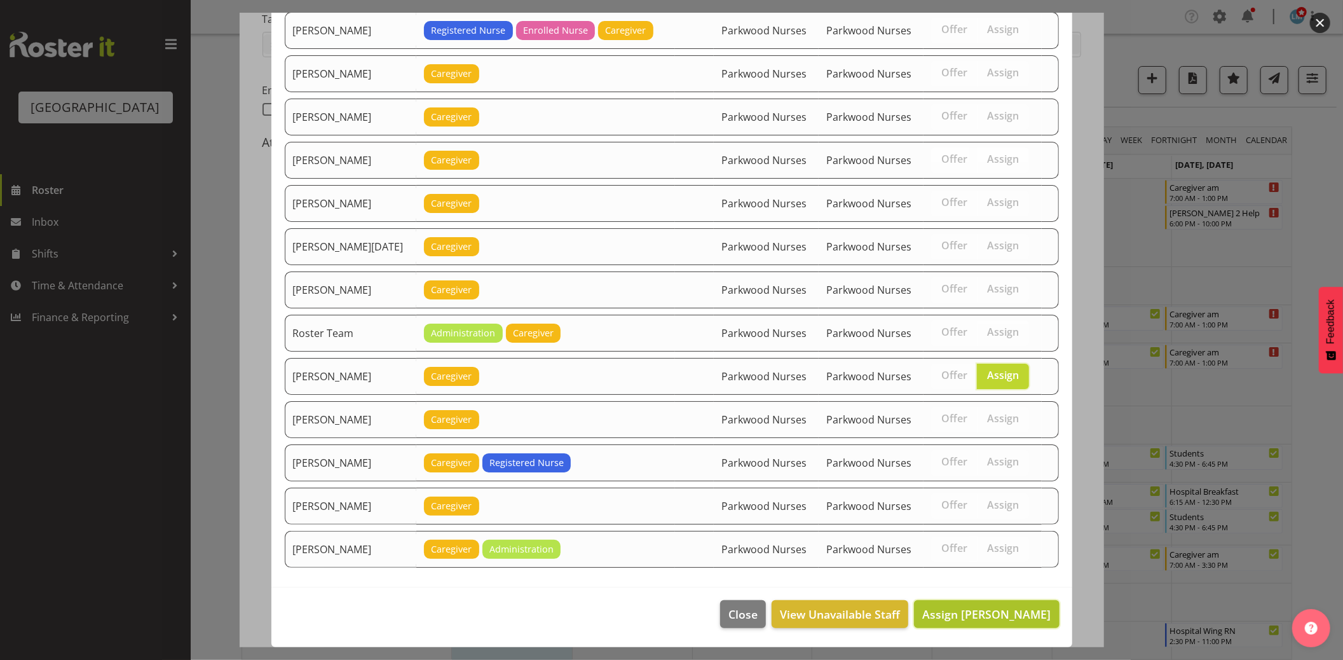
click at [1027, 613] on span "Assign Samah Aboud" at bounding box center [987, 614] width 128 height 15
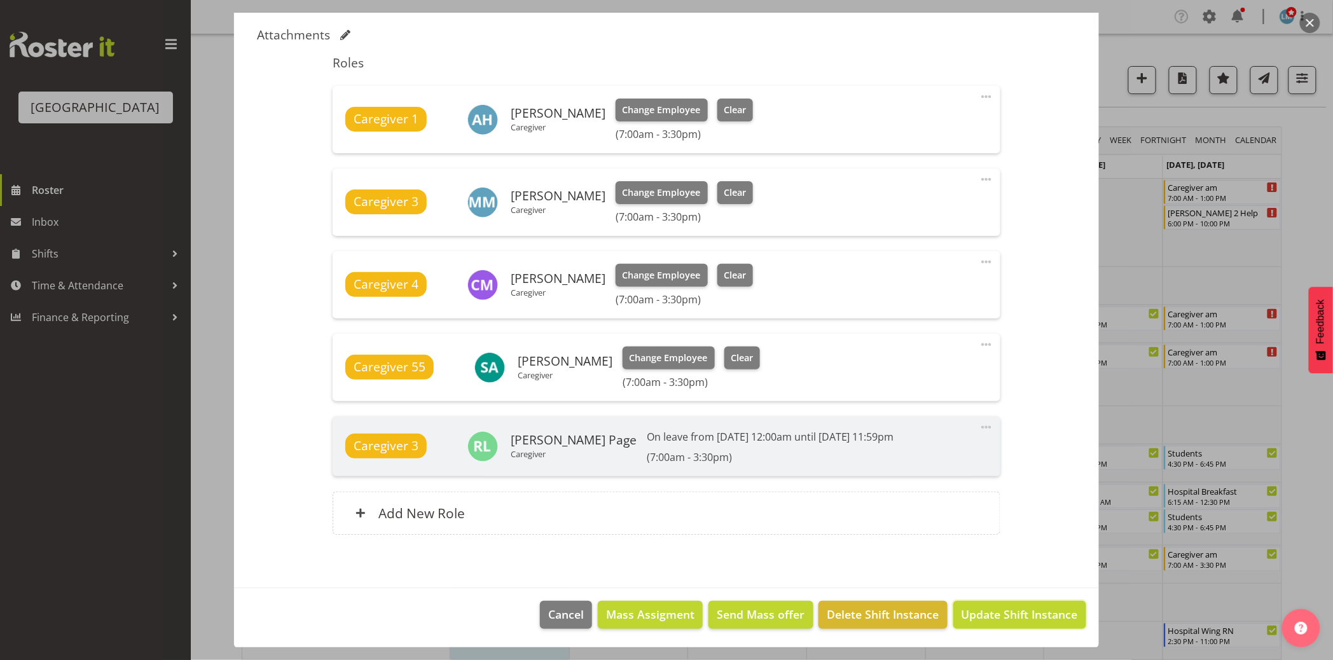
click at [1027, 613] on span "Update Shift Instance" at bounding box center [1019, 614] width 116 height 17
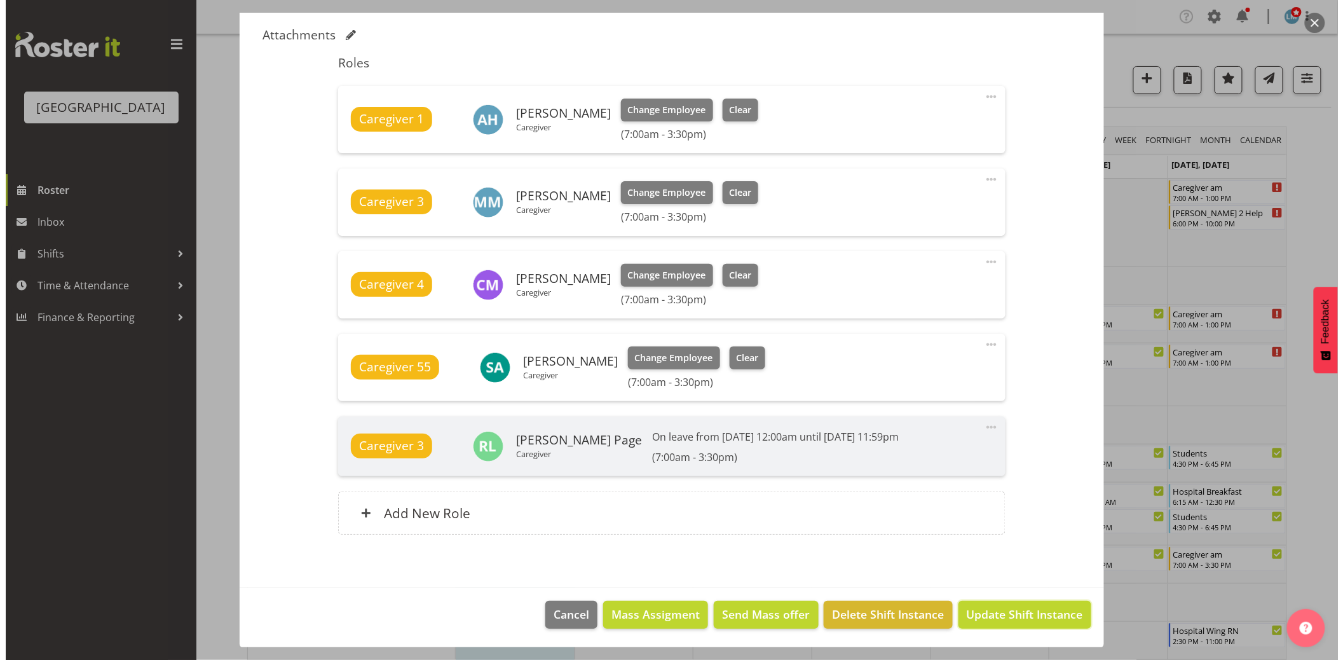
scroll to position [339, 0]
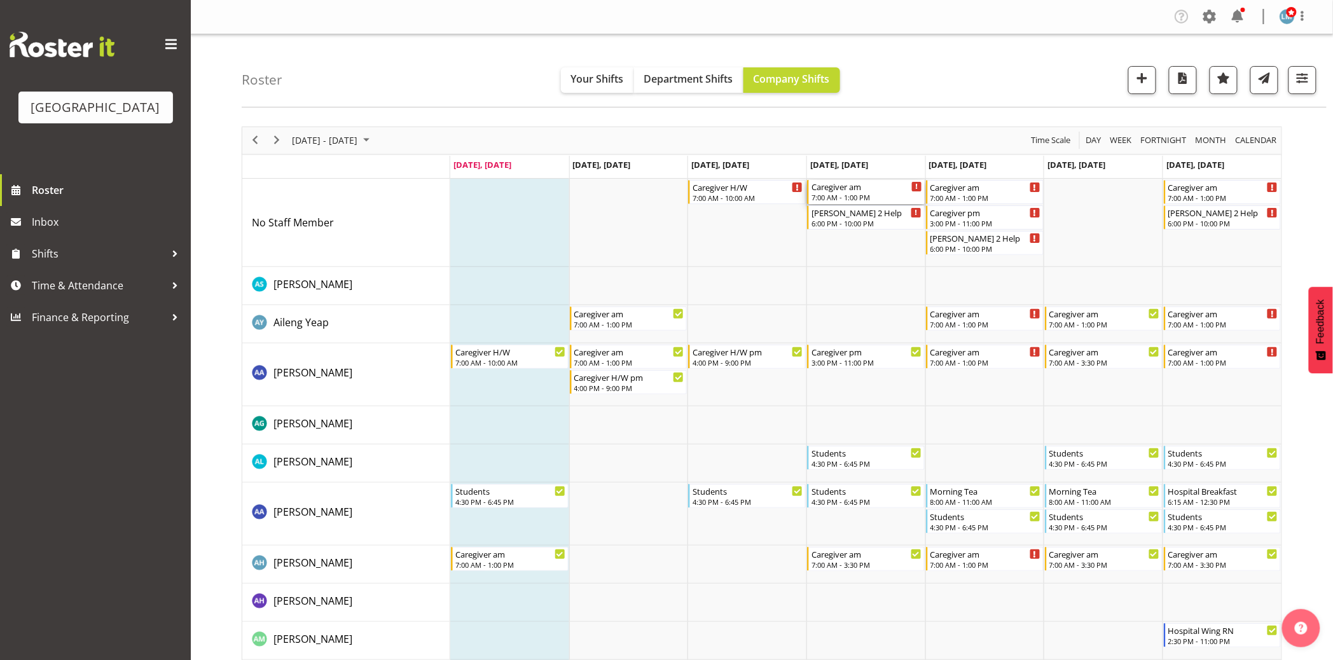
click at [861, 189] on div "Caregiver am" at bounding box center [866, 186] width 111 height 13
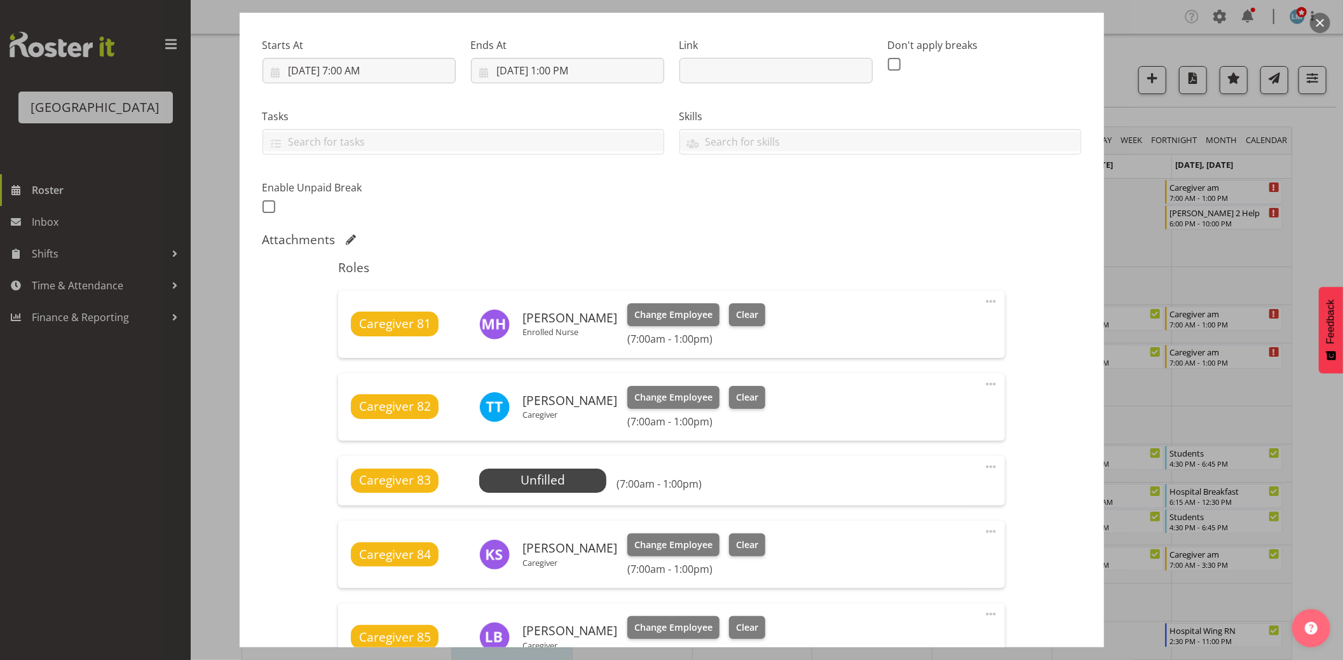
scroll to position [212, 0]
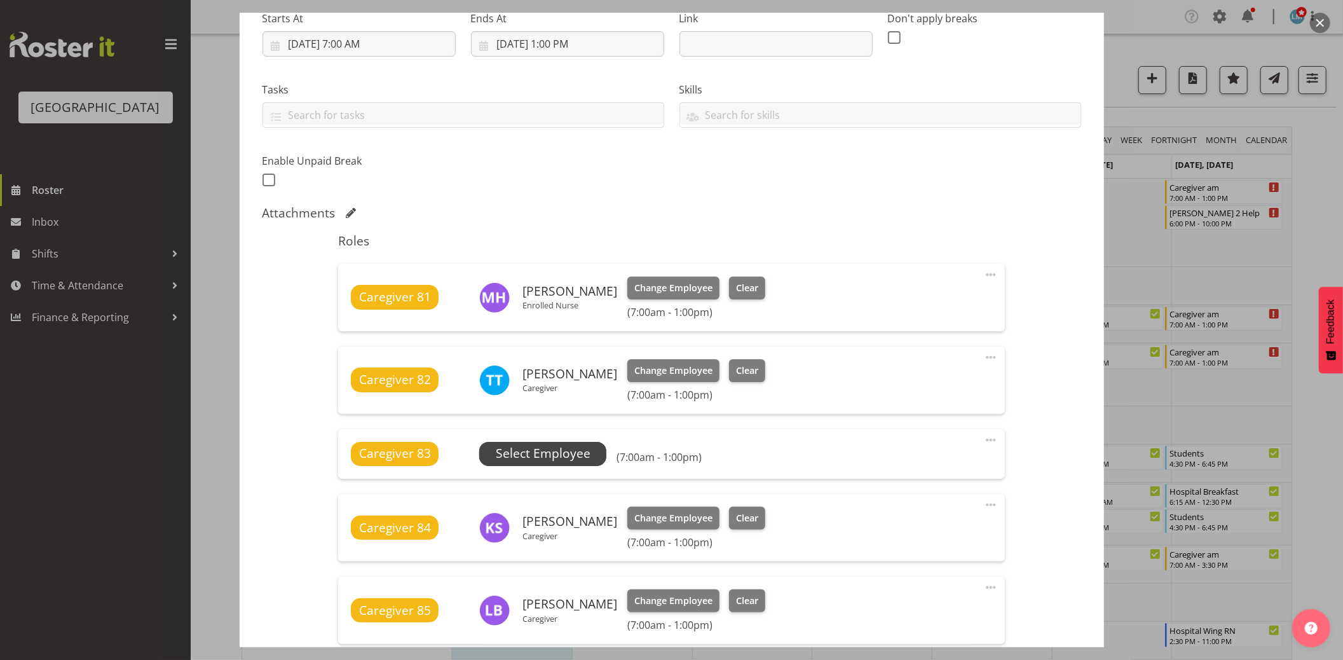
click at [523, 449] on span "Select Employee" at bounding box center [543, 453] width 95 height 18
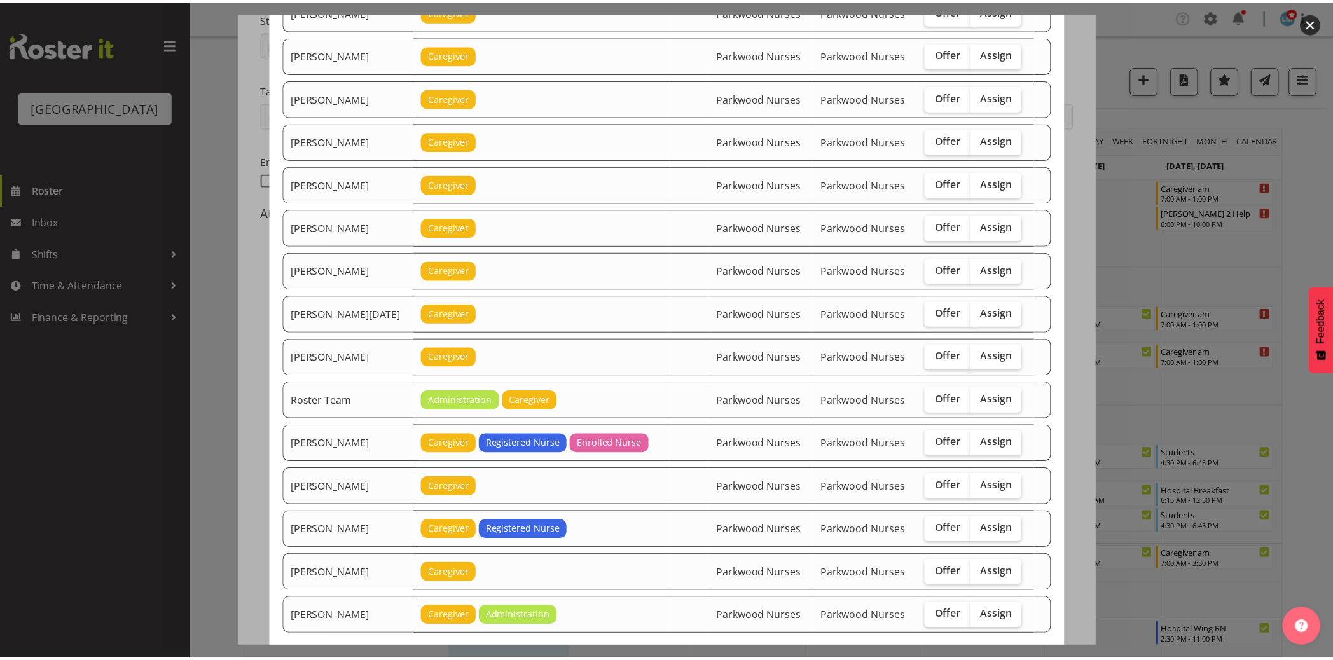
scroll to position [1476, 0]
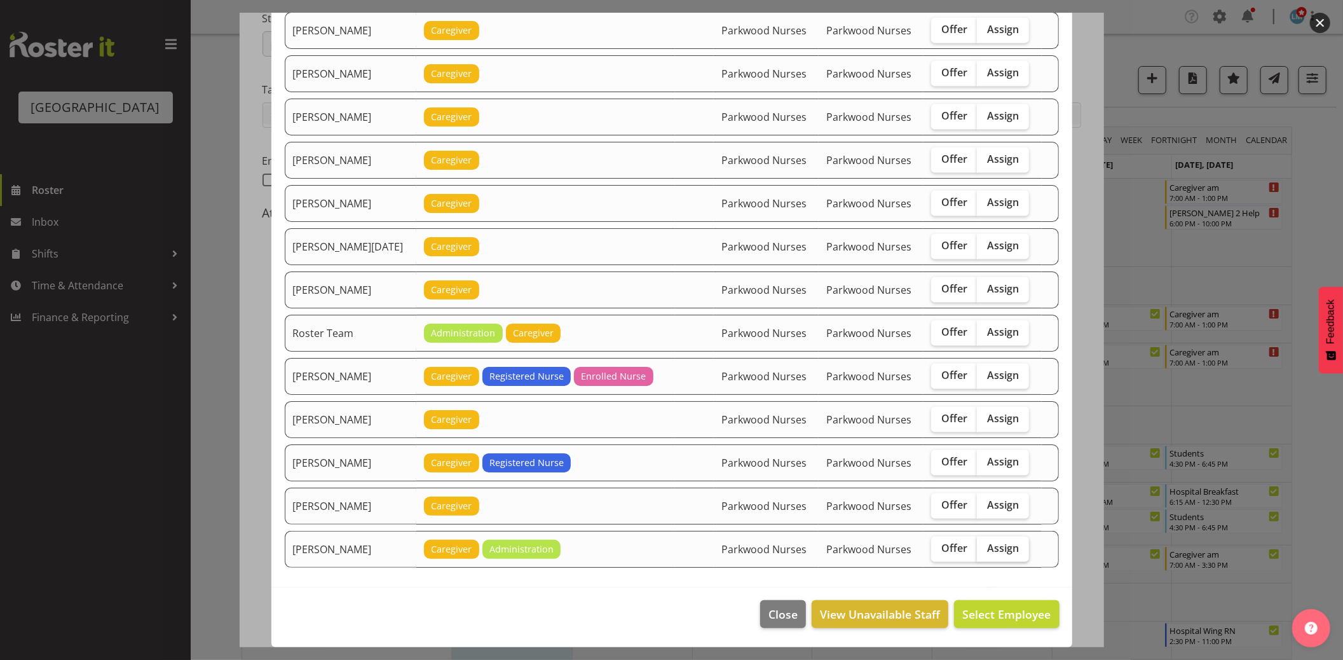
click at [987, 550] on span "Assign" at bounding box center [1003, 548] width 32 height 13
click at [986, 550] on input "Assign" at bounding box center [981, 548] width 8 height 8
checkbox input "true"
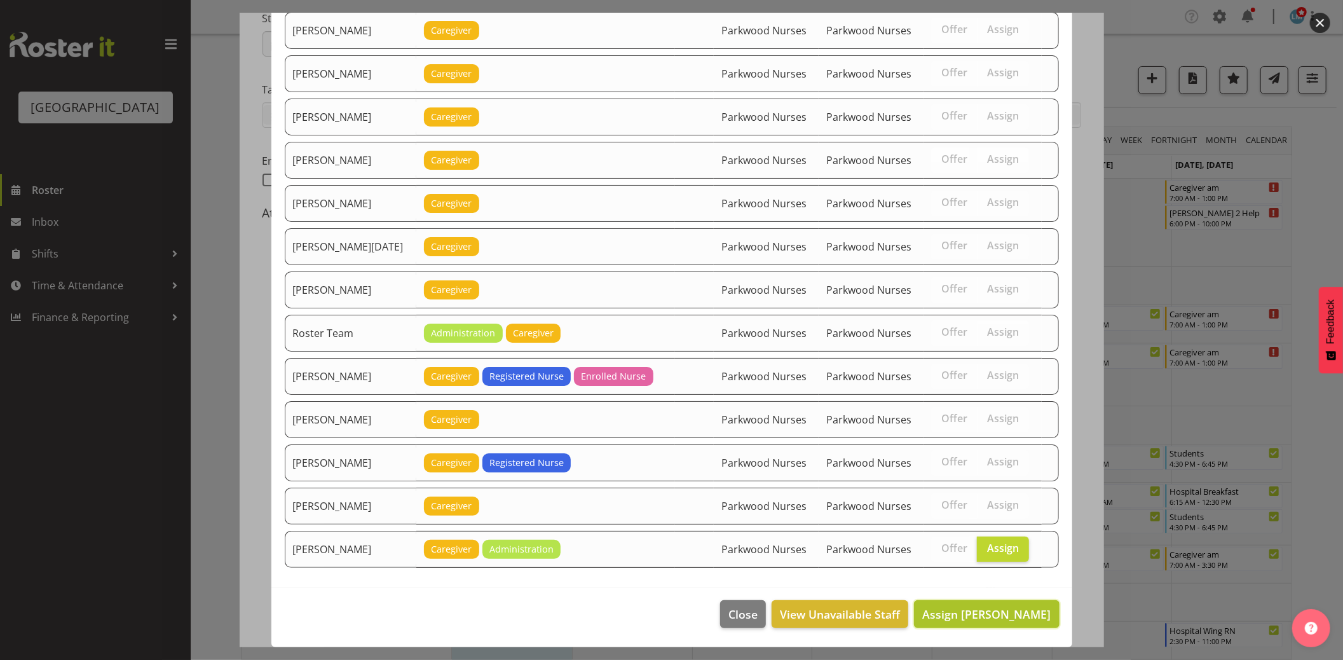
click at [1011, 619] on span "Assign Wendy Hayden" at bounding box center [987, 614] width 128 height 15
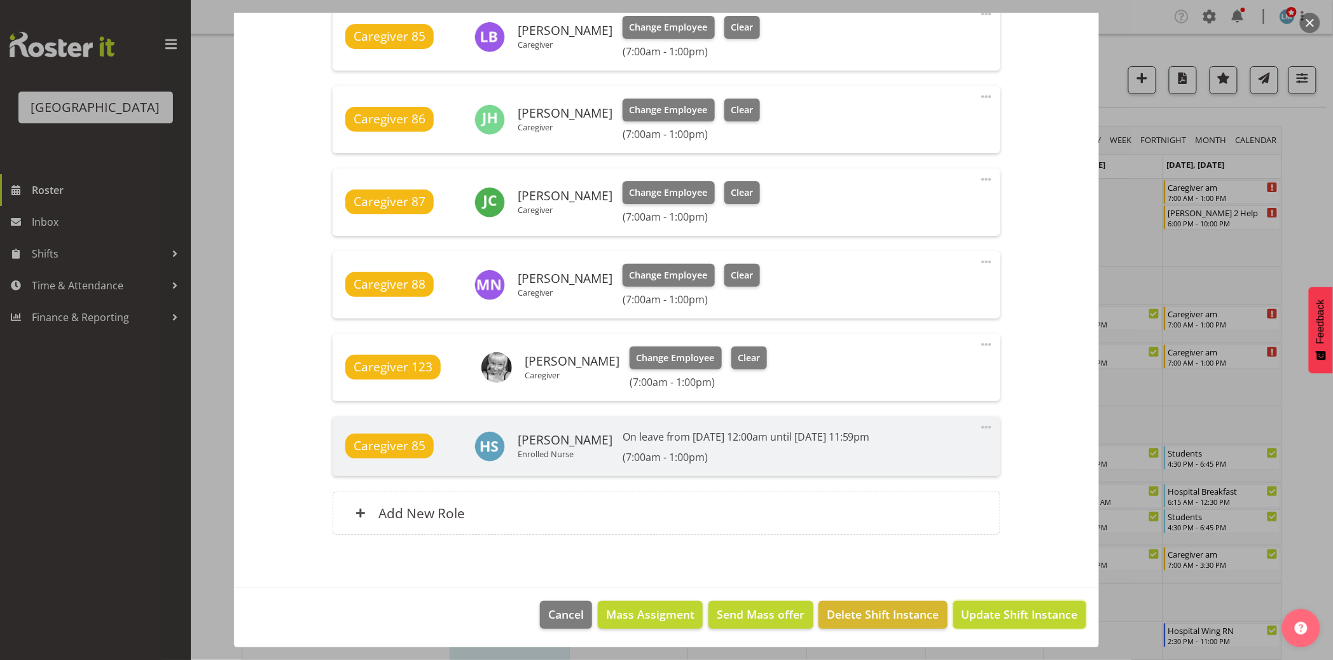
click at [1014, 619] on span "Update Shift Instance" at bounding box center [1019, 614] width 116 height 17
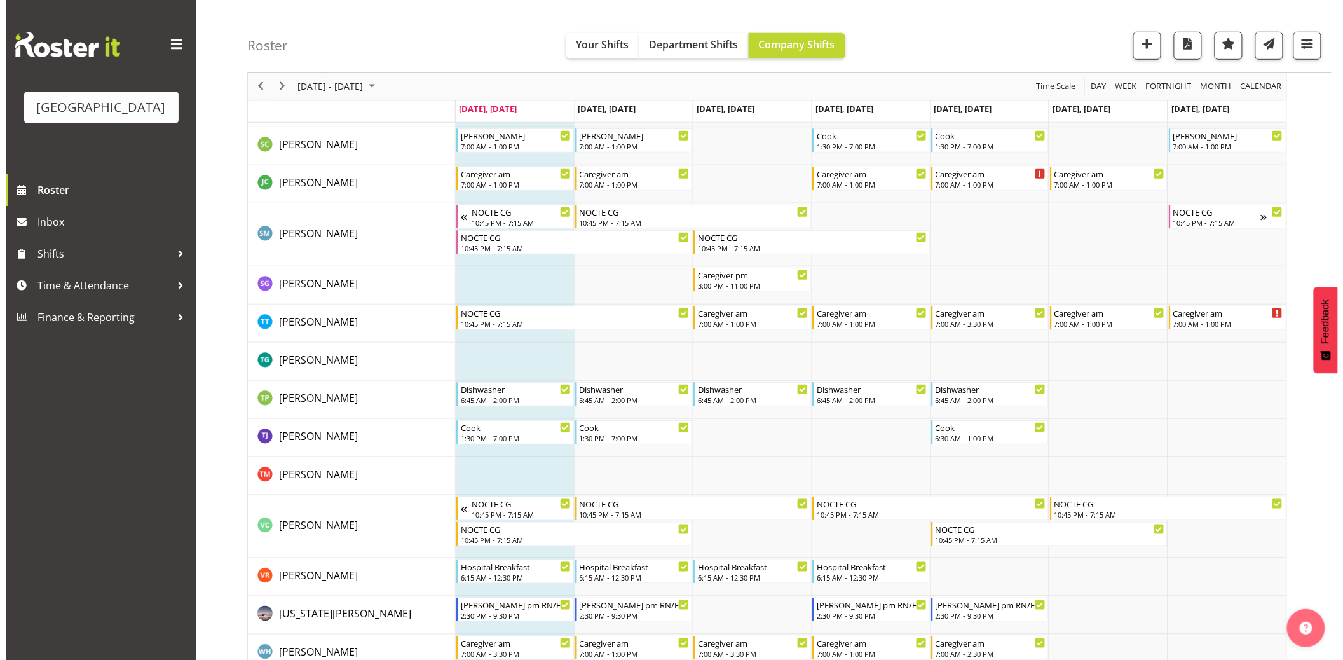
scroll to position [4380, 0]
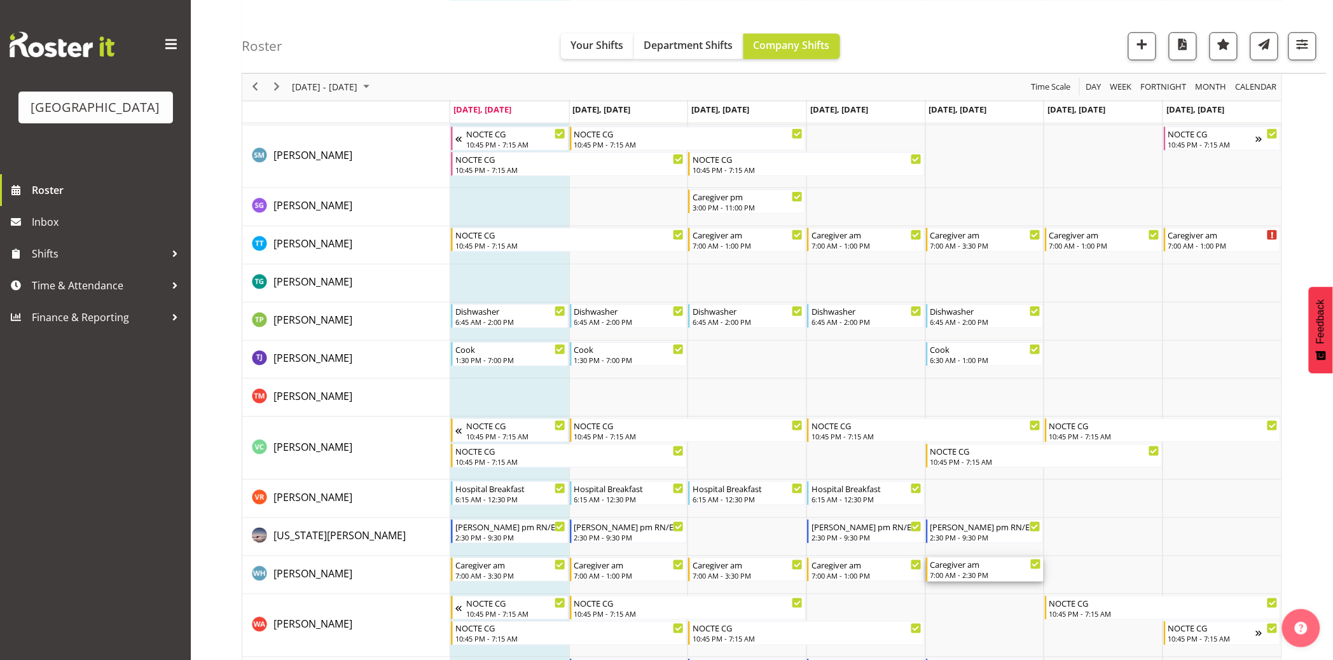
click at [972, 573] on div "7:00 AM - 2:30 PM" at bounding box center [985, 575] width 111 height 10
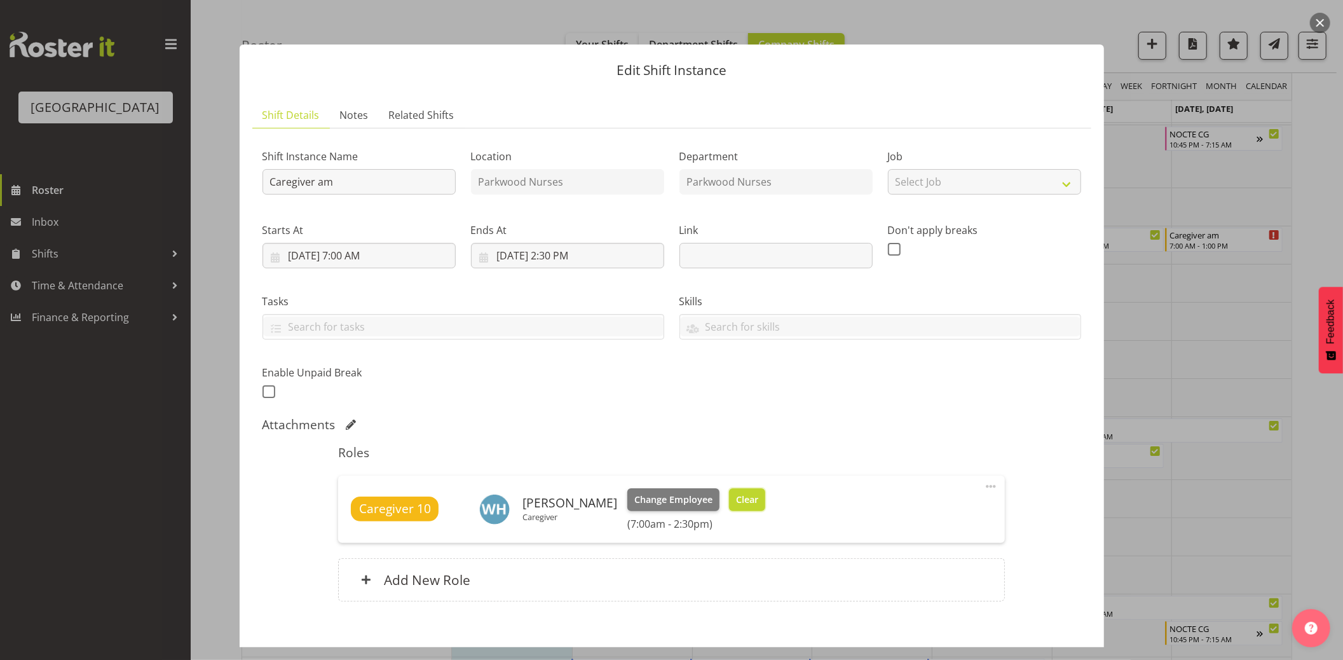
click at [738, 502] on span "Clear" at bounding box center [747, 500] width 22 height 14
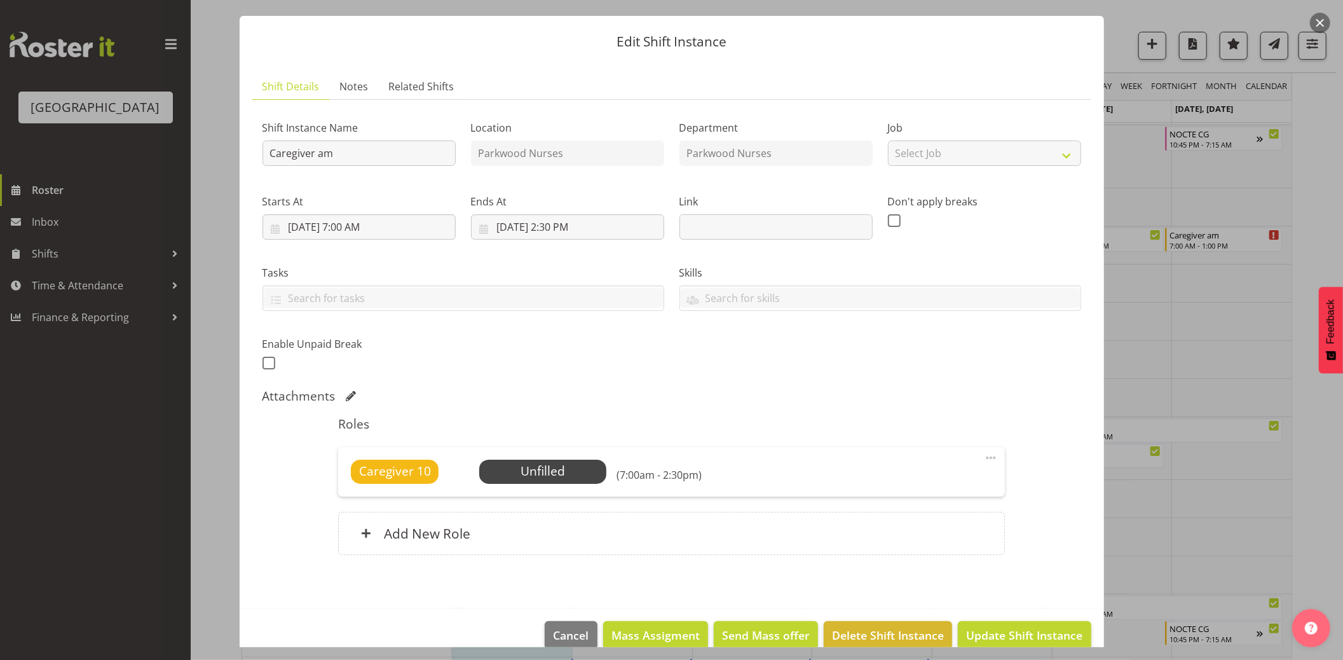
scroll to position [49, 0]
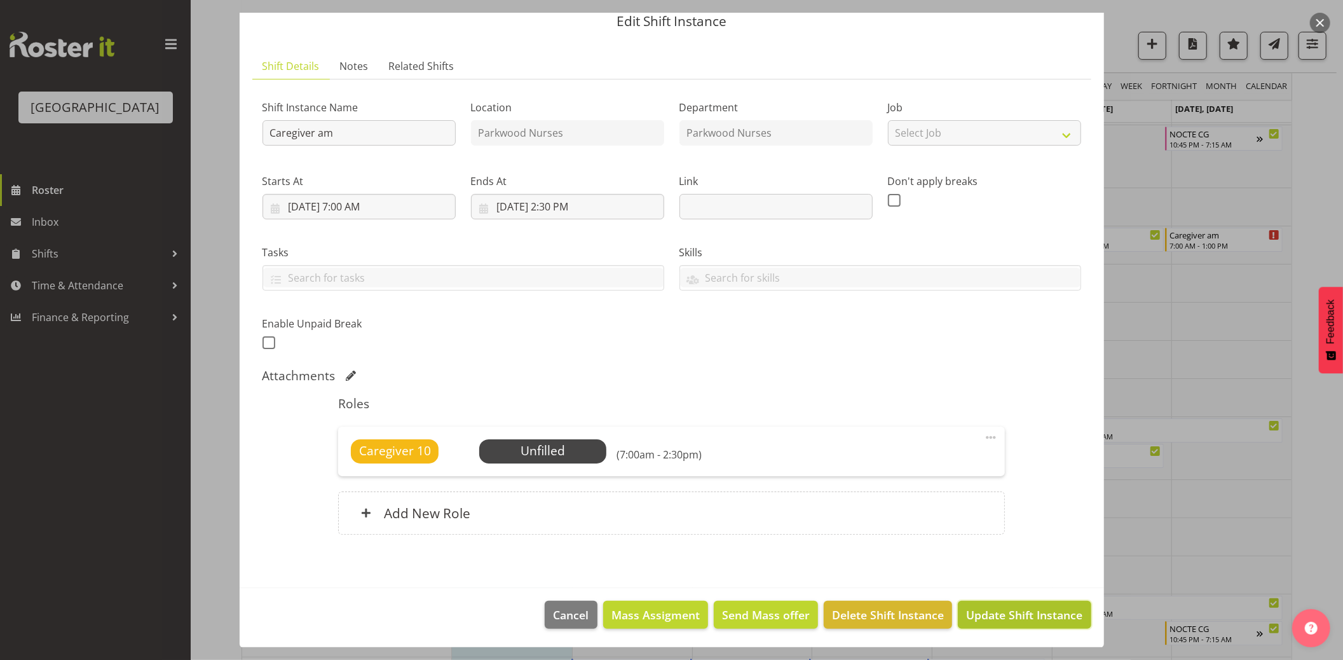
click at [1048, 614] on span "Update Shift Instance" at bounding box center [1024, 615] width 116 height 17
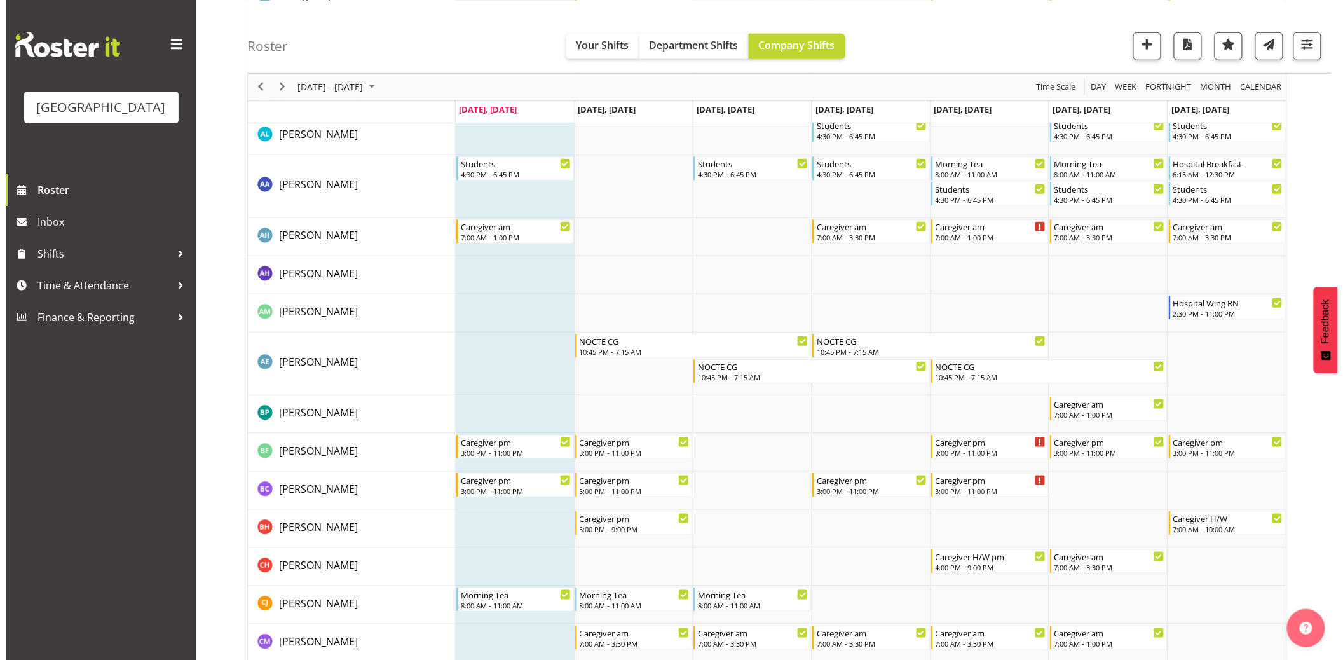
scroll to position [0, 0]
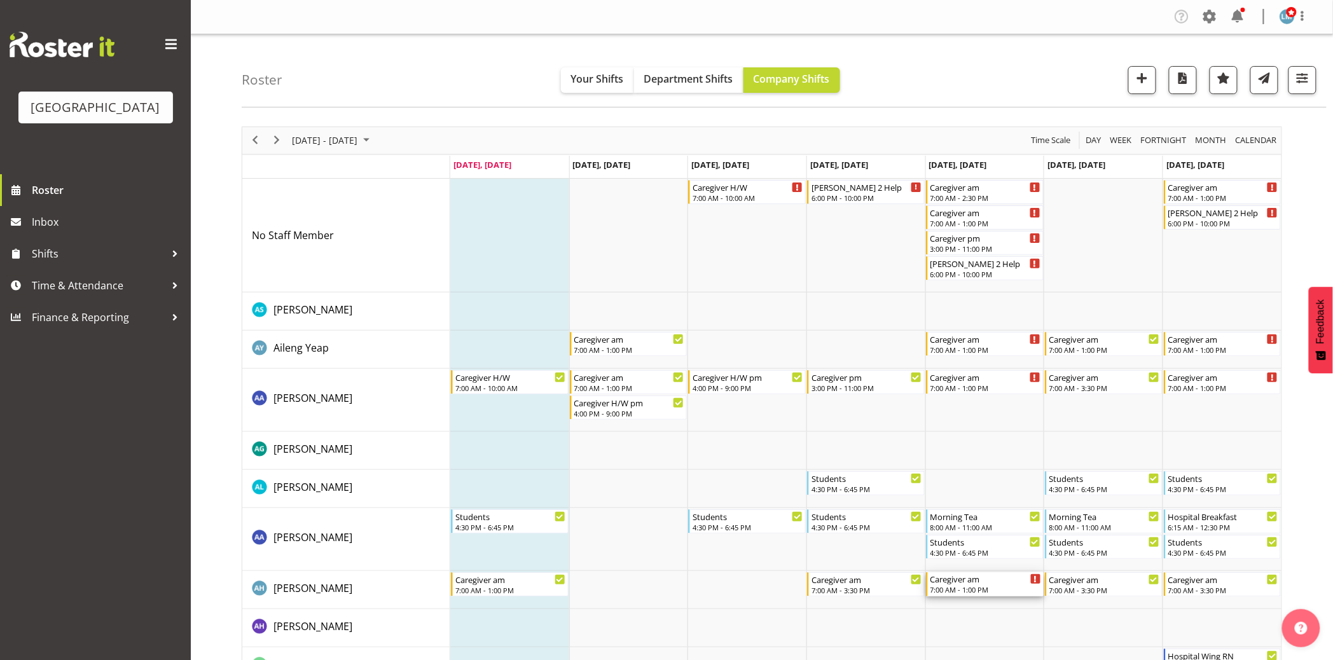
click at [975, 584] on div "Caregiver am" at bounding box center [985, 578] width 111 height 13
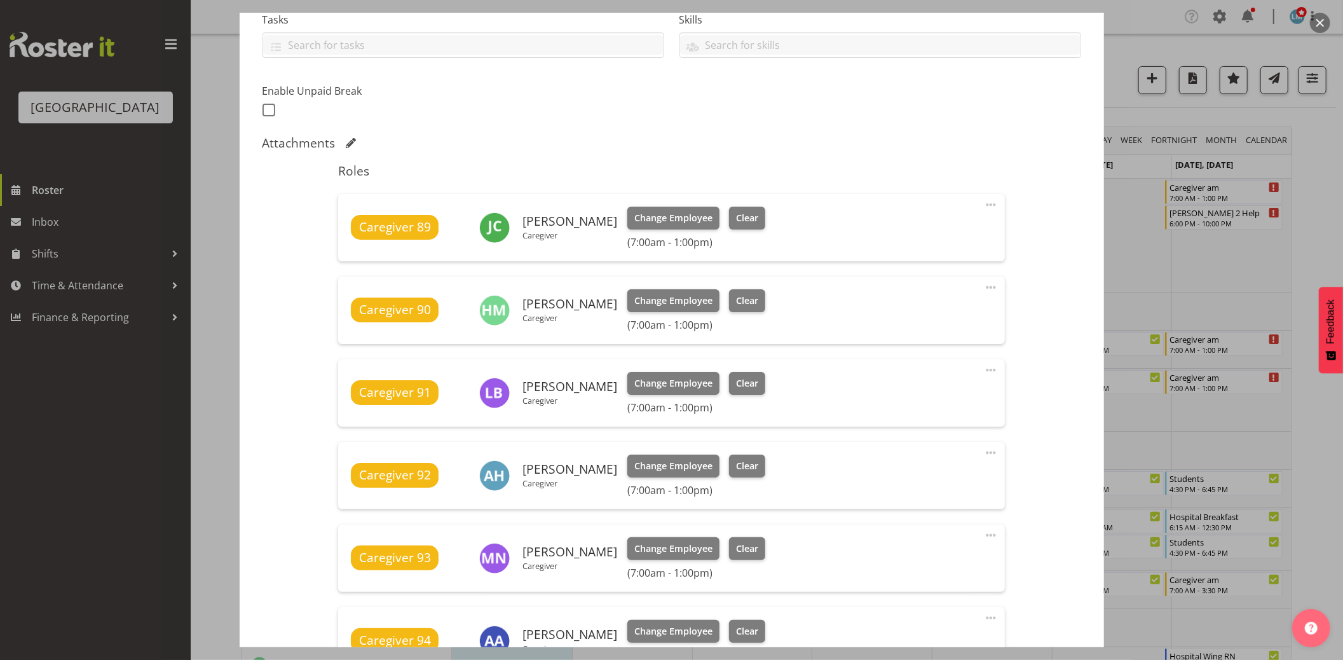
scroll to position [282, 0]
click at [759, 469] on span "Clear" at bounding box center [747, 465] width 22 height 14
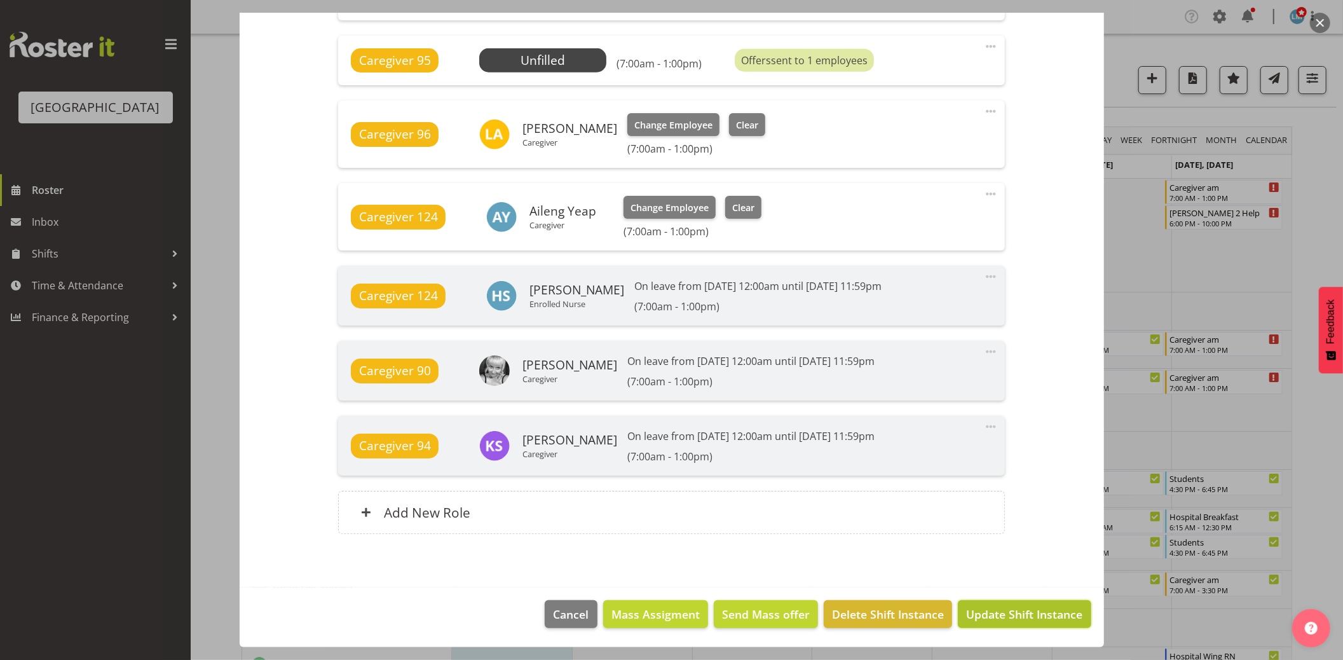
click at [1022, 619] on span "Update Shift Instance" at bounding box center [1024, 614] width 116 height 17
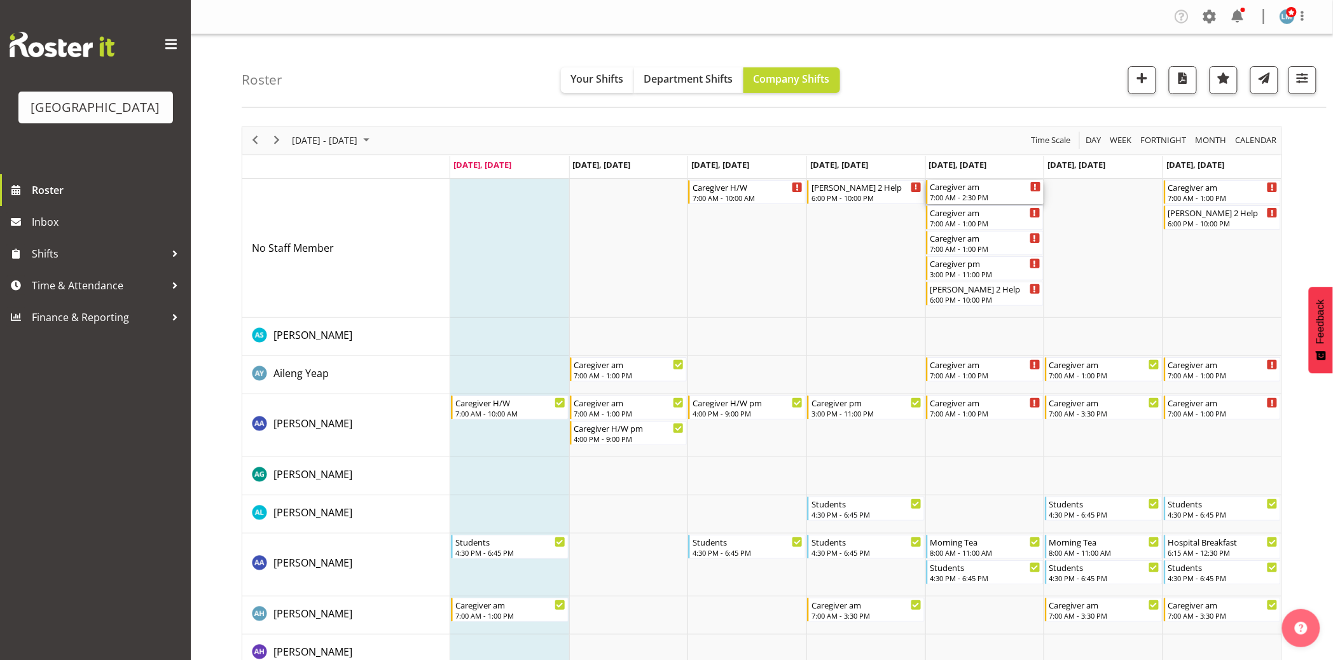
click at [970, 196] on div "7:00 AM - 2:30 PM" at bounding box center [985, 197] width 111 height 10
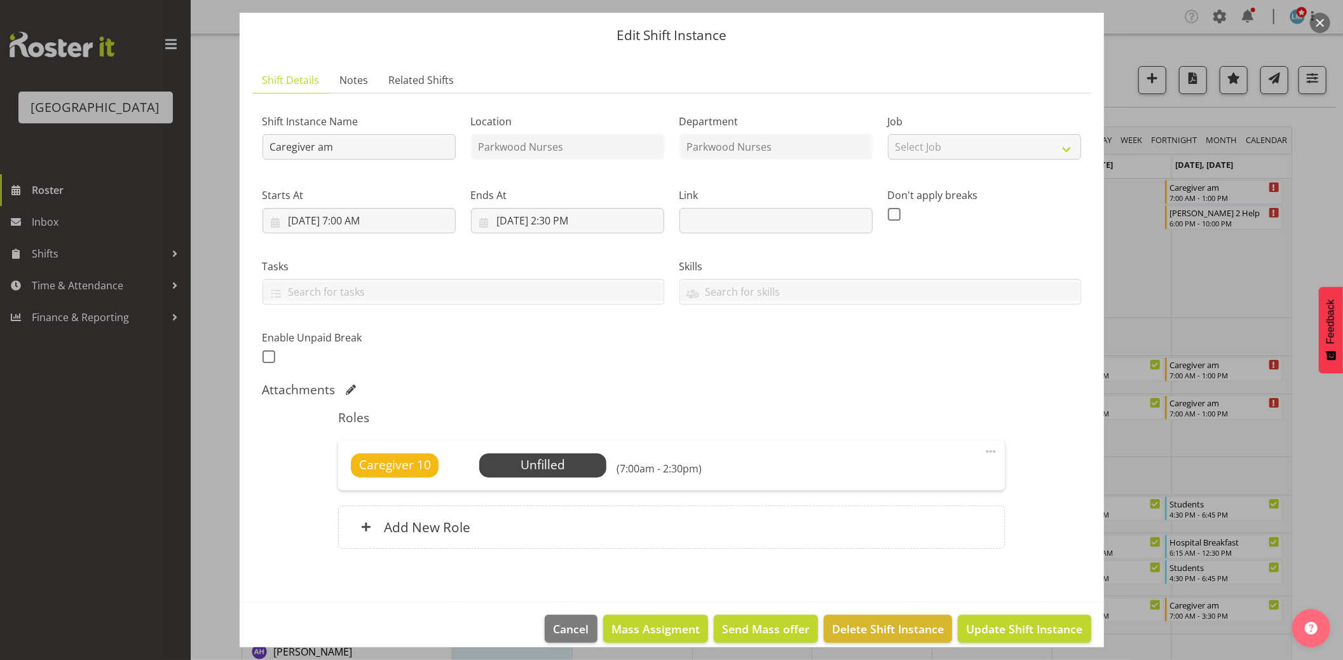
scroll to position [49, 0]
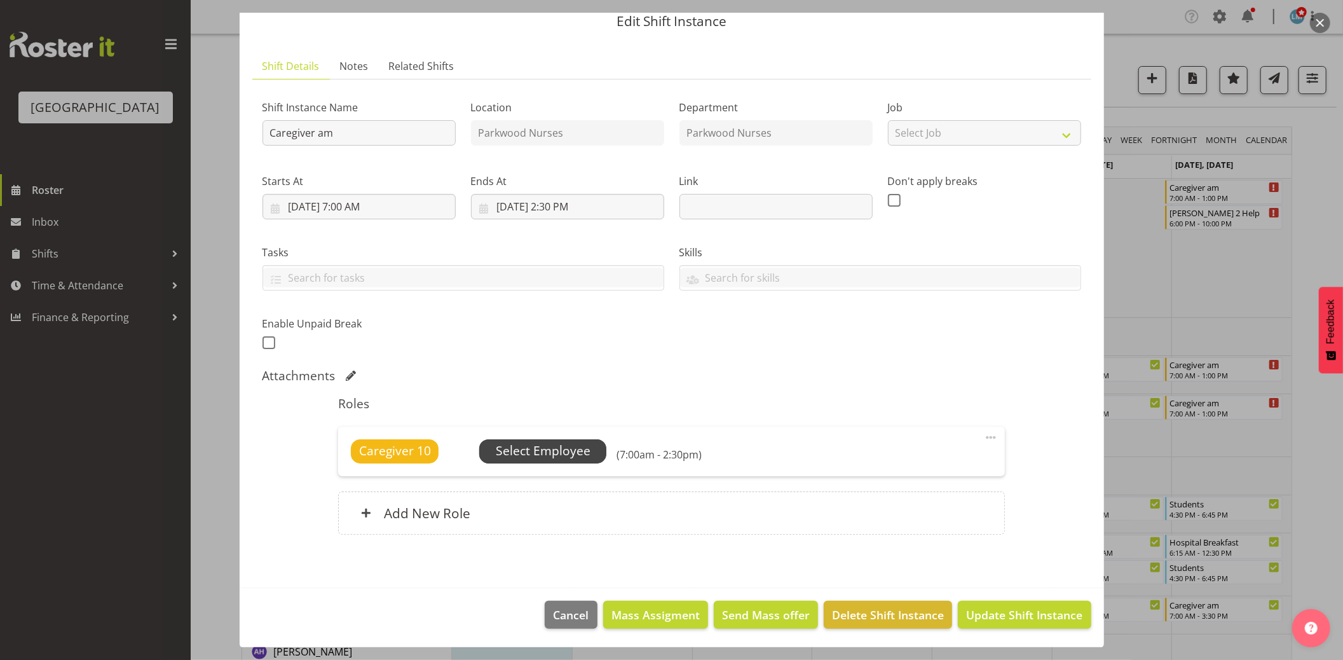
click at [553, 446] on span "Select Employee" at bounding box center [543, 451] width 95 height 18
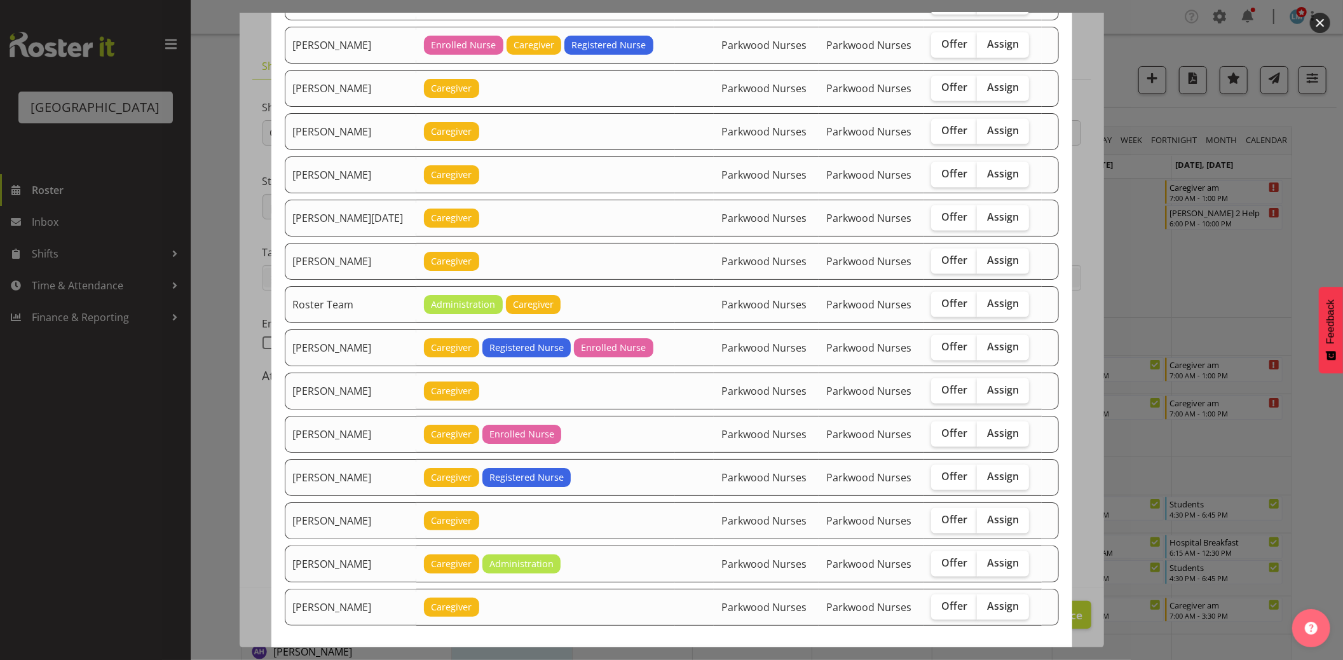
scroll to position [1476, 0]
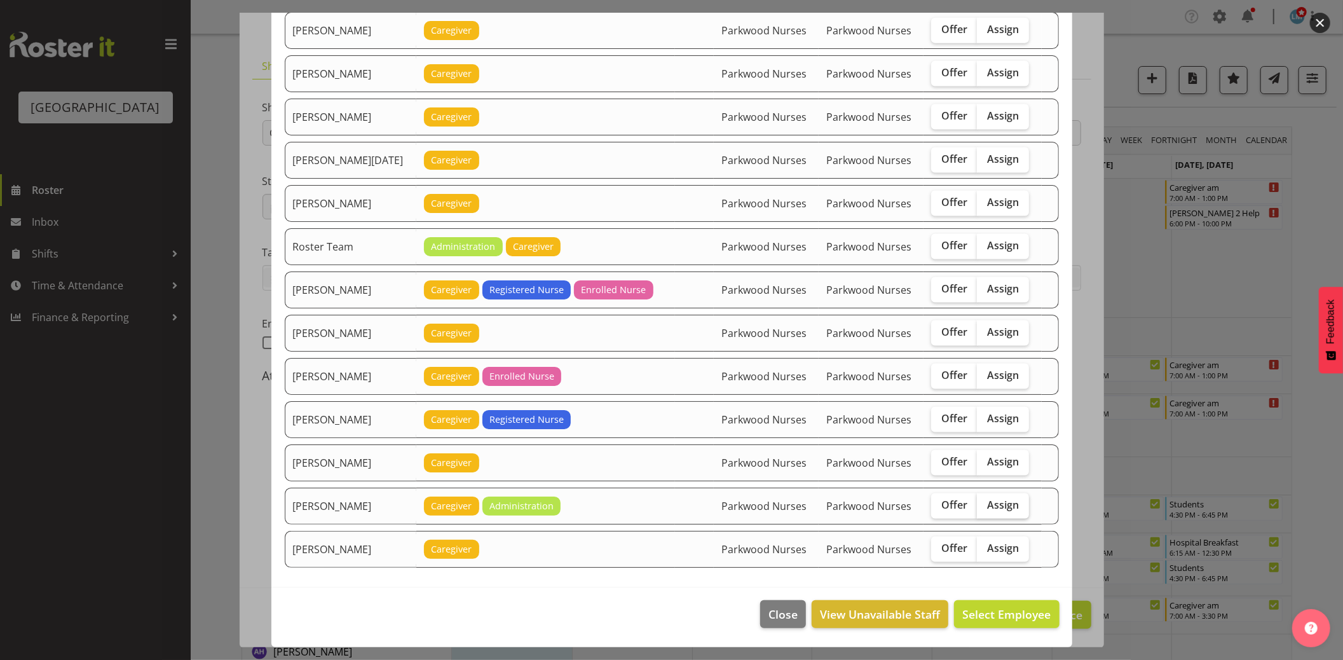
click at [1002, 507] on span "Assign" at bounding box center [1003, 504] width 32 height 13
click at [986, 507] on input "Assign" at bounding box center [981, 505] width 8 height 8
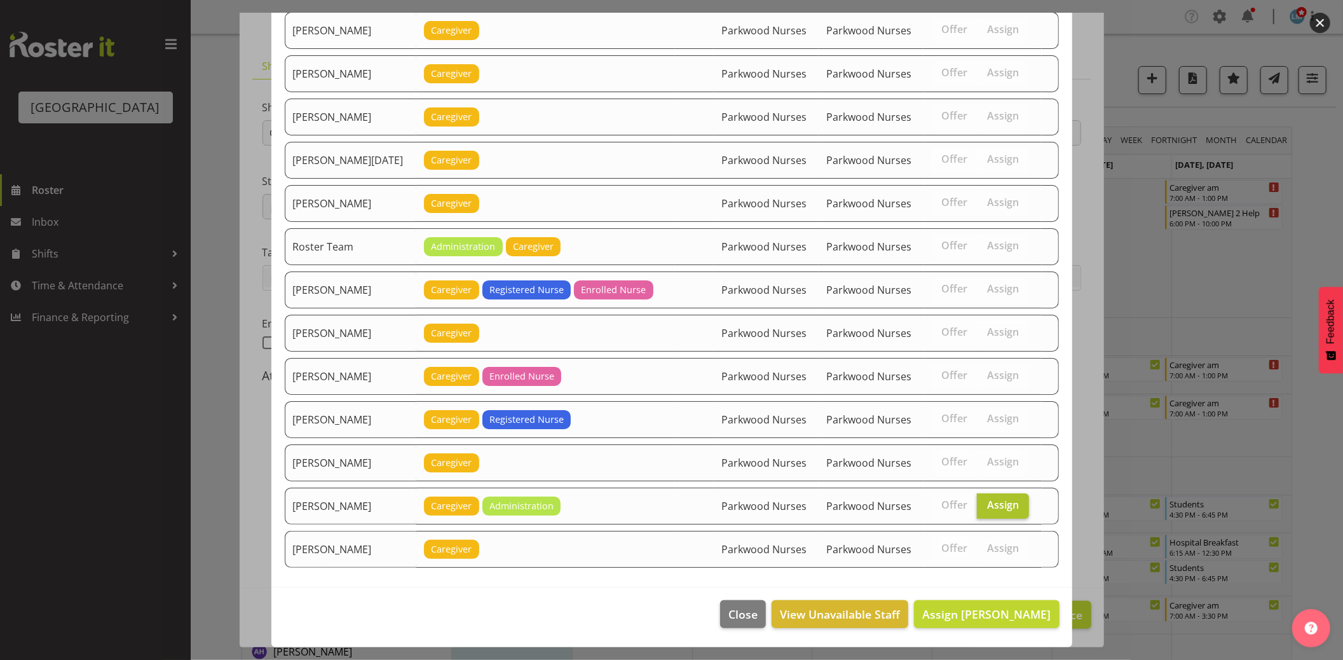
click at [990, 502] on span "Assign" at bounding box center [1003, 504] width 32 height 13
click at [986, 502] on input "Assign" at bounding box center [981, 505] width 8 height 8
checkbox input "false"
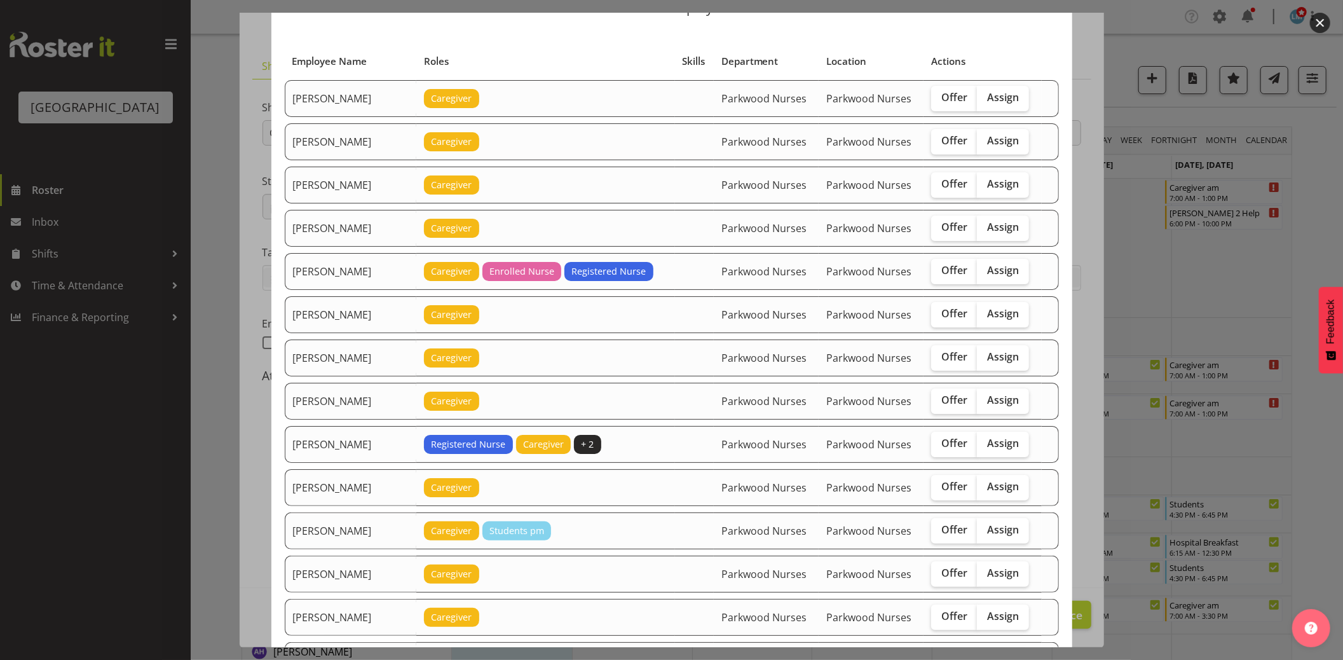
scroll to position [0, 0]
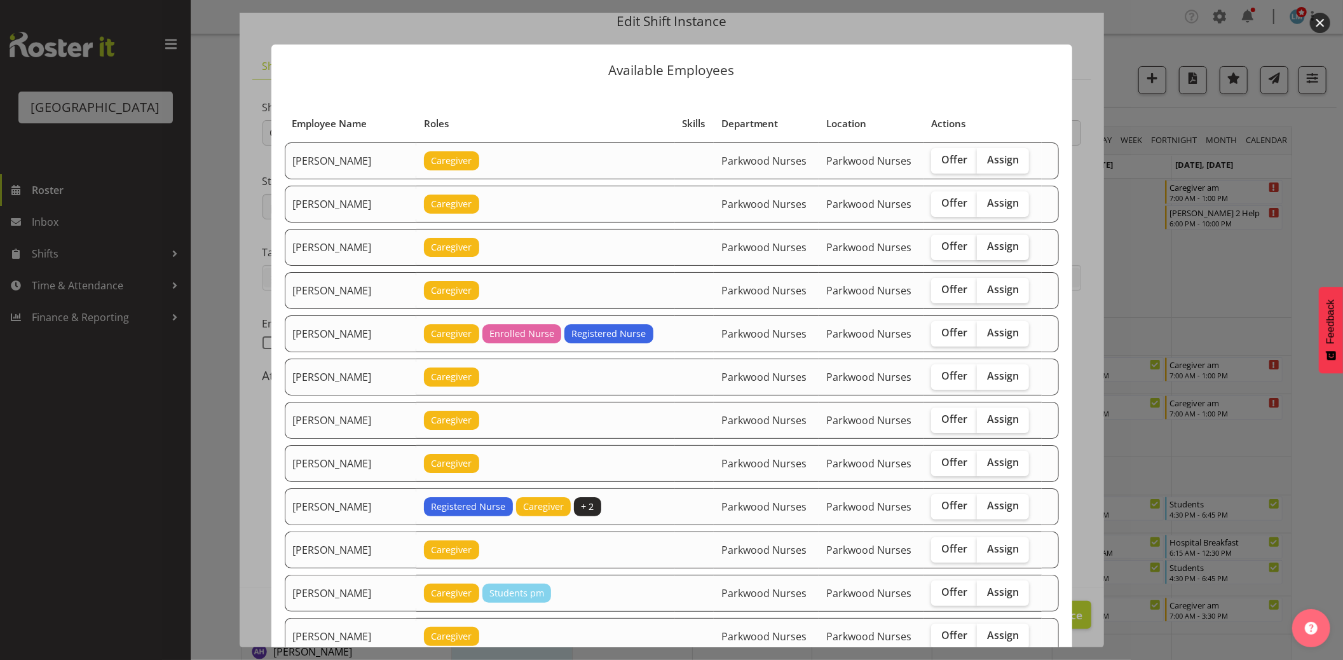
click at [1011, 247] on label "Assign" at bounding box center [1003, 247] width 52 height 25
click at [986, 247] on input "Assign" at bounding box center [981, 246] width 8 height 8
checkbox input "true"
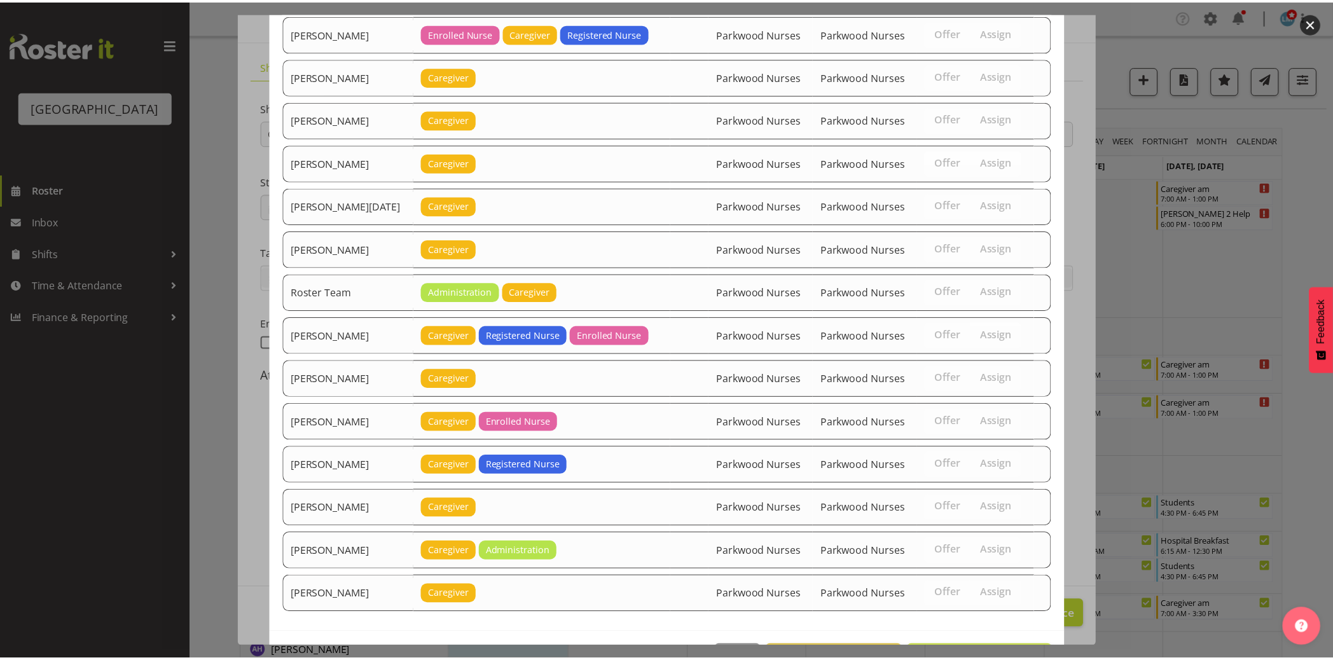
scroll to position [1476, 0]
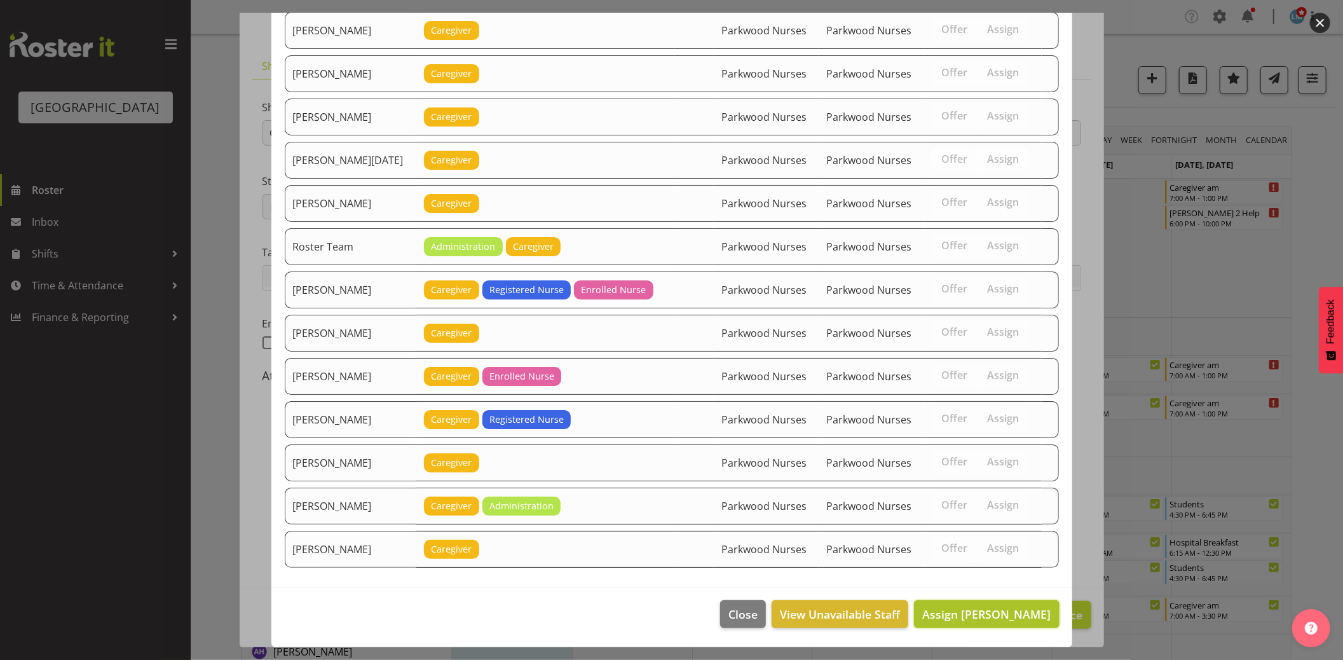
click at [1012, 610] on span "Assign Angela Hogendoorn" at bounding box center [987, 614] width 128 height 15
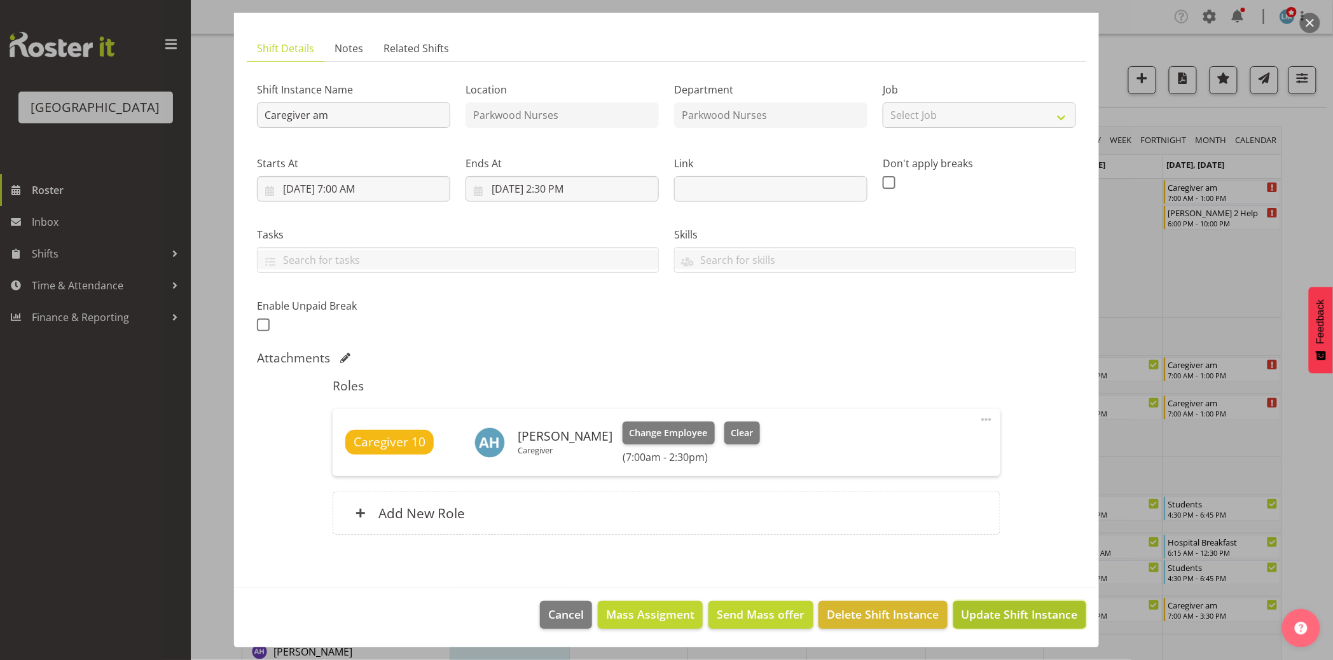
click at [1059, 625] on button "Update Shift Instance" at bounding box center [1019, 615] width 133 height 28
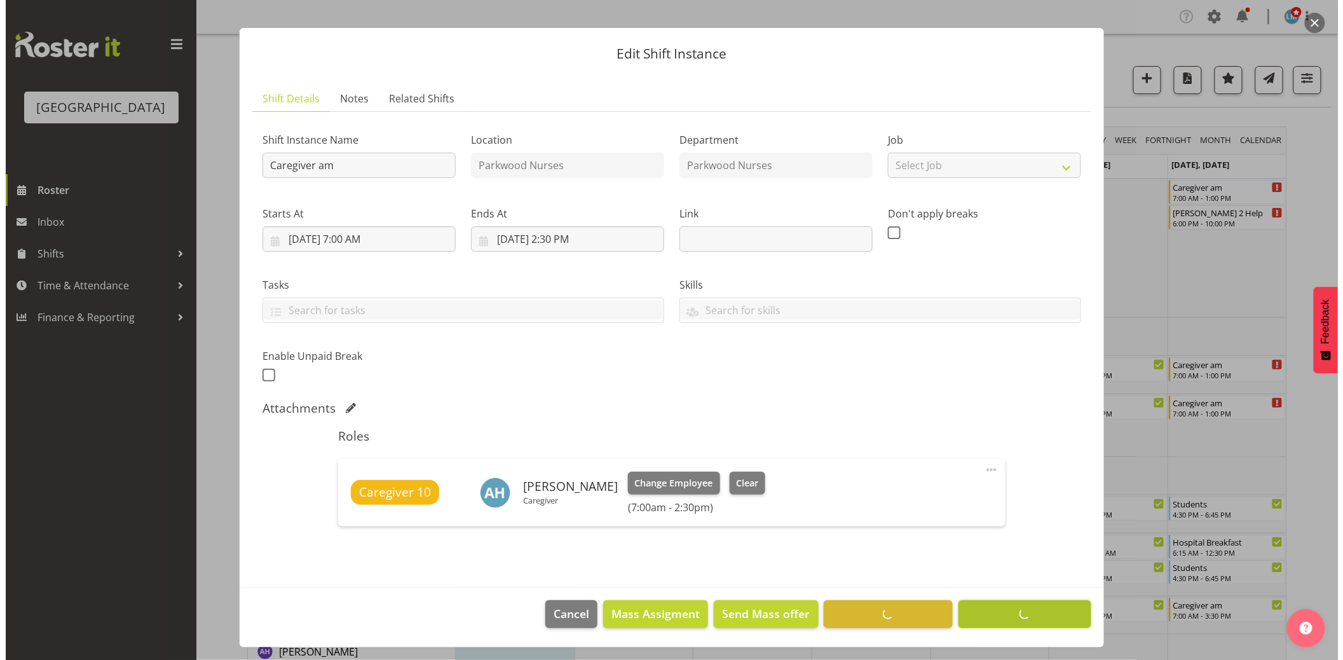
scroll to position [16, 0]
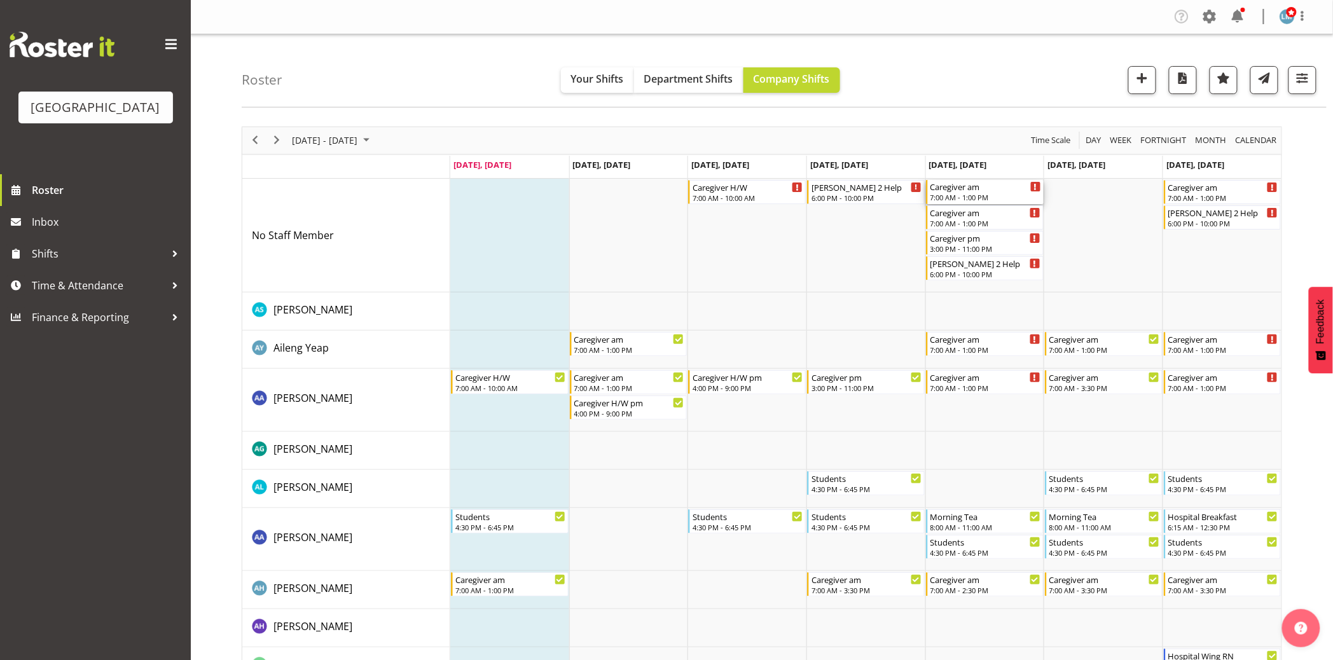
click at [984, 187] on div "Caregiver am" at bounding box center [985, 186] width 111 height 13
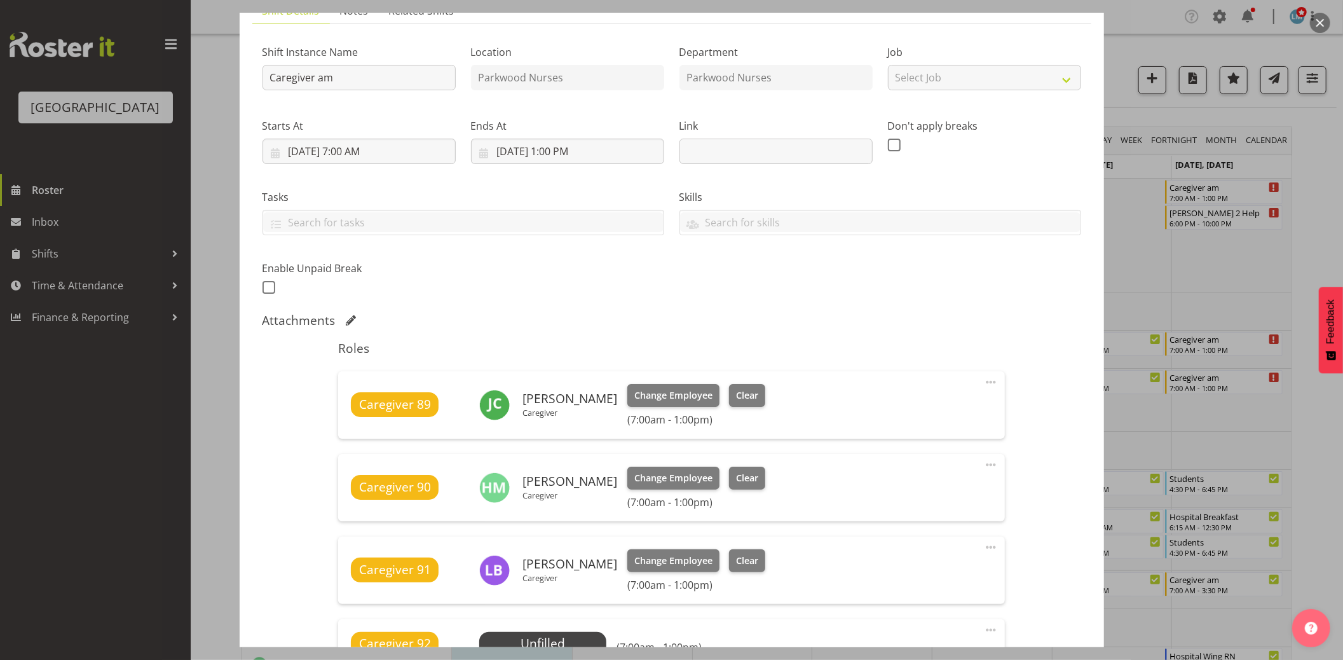
scroll to position [282, 0]
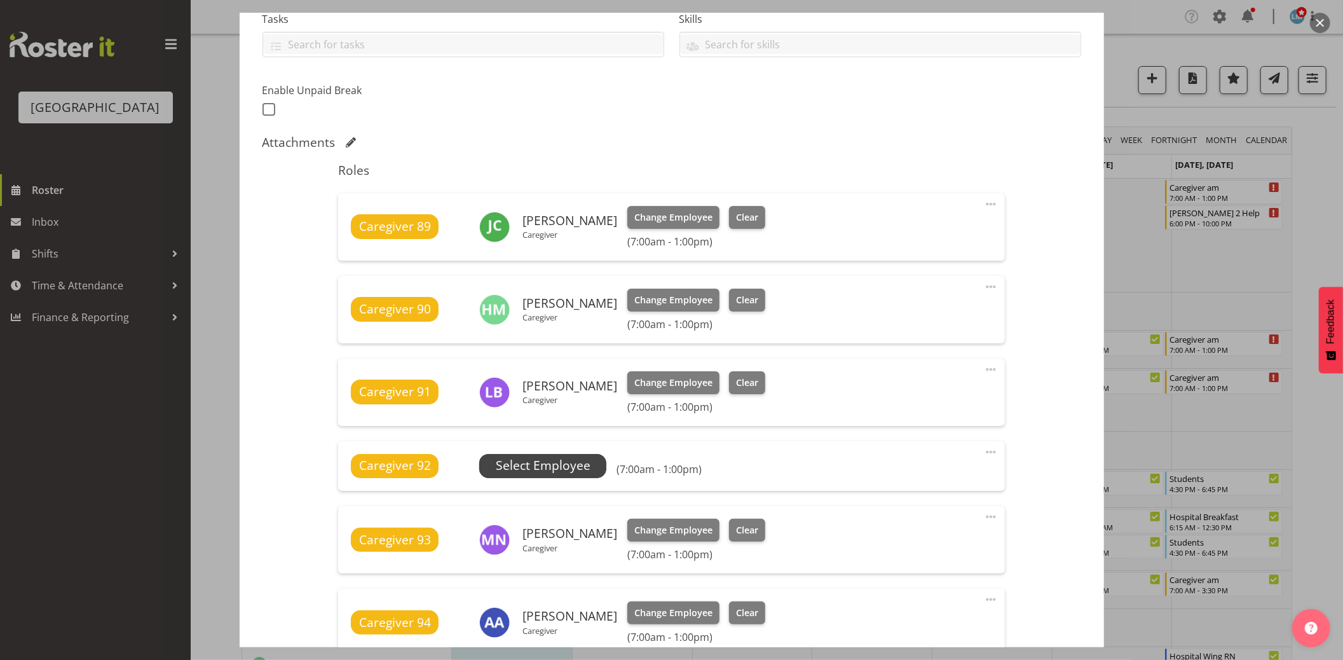
click at [556, 465] on span "Select Employee" at bounding box center [543, 466] width 95 height 18
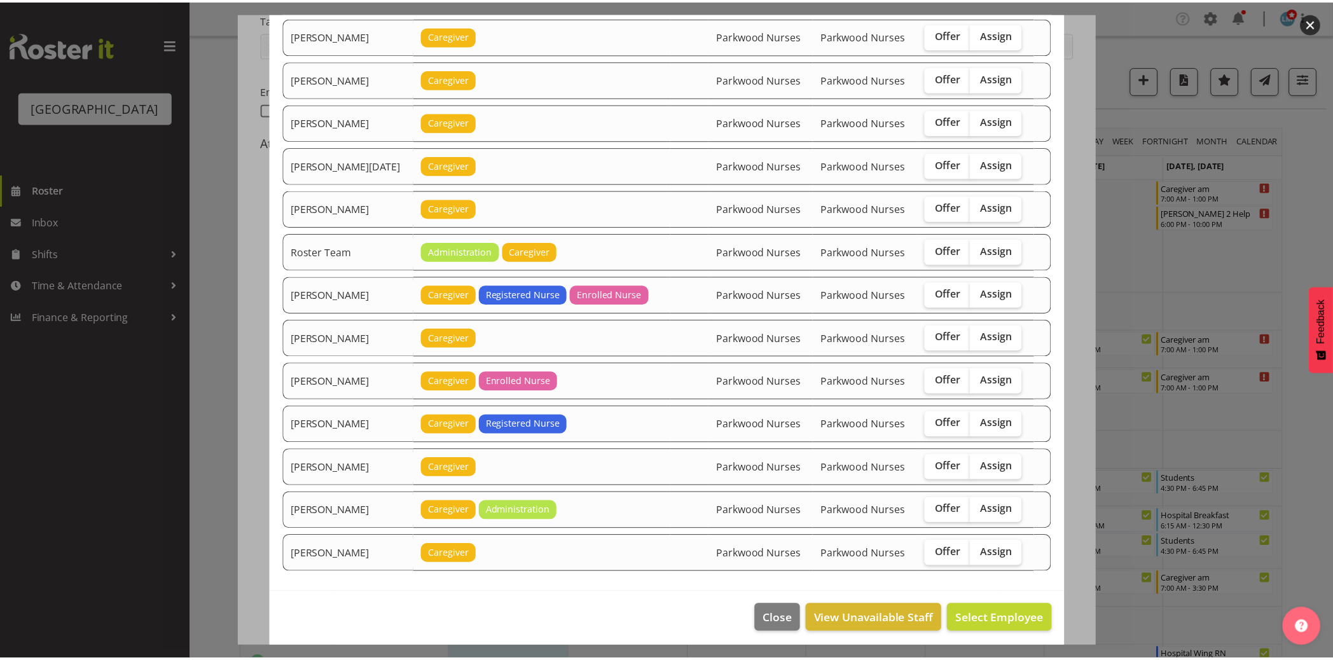
scroll to position [1432, 0]
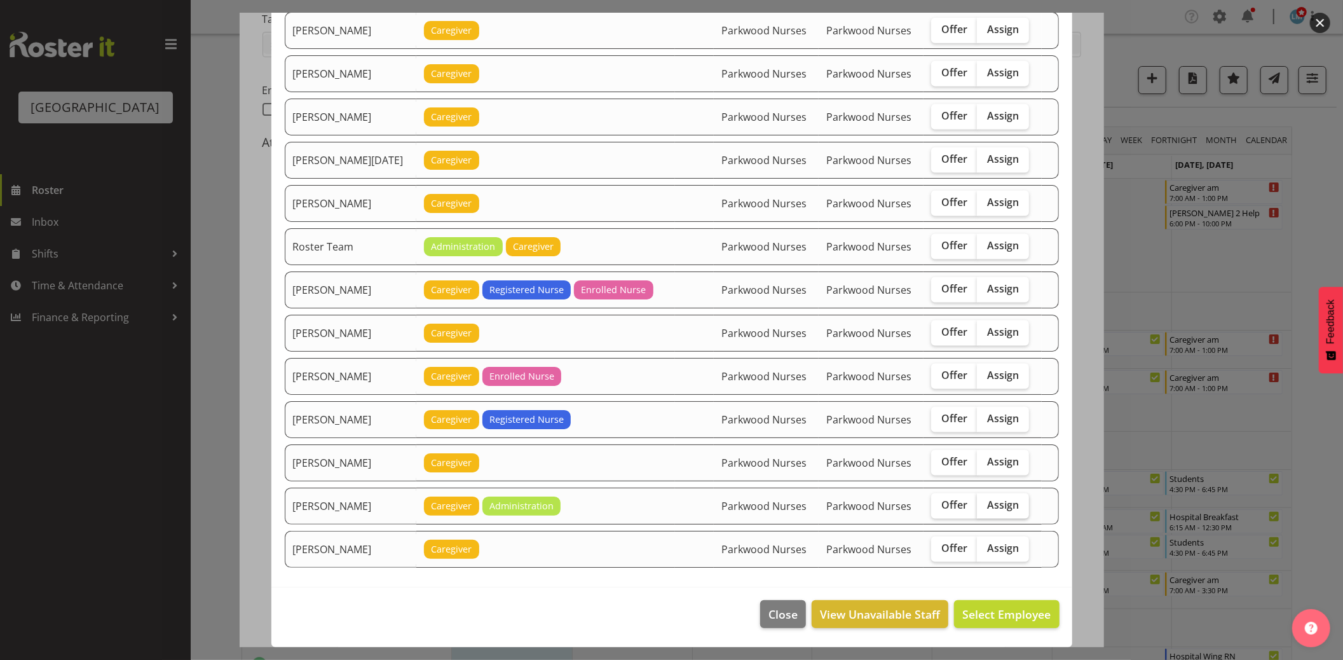
click at [986, 513] on label "Assign" at bounding box center [1003, 505] width 52 height 25
click at [986, 509] on input "Assign" at bounding box center [981, 505] width 8 height 8
checkbox input "true"
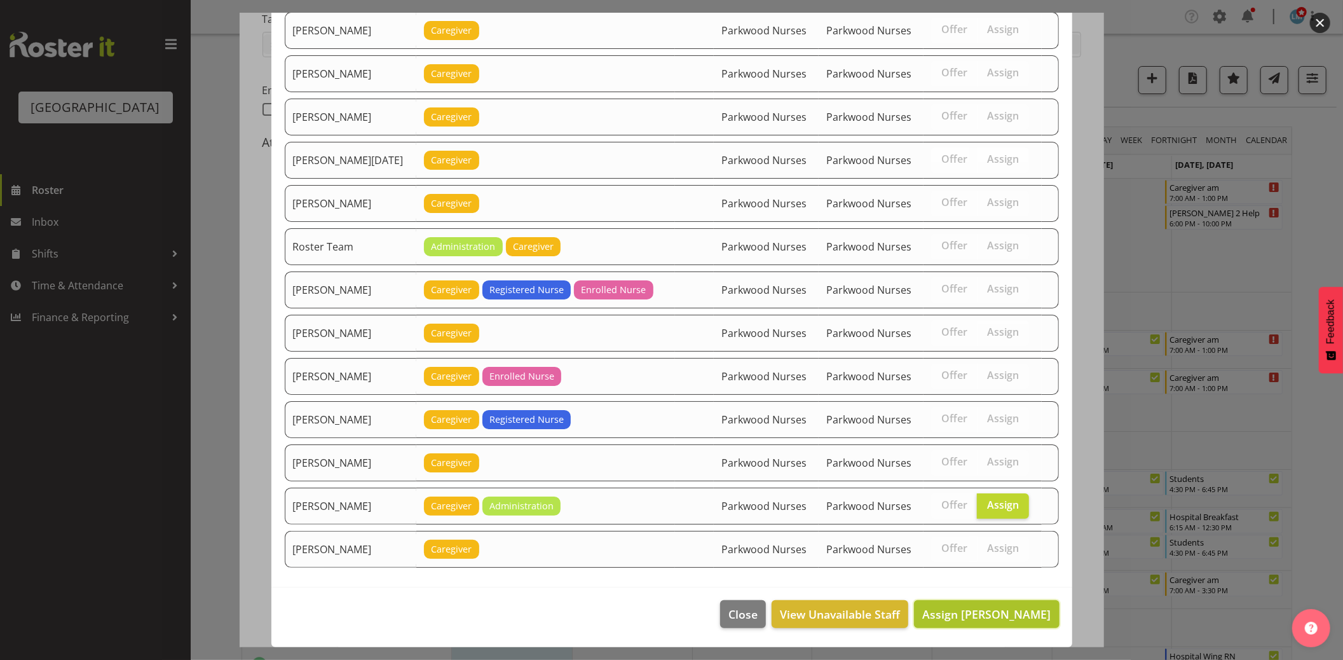
click at [1003, 622] on span "Assign Wendy Hayden" at bounding box center [987, 614] width 128 height 17
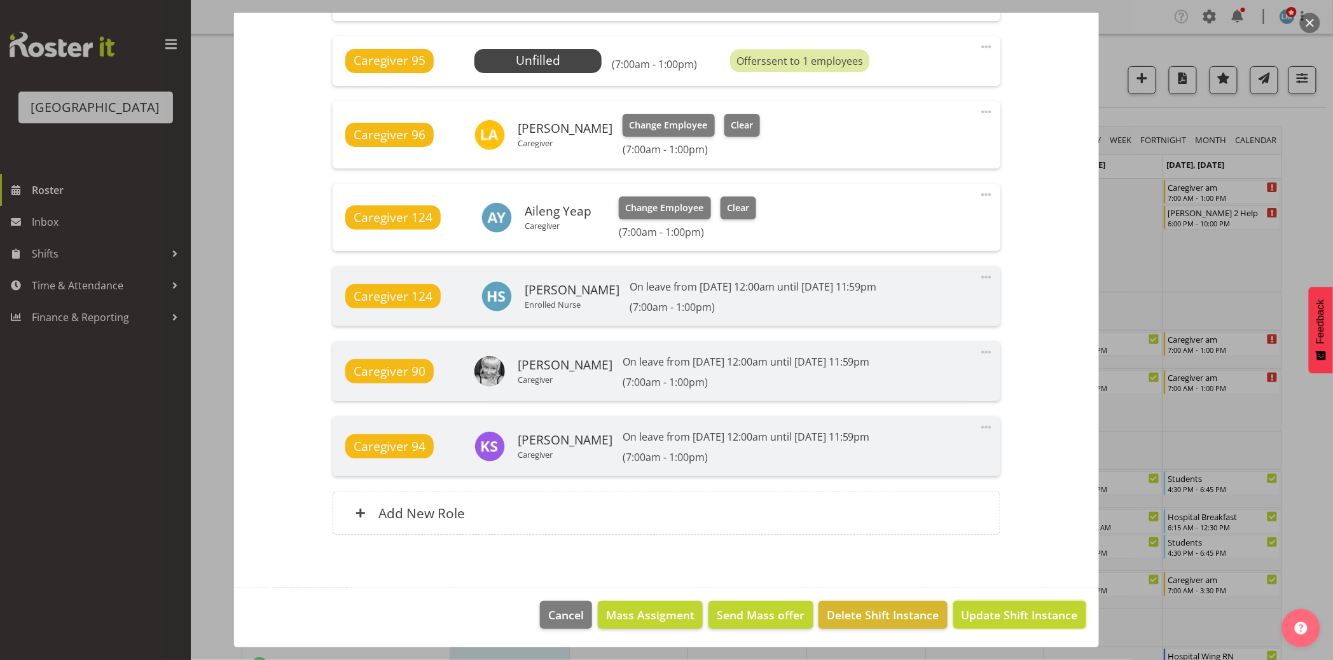
click at [1013, 614] on span "Update Shift Instance" at bounding box center [1019, 615] width 116 height 17
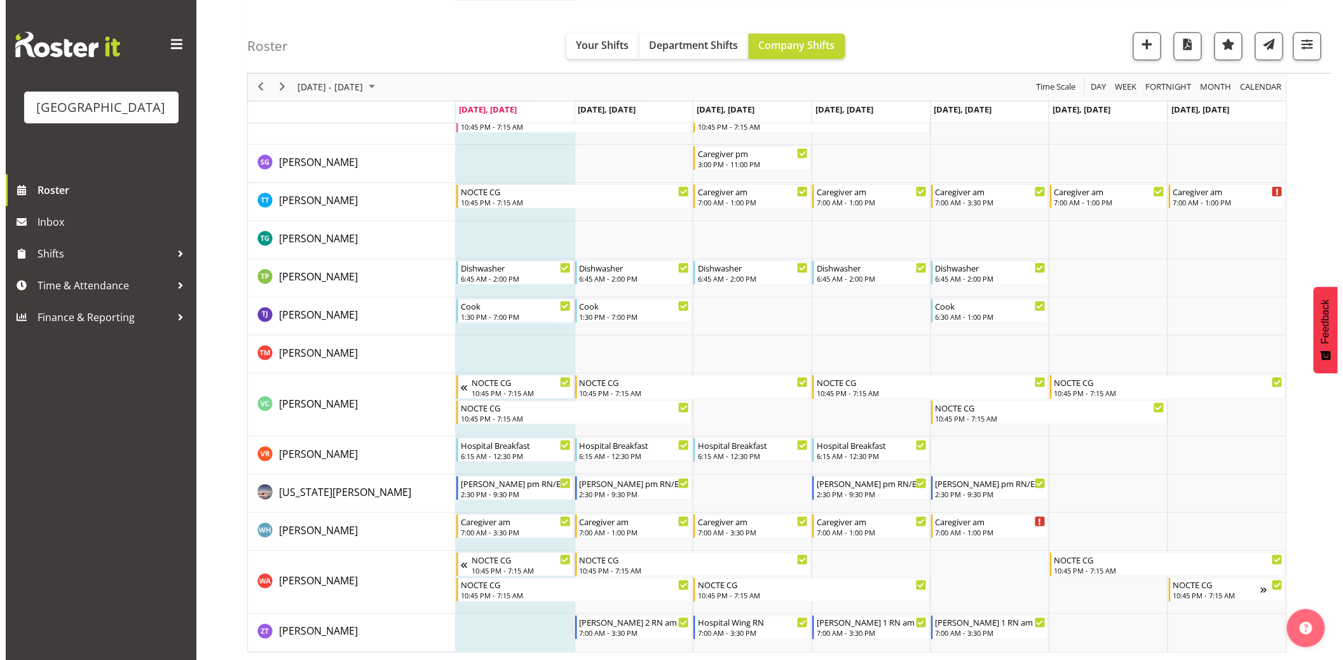
scroll to position [4425, 0]
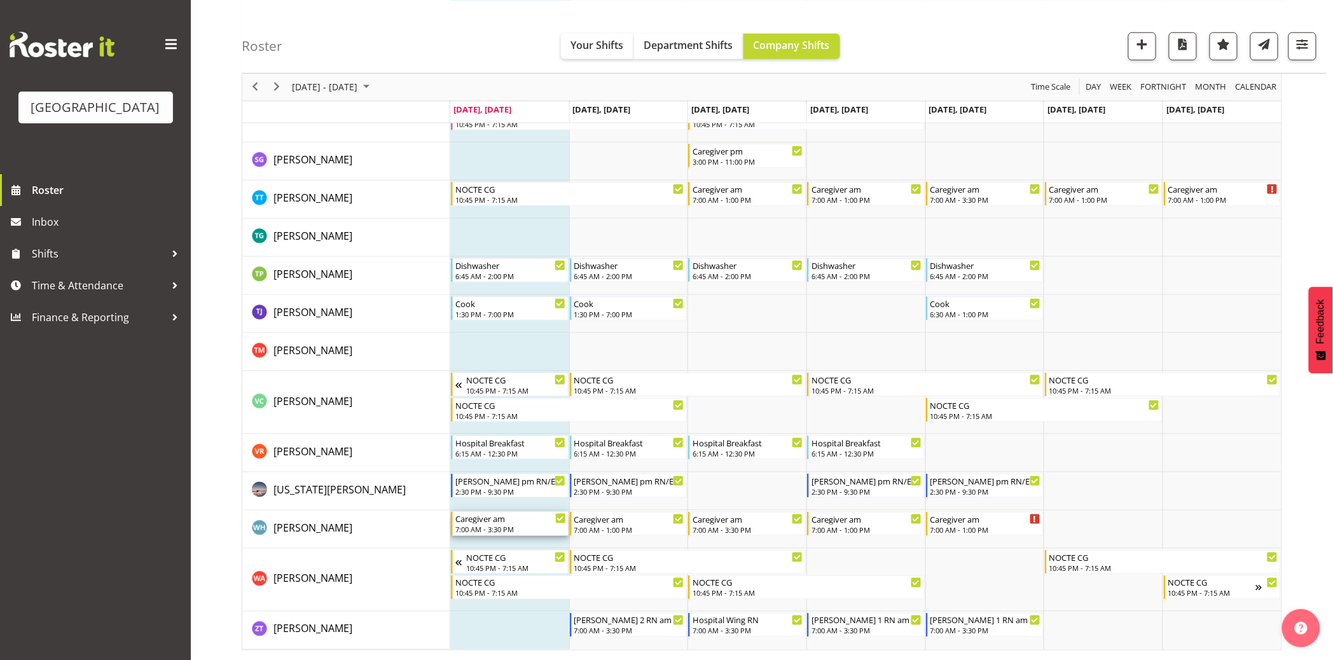
click at [507, 532] on div "7:00 AM - 3:30 PM" at bounding box center [510, 529] width 111 height 10
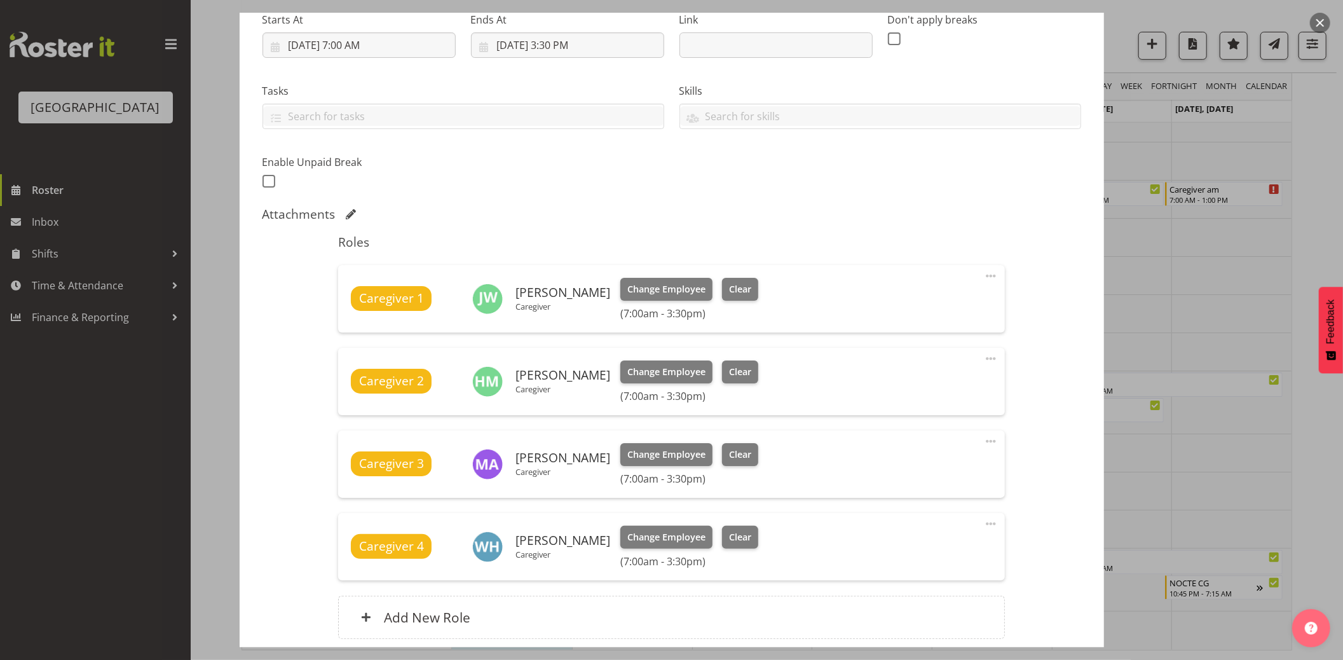
scroll to position [212, 0]
click at [732, 532] on span "Clear" at bounding box center [740, 536] width 22 height 14
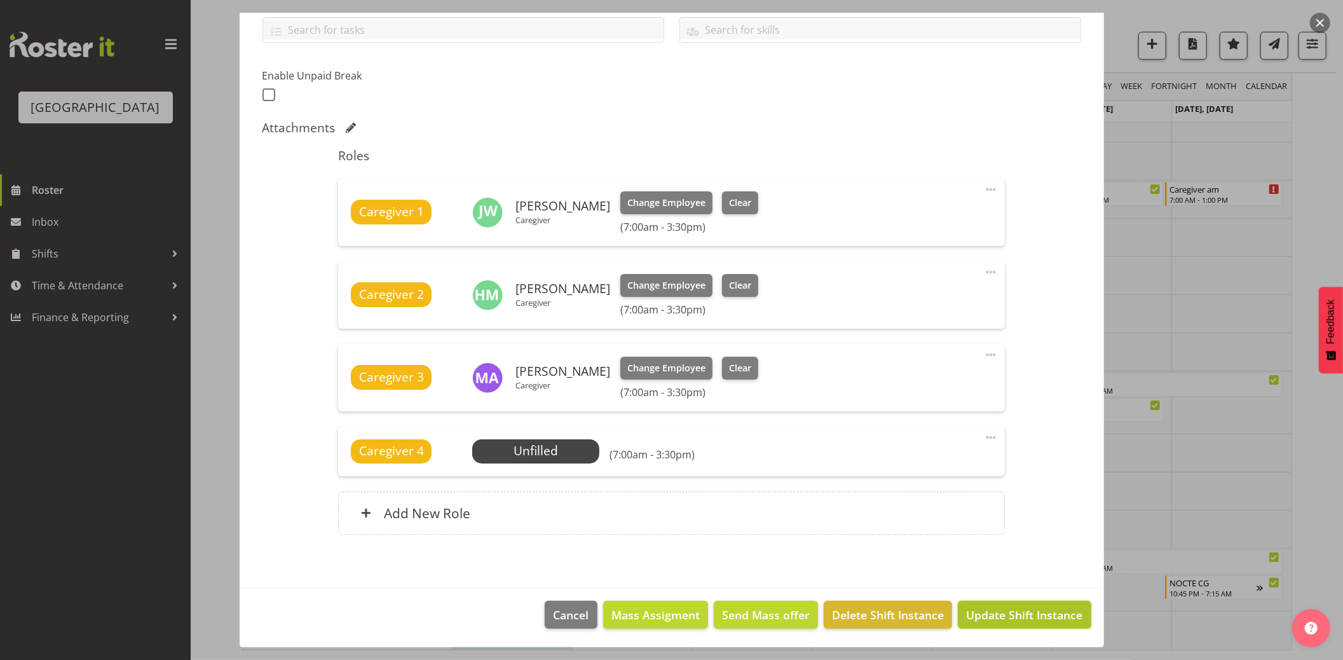
click at [1005, 610] on span "Update Shift Instance" at bounding box center [1024, 615] width 116 height 17
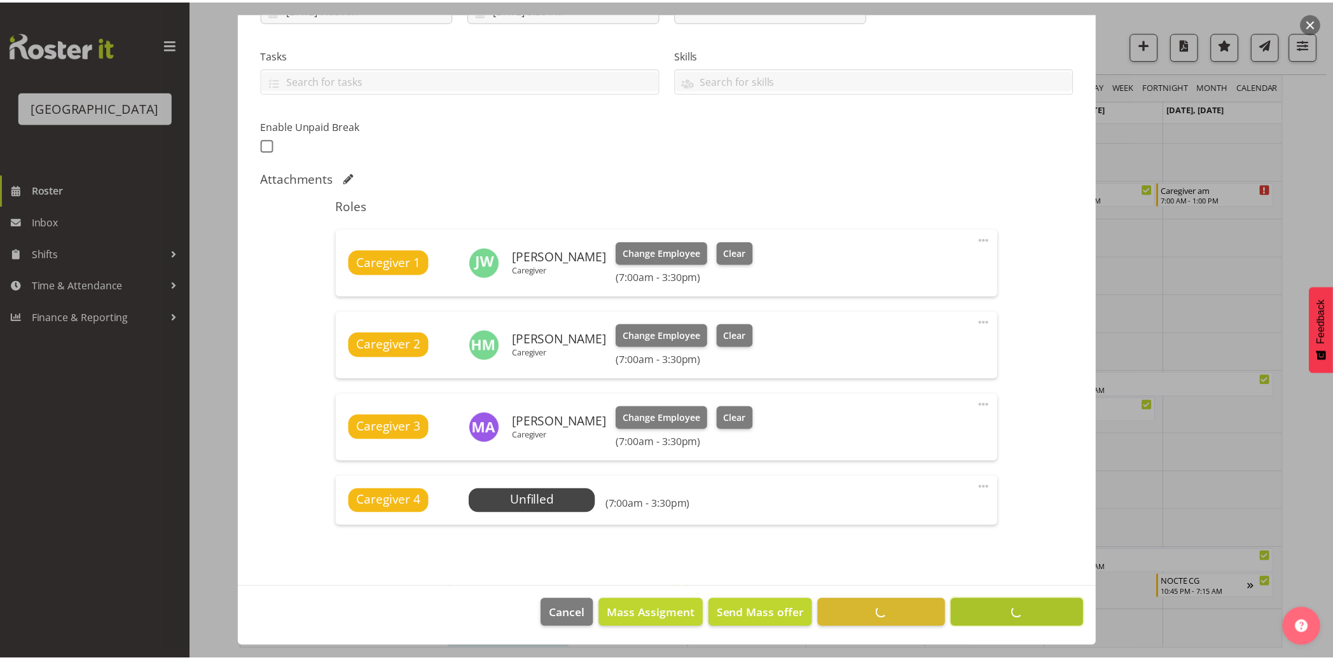
scroll to position [246, 0]
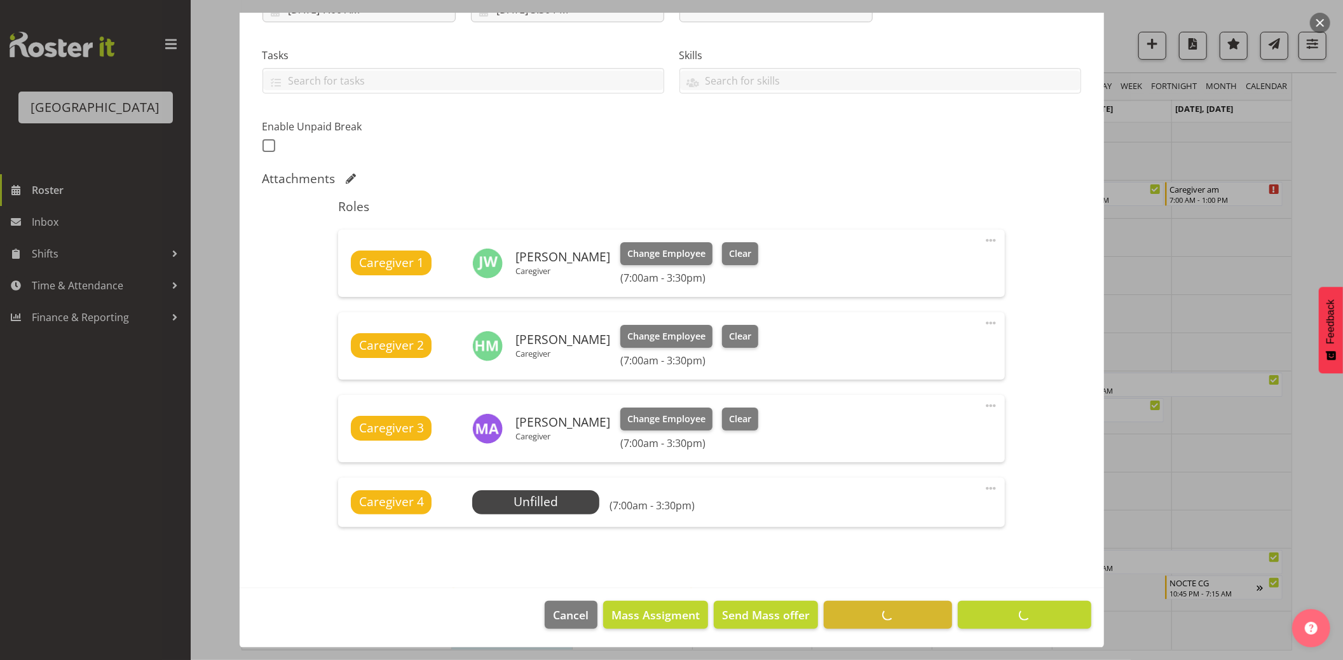
click at [128, 458] on div at bounding box center [671, 330] width 1343 height 660
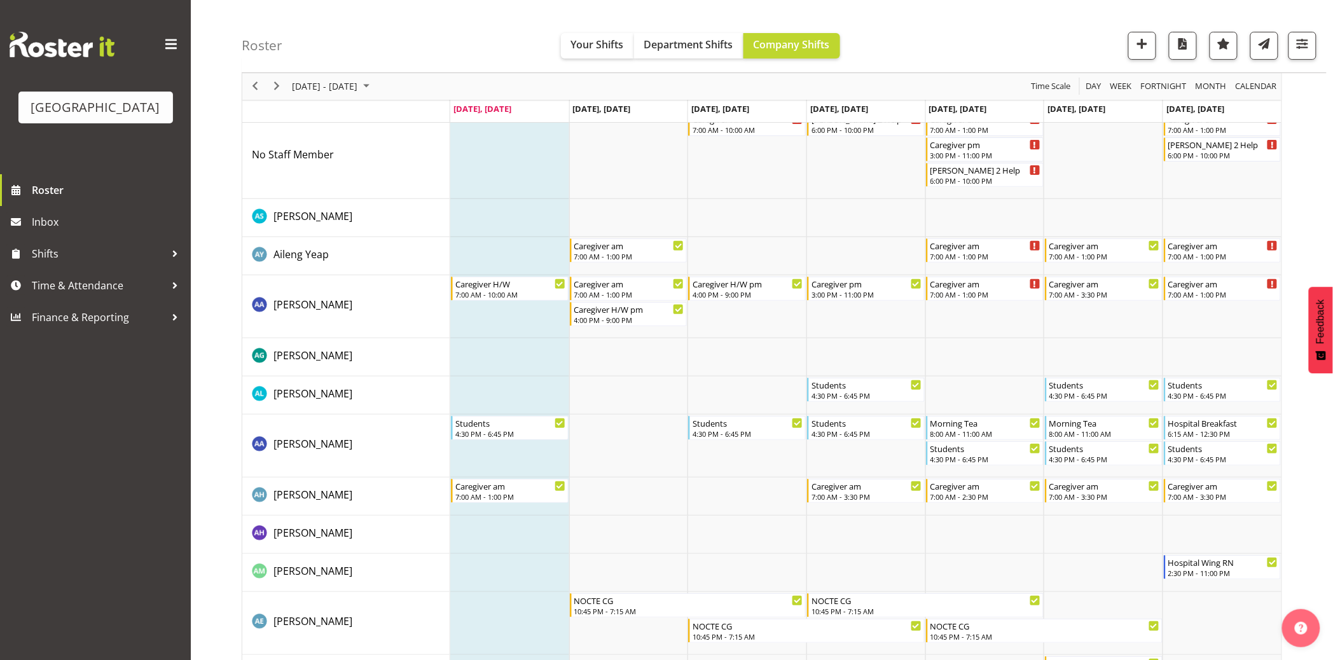
scroll to position [0, 0]
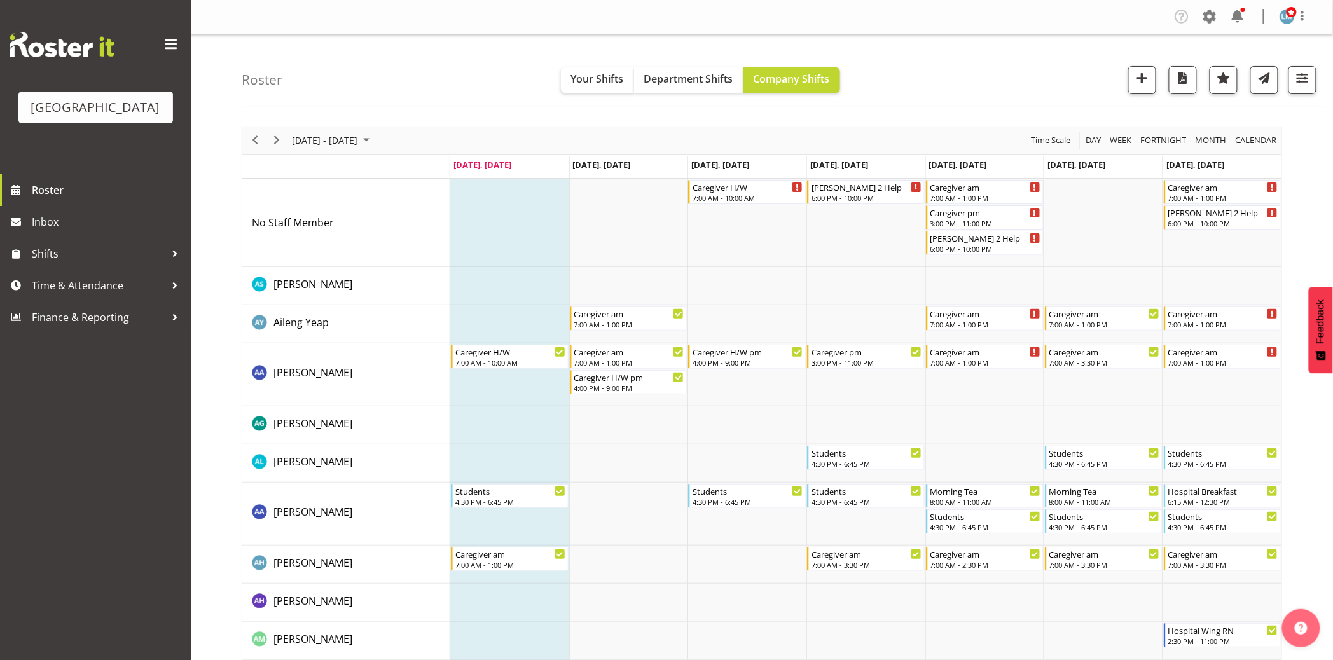
click at [89, 486] on div "Parkwood Retirement Village Roster Inbox Shifts Time & Attendance Finance & Rep…" at bounding box center [95, 330] width 191 height 660
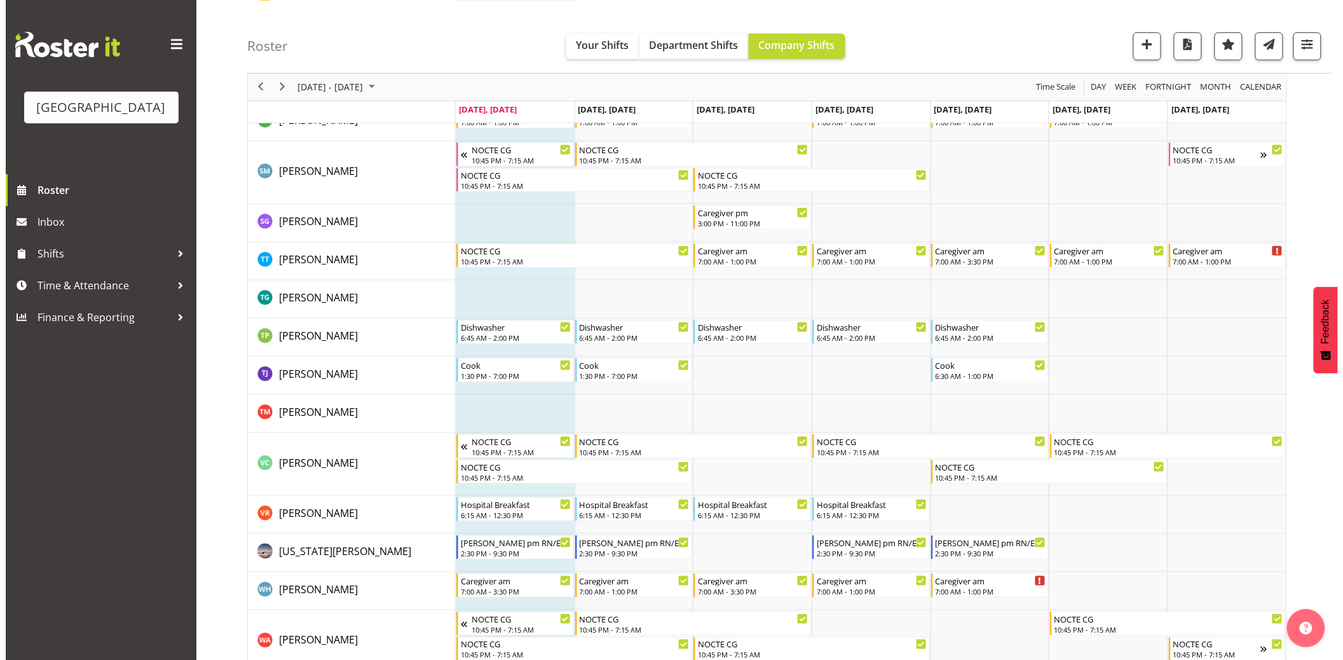
scroll to position [4425, 0]
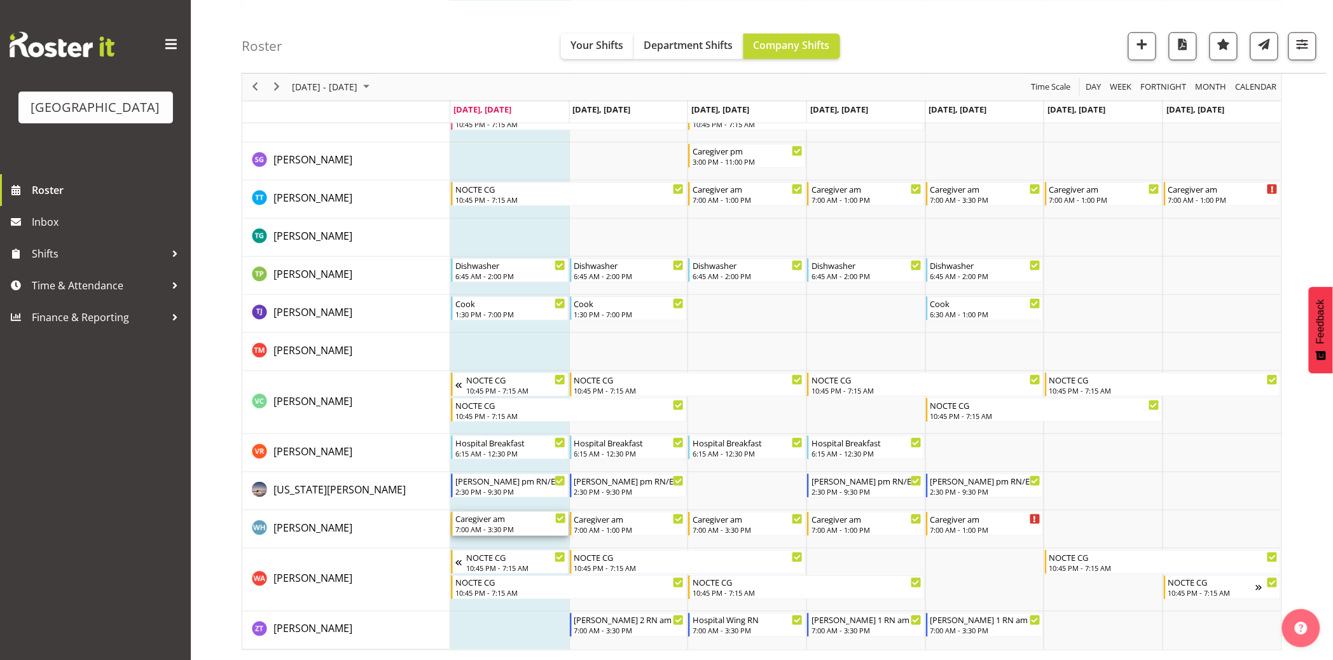
click at [486, 518] on div "Caregiver am" at bounding box center [510, 518] width 111 height 13
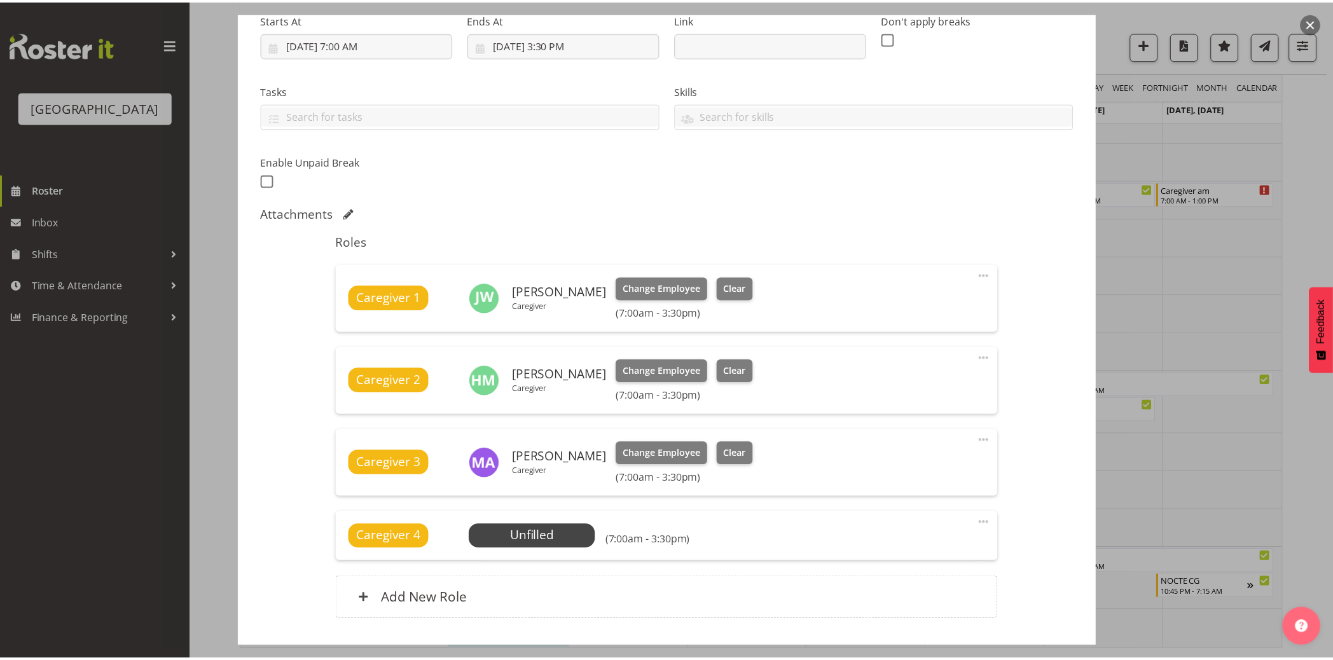
scroll to position [212, 0]
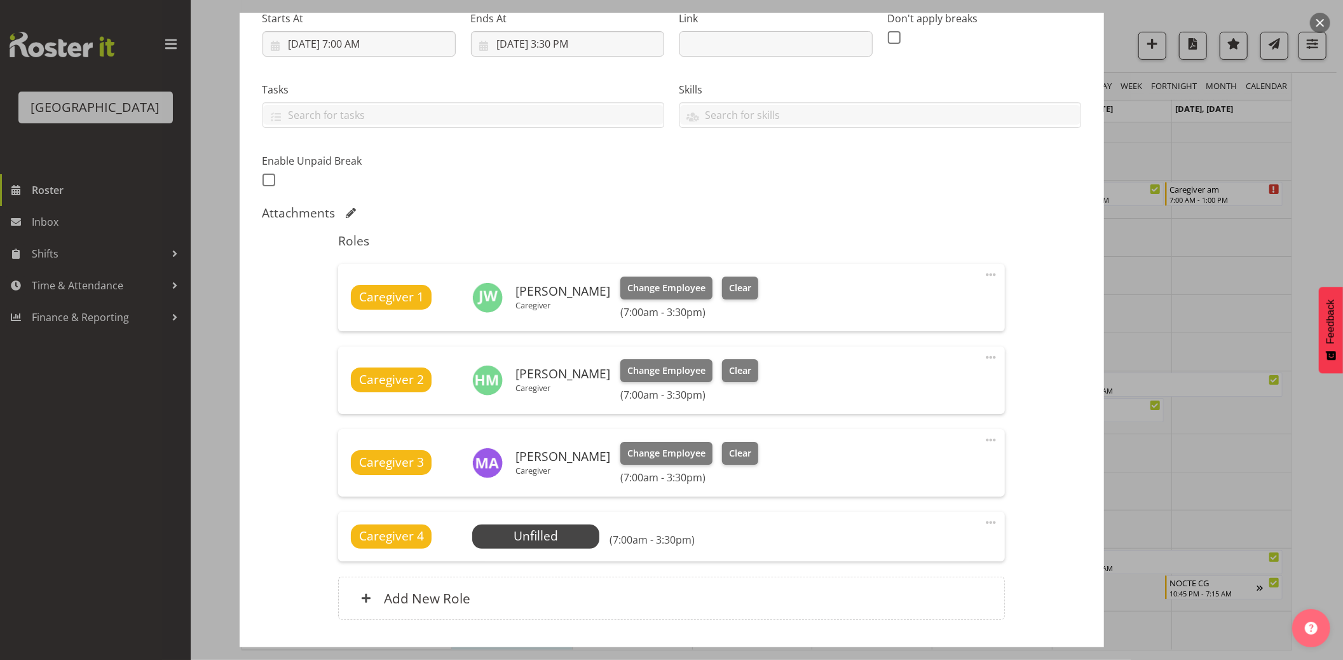
click at [137, 509] on div at bounding box center [671, 330] width 1343 height 660
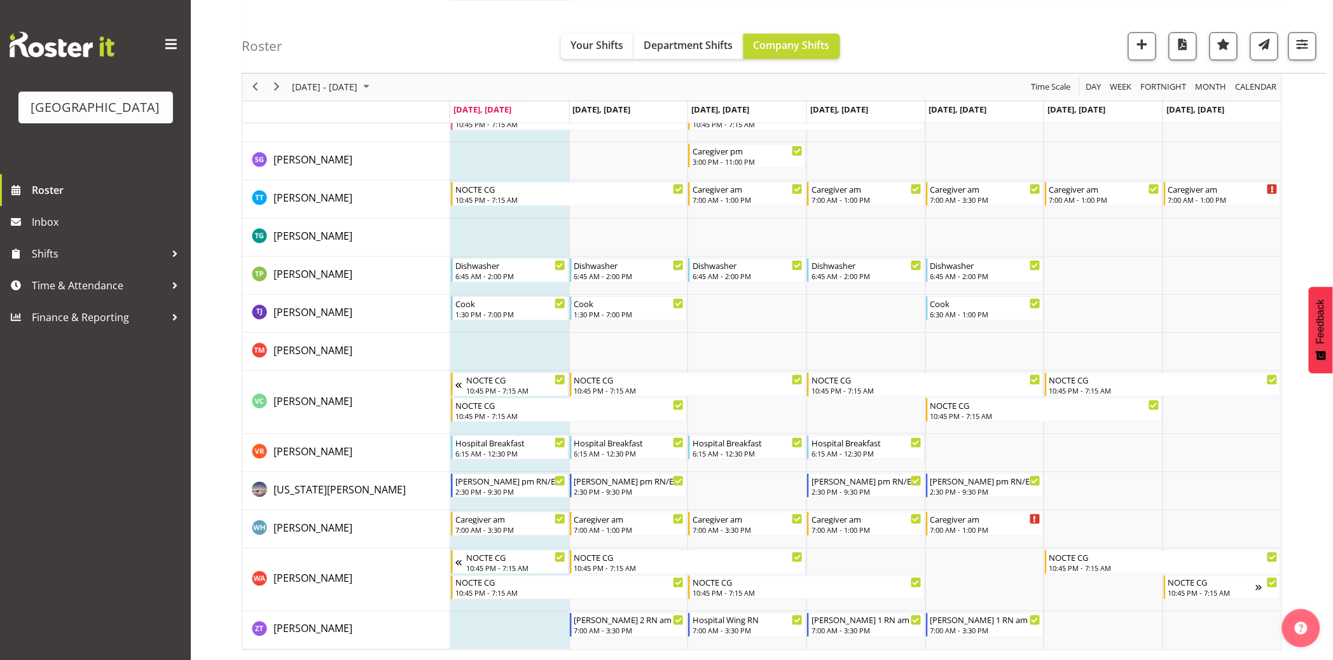
click at [123, 504] on div "Parkwood Retirement Village Roster Inbox Shifts Time & Attendance Finance & Rep…" at bounding box center [95, 330] width 191 height 660
click at [36, 200] on span "Roster" at bounding box center [108, 190] width 153 height 19
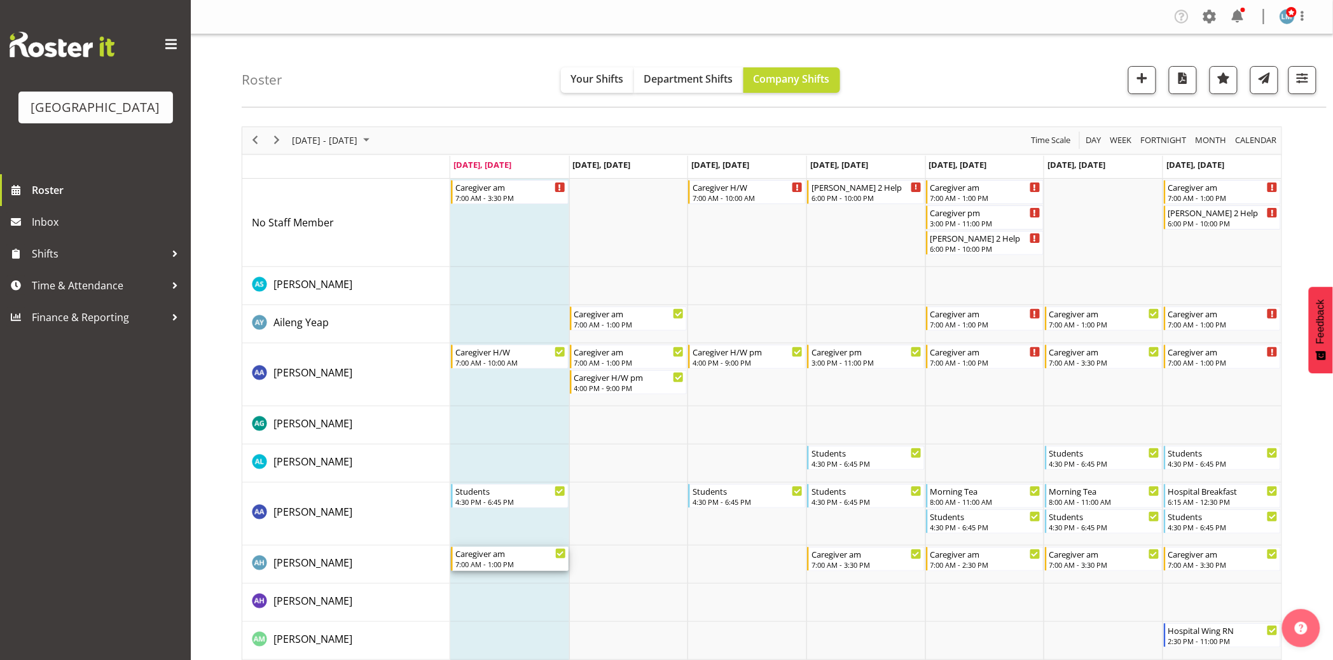
click at [496, 560] on div "Caregiver am 7:00 AM - 1:00 PM" at bounding box center [510, 559] width 111 height 24
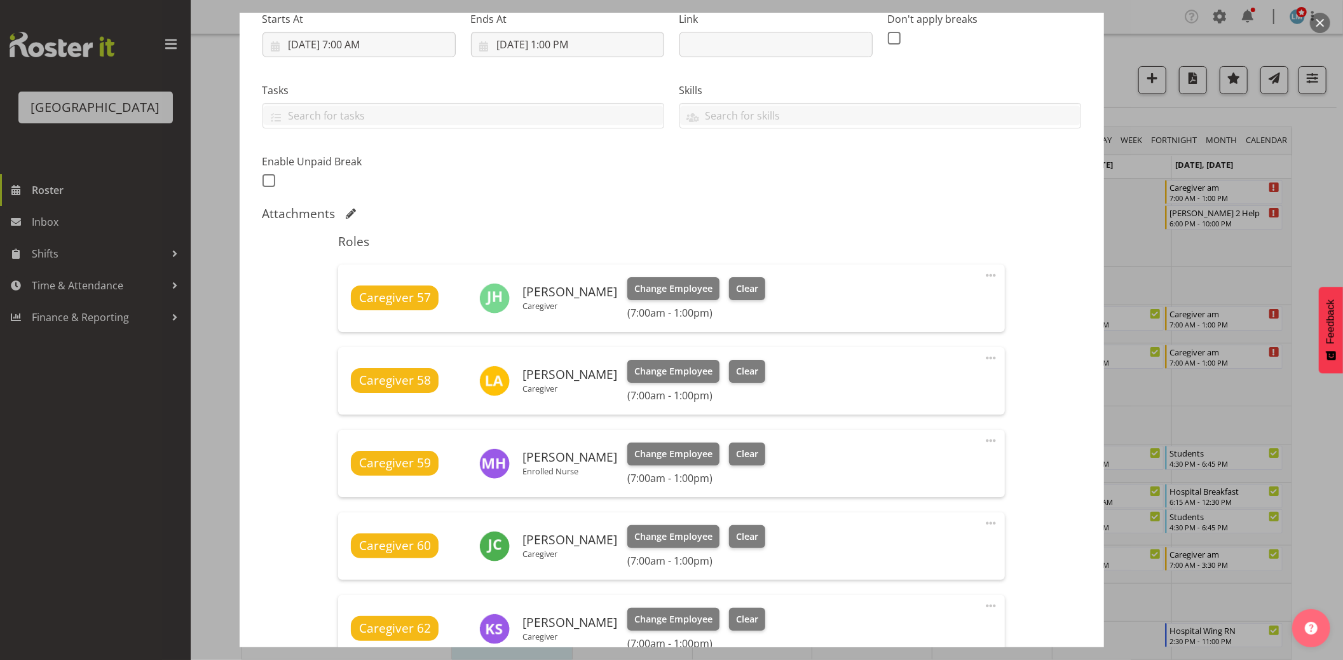
scroll to position [212, 0]
click at [747, 367] on button "Clear" at bounding box center [747, 370] width 36 height 23
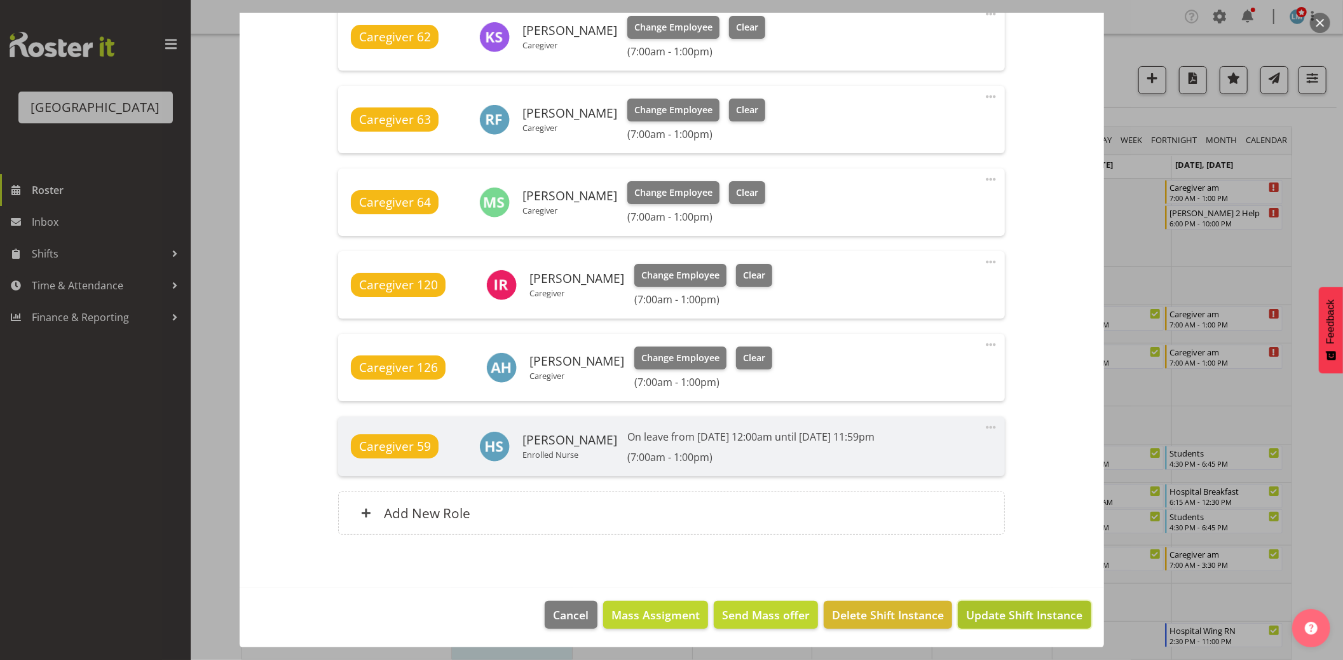
click at [1020, 613] on span "Update Shift Instance" at bounding box center [1024, 615] width 116 height 17
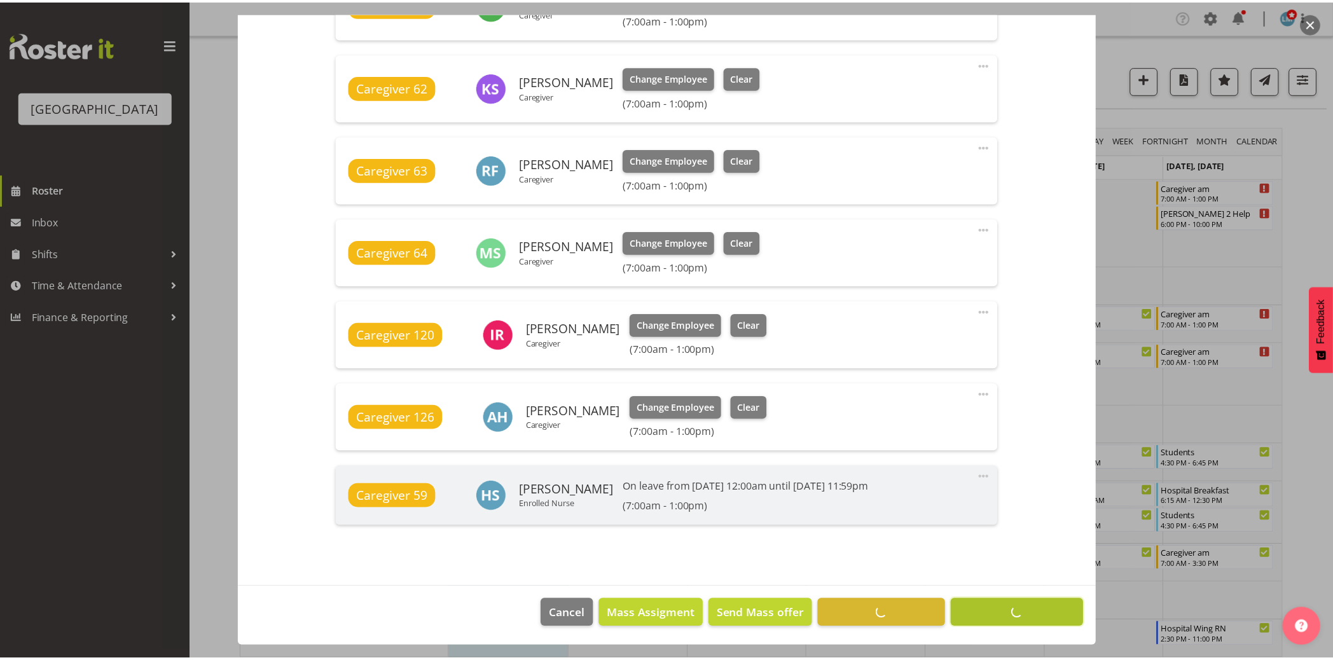
scroll to position [734, 0]
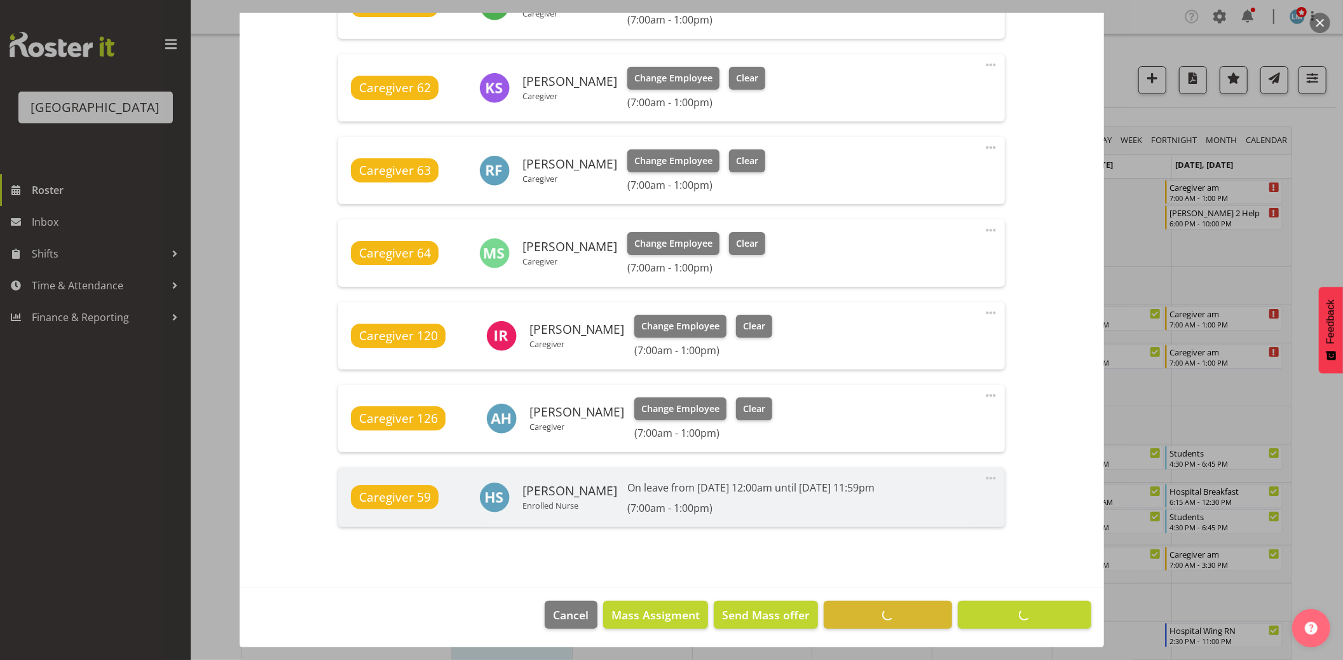
click at [57, 446] on div at bounding box center [671, 330] width 1343 height 660
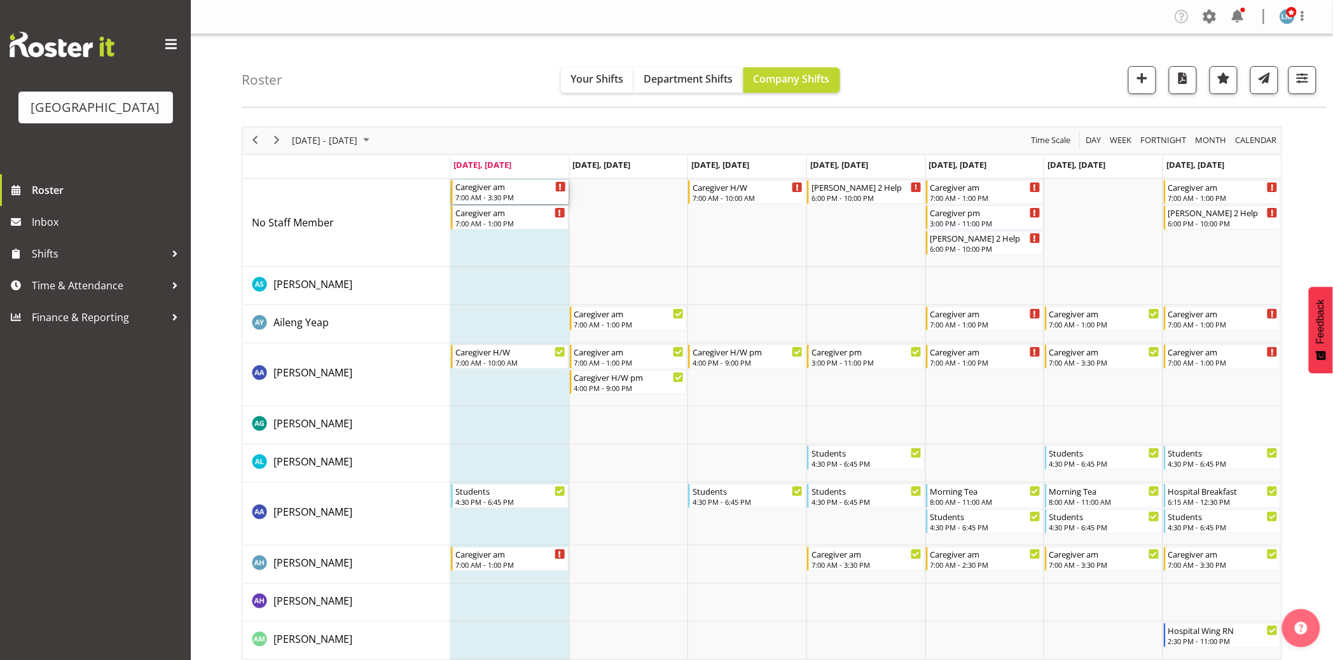
click at [509, 196] on div "7:00 AM - 3:30 PM" at bounding box center [510, 197] width 111 height 10
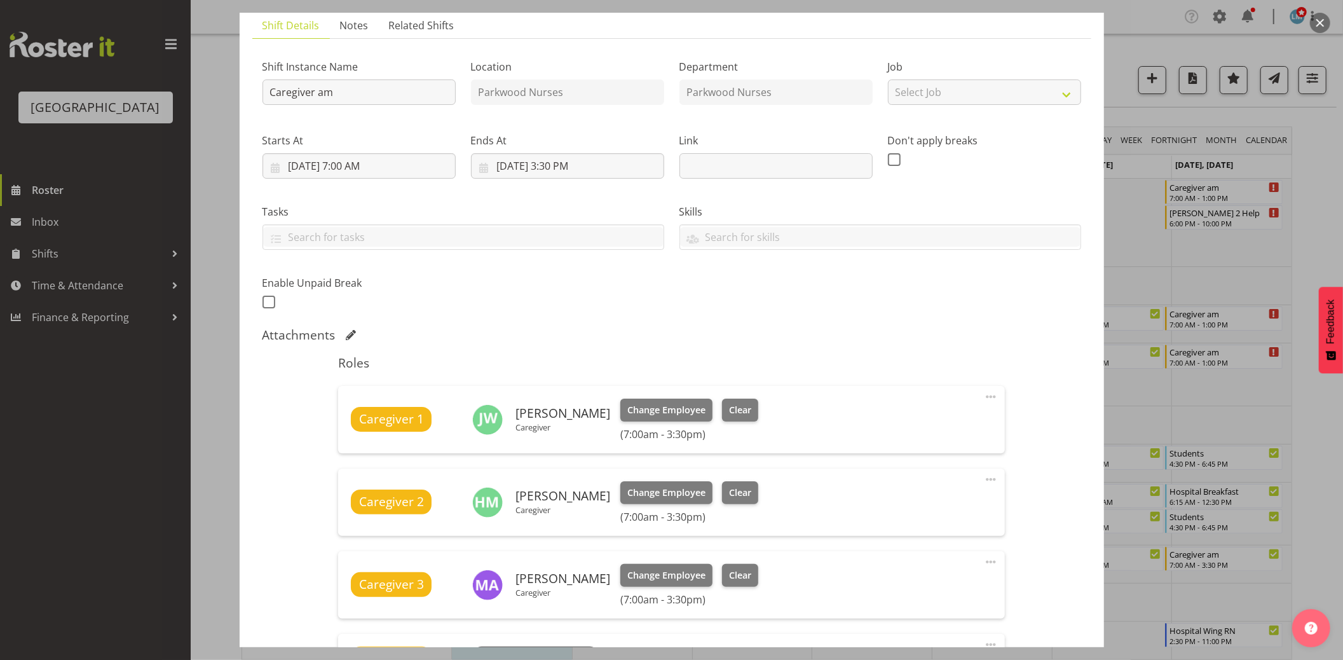
scroll to position [212, 0]
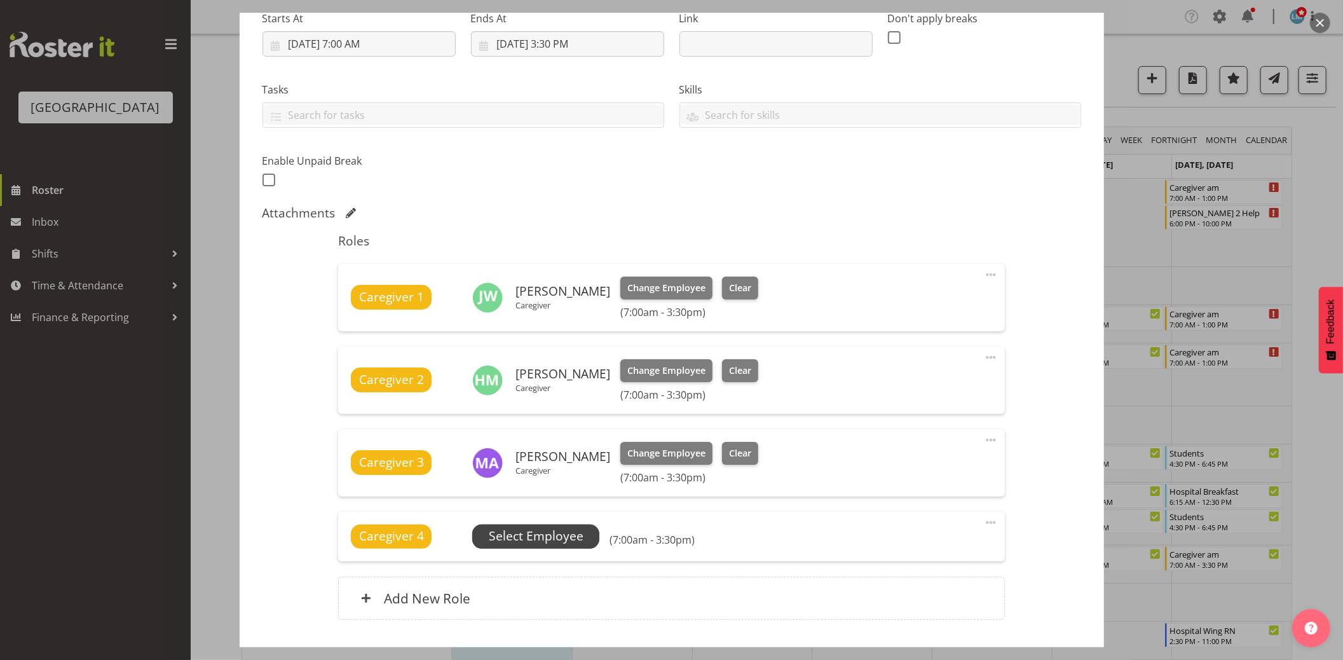
click at [579, 535] on span "Select Employee" at bounding box center [536, 536] width 95 height 18
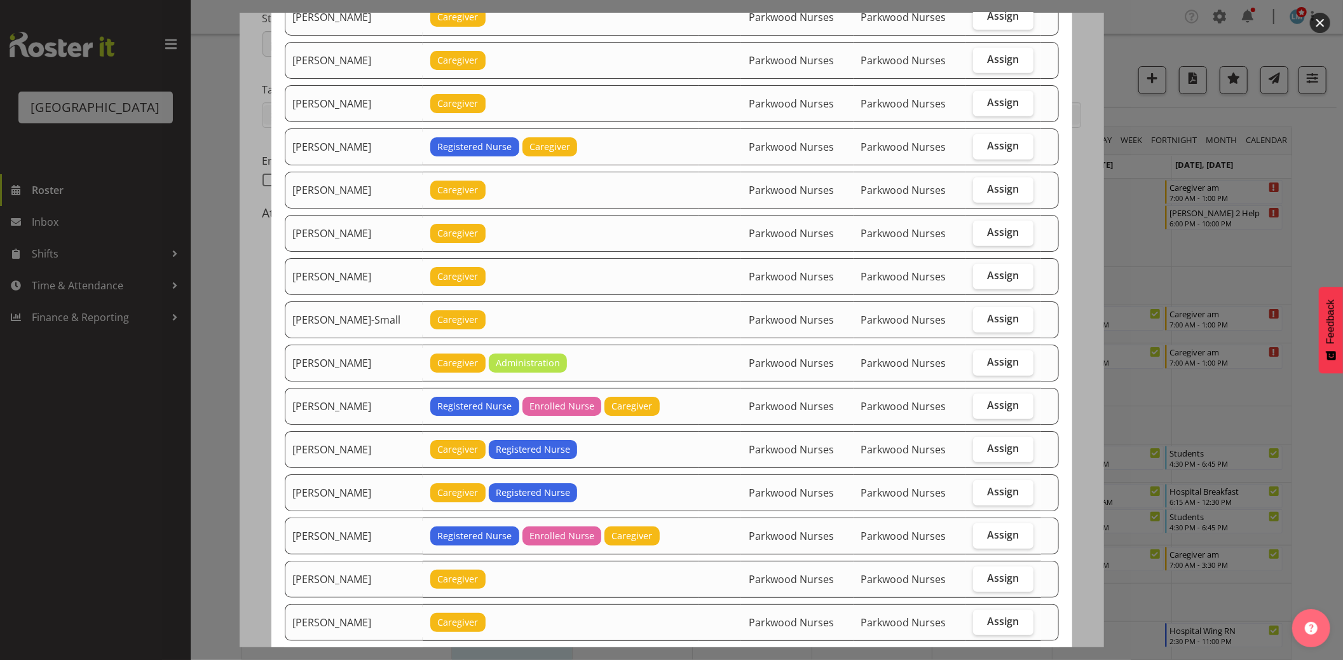
scroll to position [706, 0]
click at [984, 590] on label "Assign" at bounding box center [1003, 578] width 60 height 25
click at [982, 582] on input "Assign" at bounding box center [977, 578] width 8 height 8
checkbox input "true"
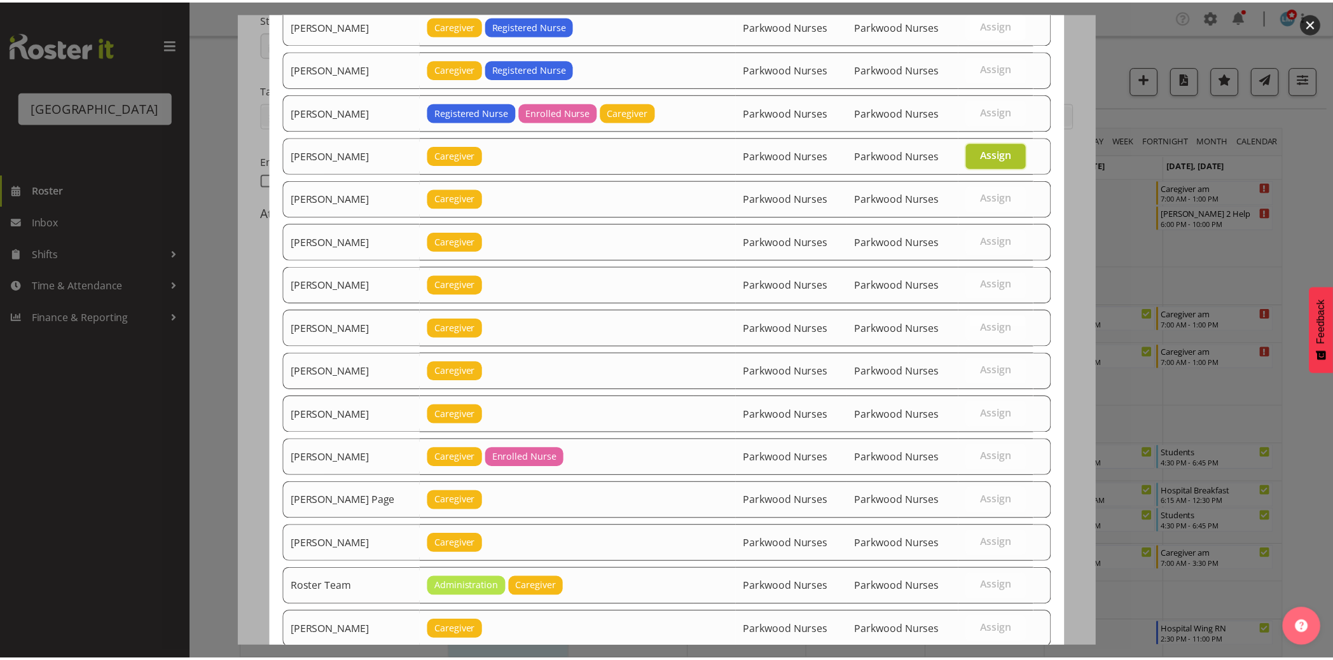
scroll to position [1389, 0]
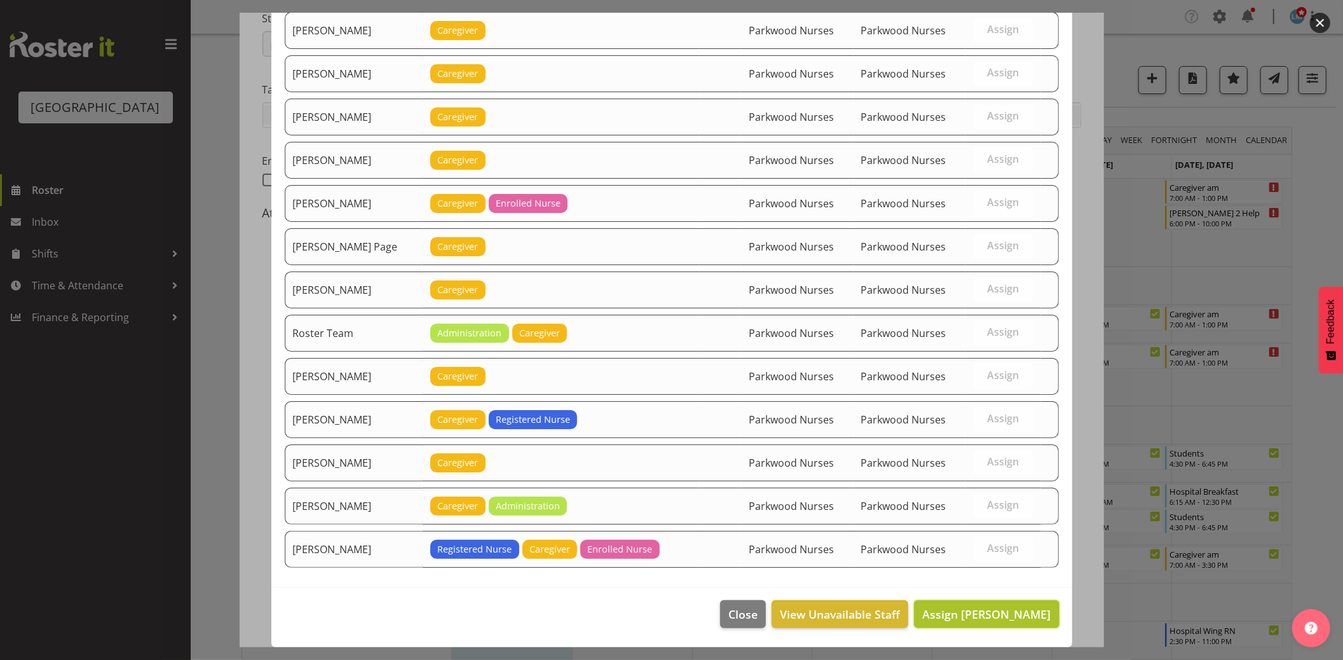
click at [983, 611] on span "Assign [PERSON_NAME]" at bounding box center [987, 614] width 128 height 15
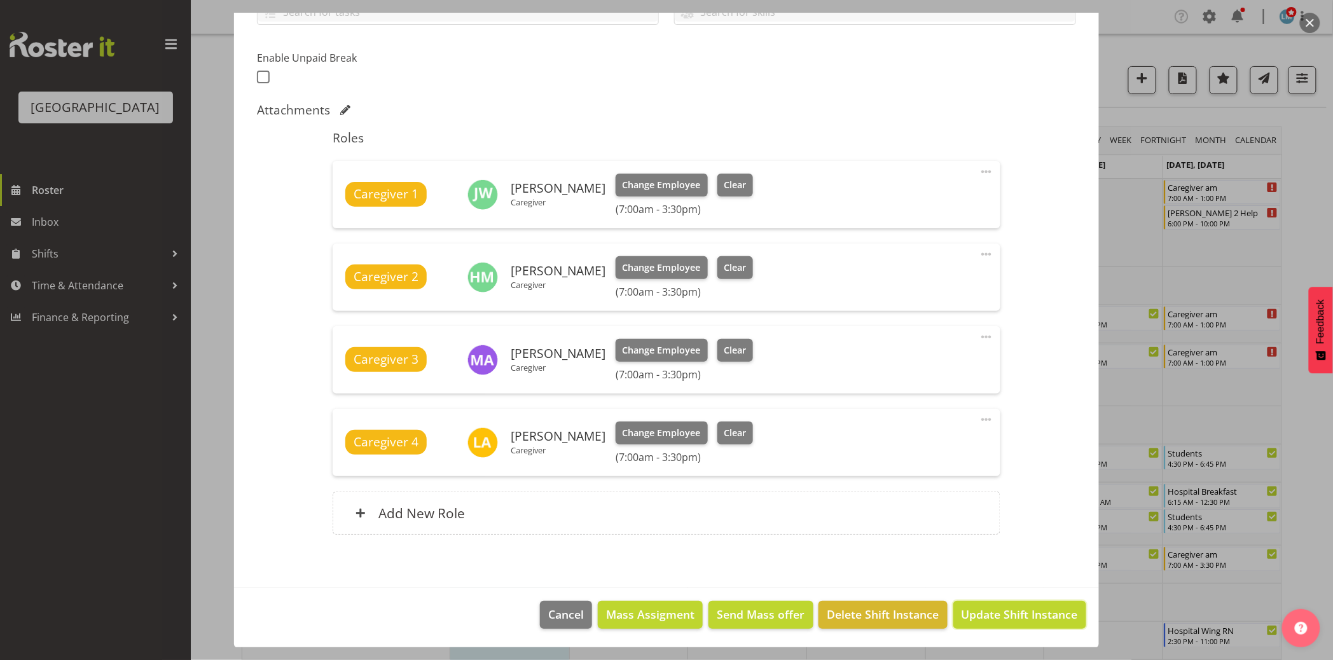
click at [983, 611] on span "Update Shift Instance" at bounding box center [1019, 614] width 116 height 17
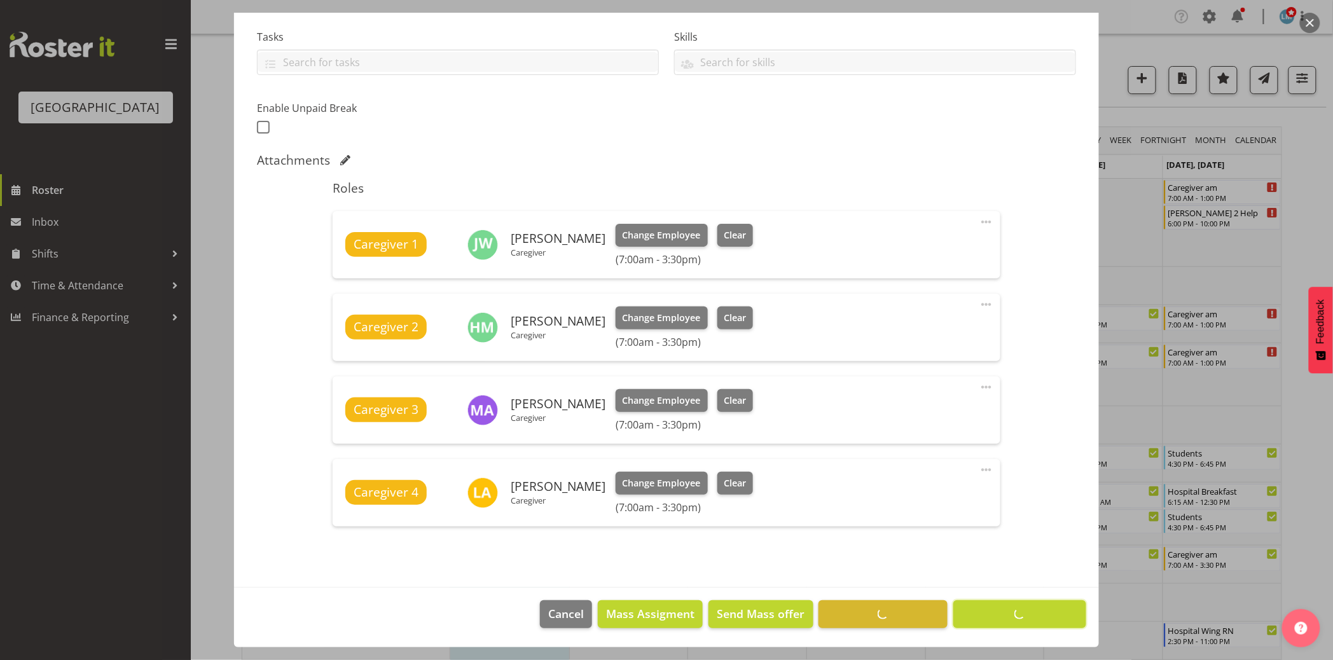
scroll to position [264, 0]
click at [84, 450] on div at bounding box center [666, 330] width 1333 height 660
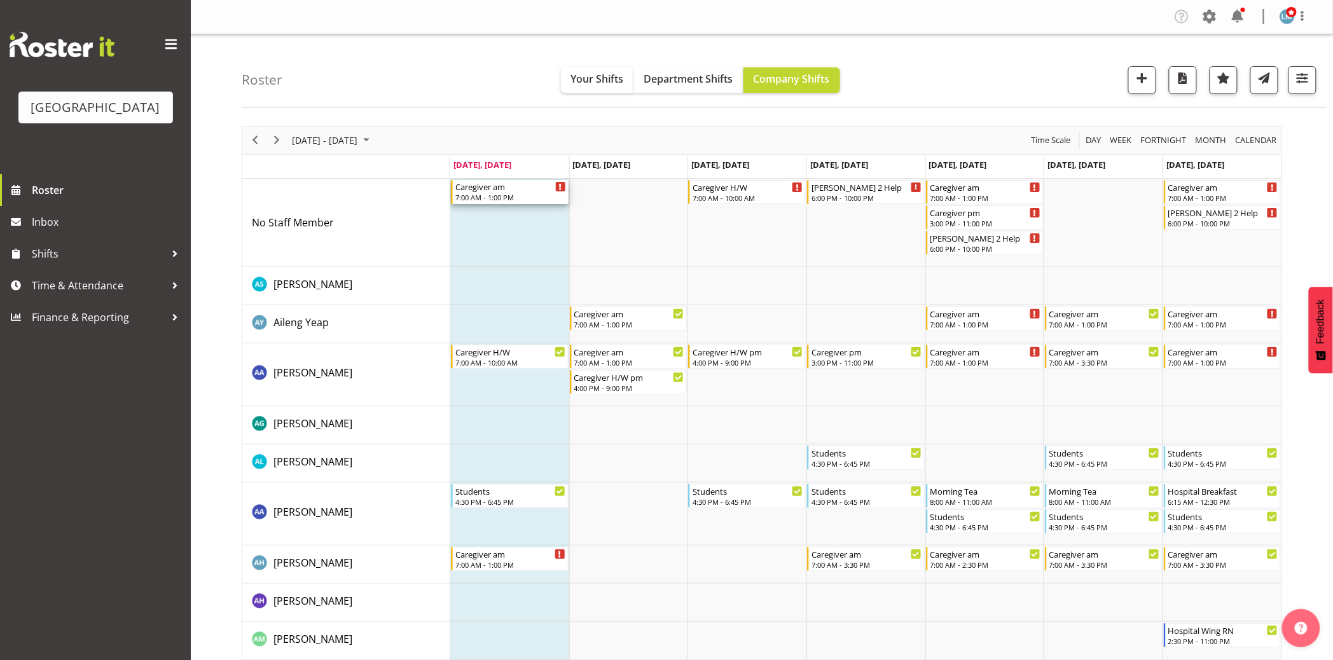
click at [493, 194] on div "7:00 AM - 1:00 PM" at bounding box center [510, 197] width 111 height 10
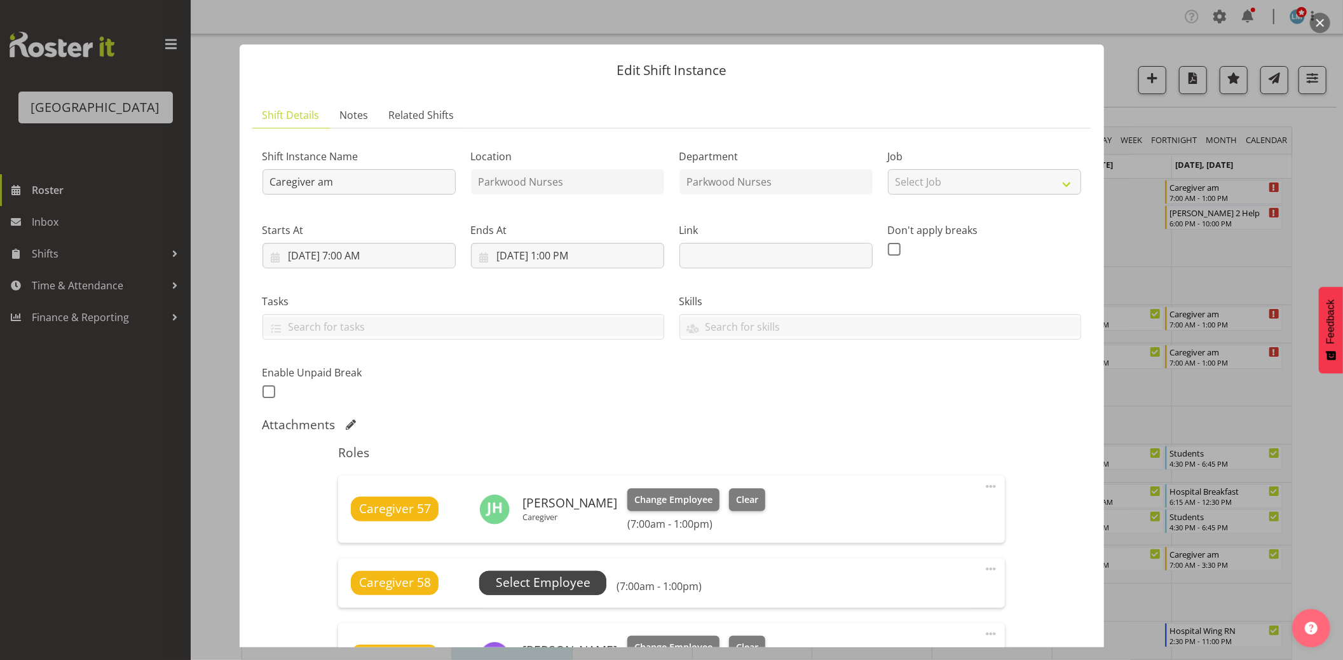
click at [556, 579] on span "Select Employee" at bounding box center [543, 583] width 95 height 18
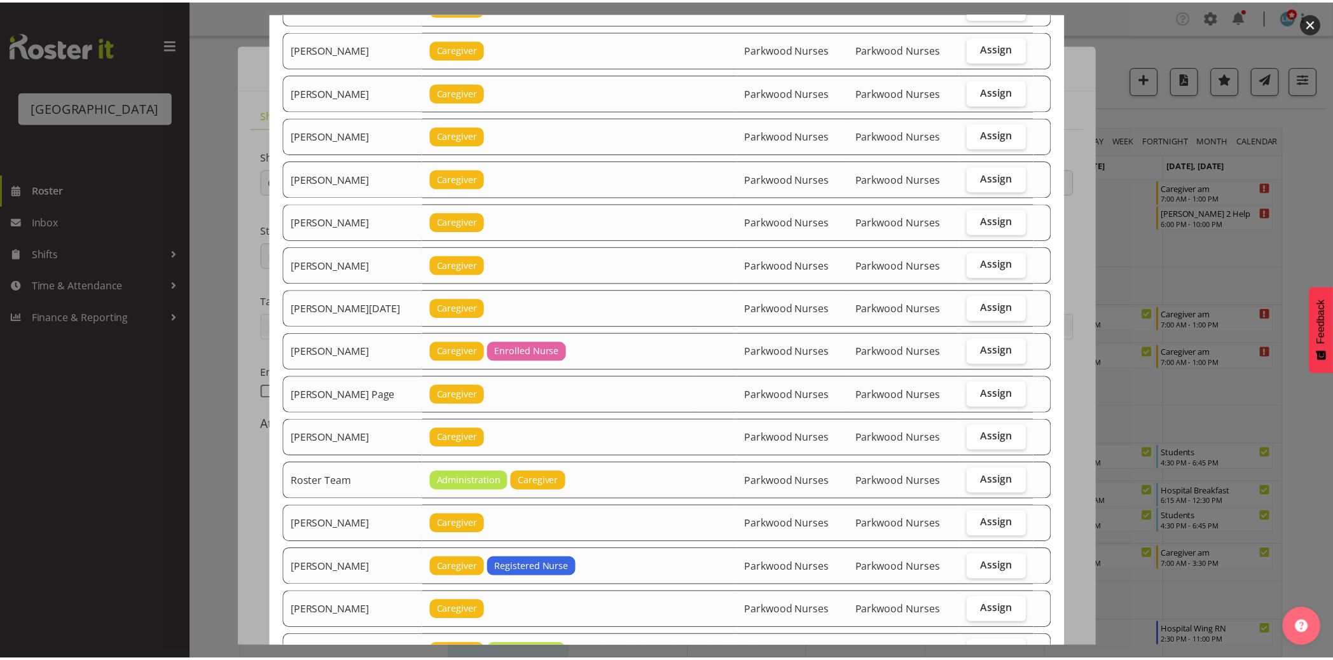
scroll to position [1649, 0]
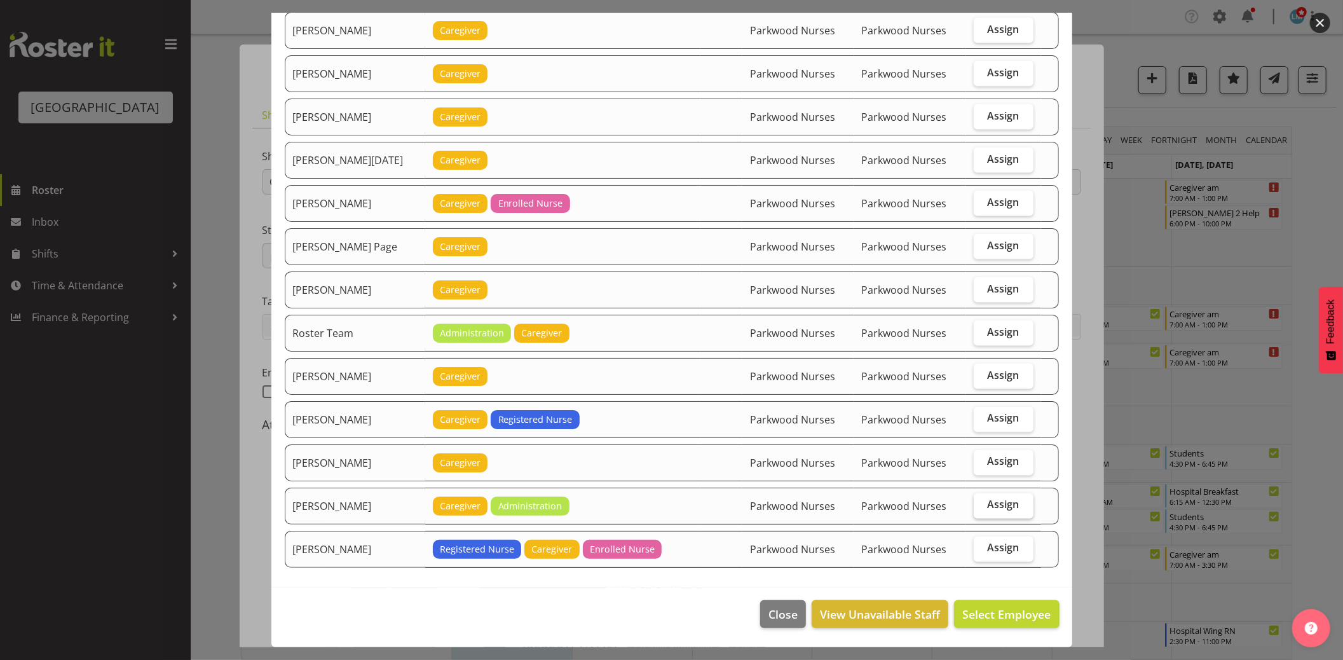
click at [1001, 513] on label "Assign" at bounding box center [1004, 505] width 60 height 25
click at [982, 509] on input "Assign" at bounding box center [978, 505] width 8 height 8
checkbox input "true"
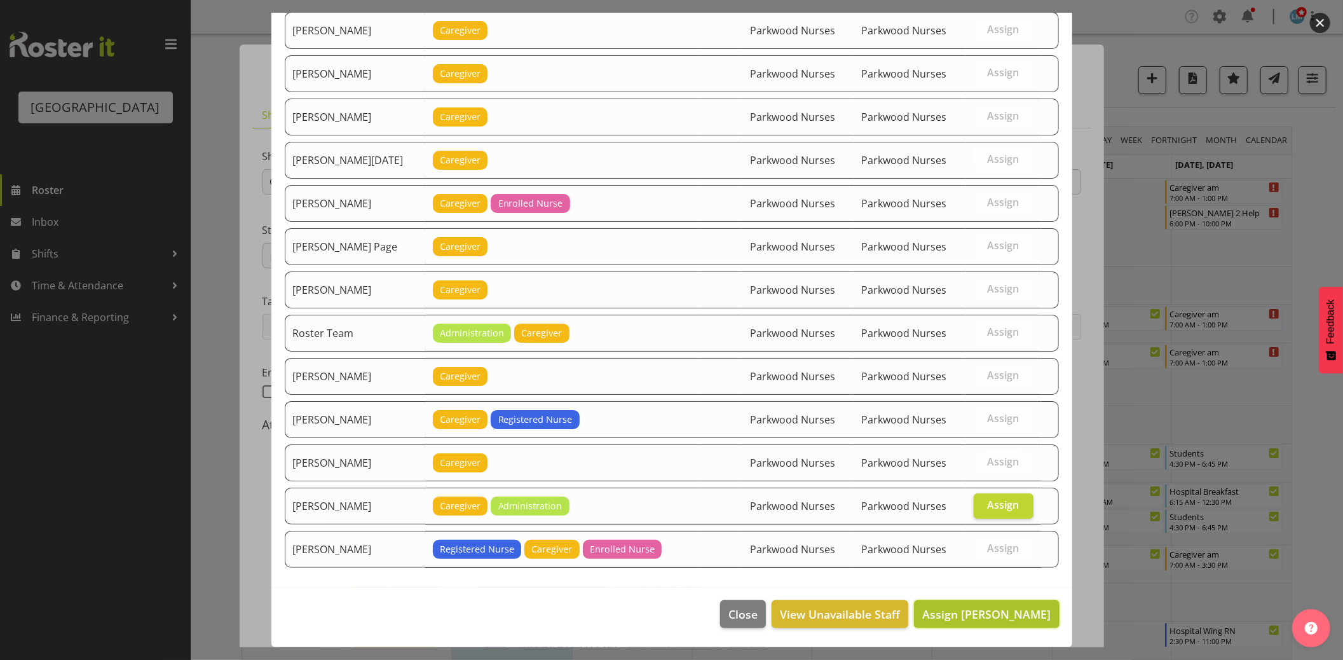
click at [1005, 619] on span "Assign [PERSON_NAME]" at bounding box center [987, 614] width 128 height 15
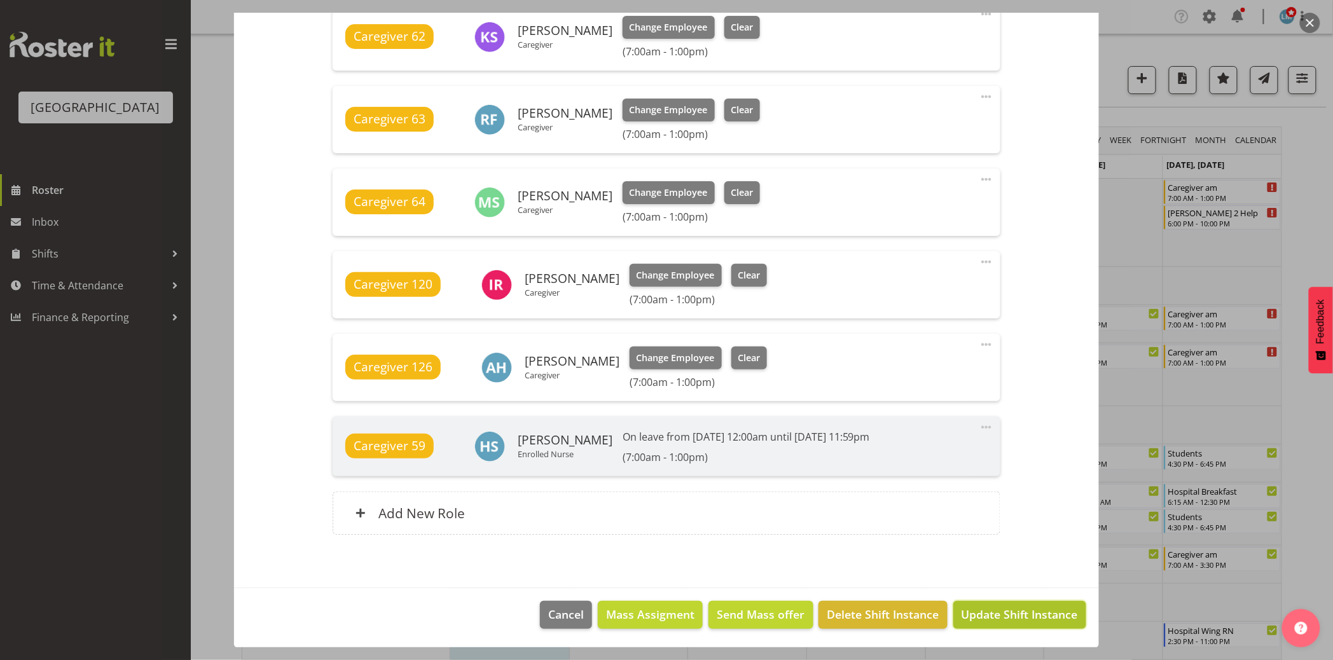
click at [1034, 605] on button "Update Shift Instance" at bounding box center [1019, 615] width 133 height 28
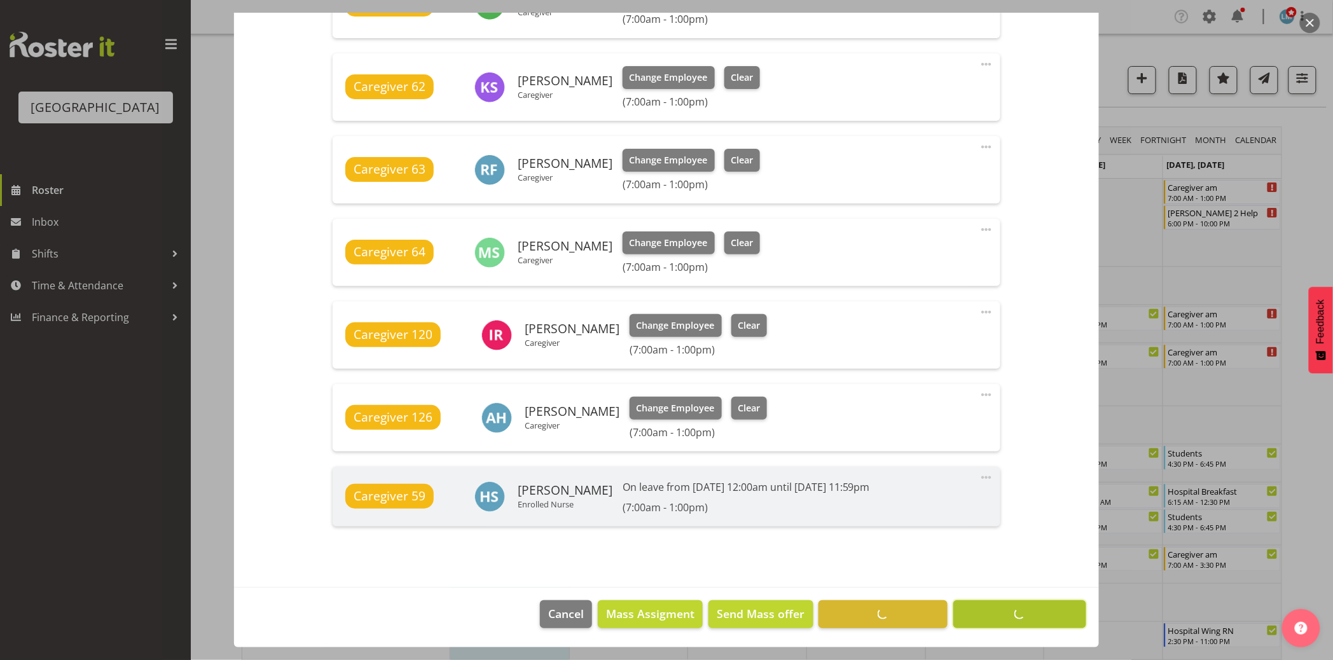
scroll to position [752, 0]
click at [98, 460] on div at bounding box center [666, 330] width 1333 height 660
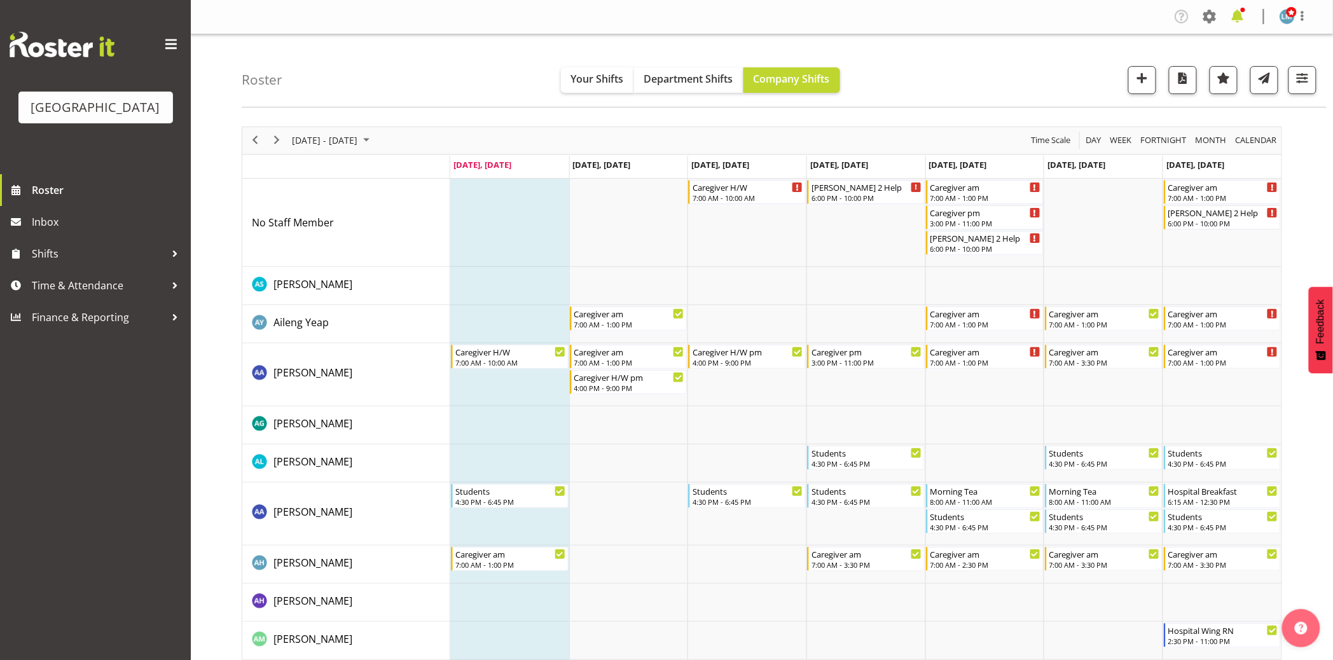
click at [1240, 15] on span at bounding box center [1237, 16] width 20 height 20
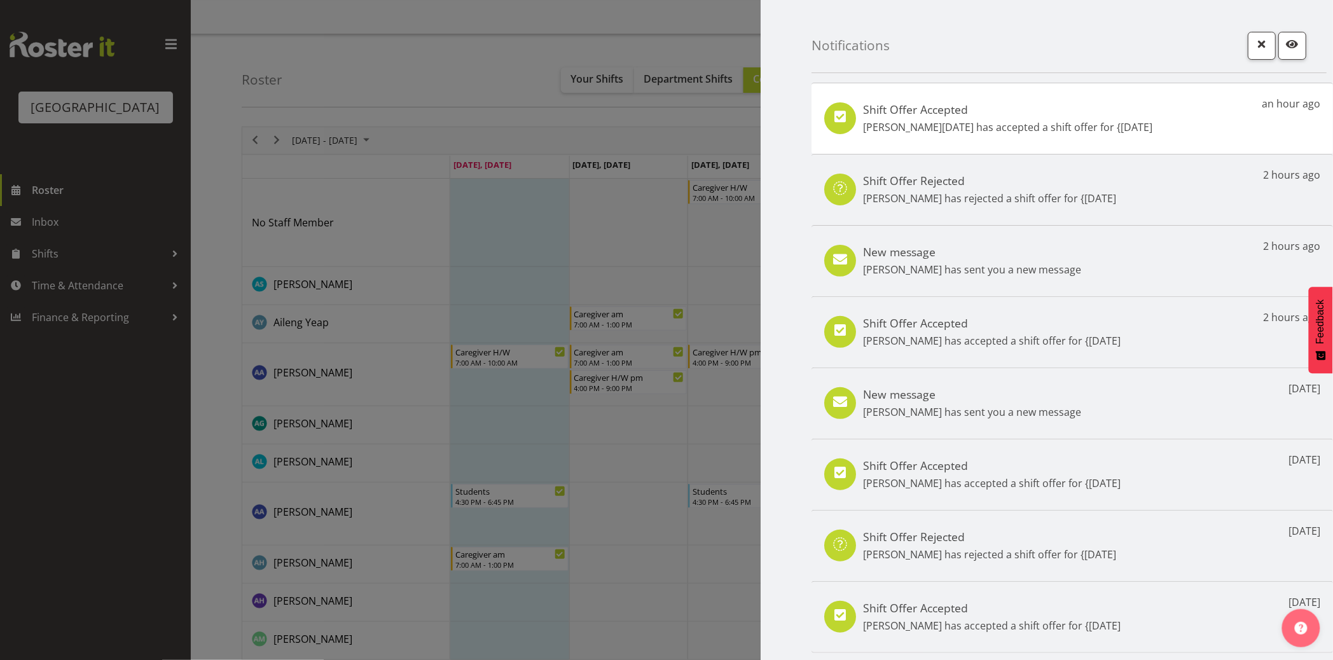
click at [86, 511] on div at bounding box center [666, 330] width 1333 height 660
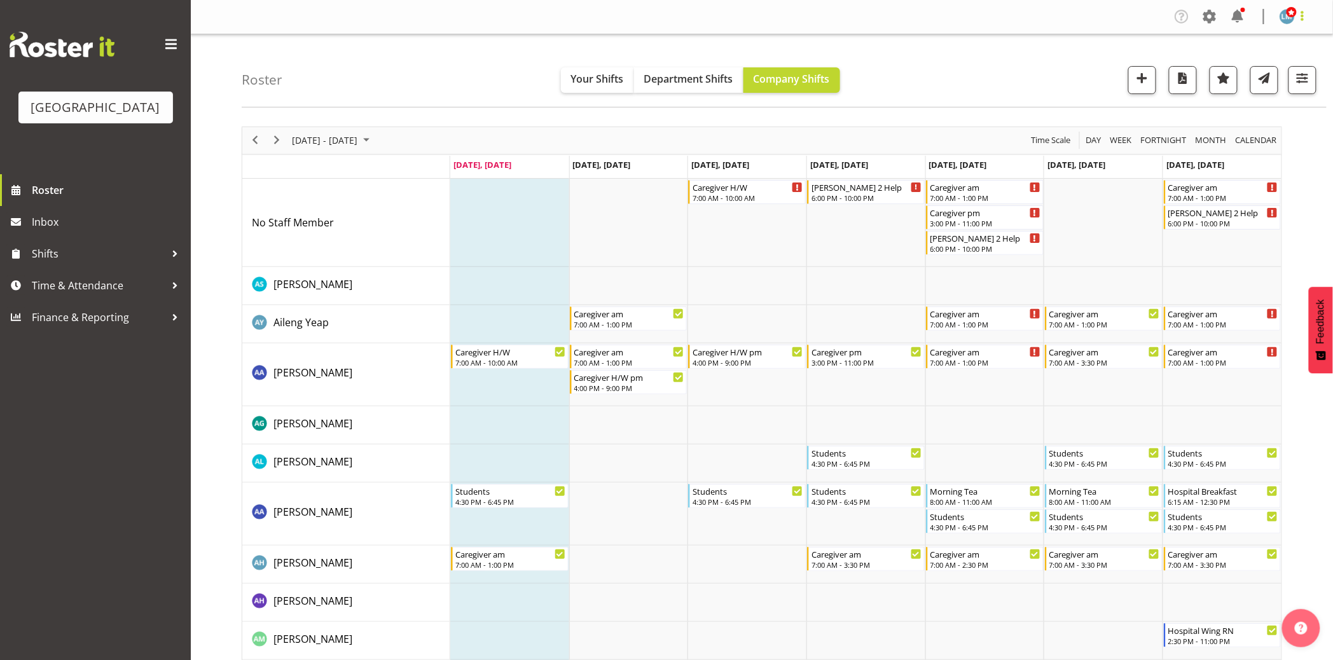
click at [1300, 11] on span at bounding box center [1302, 15] width 15 height 15
click at [1286, 69] on link "Log Out" at bounding box center [1249, 66] width 122 height 23
